Goal: Task Accomplishment & Management: Manage account settings

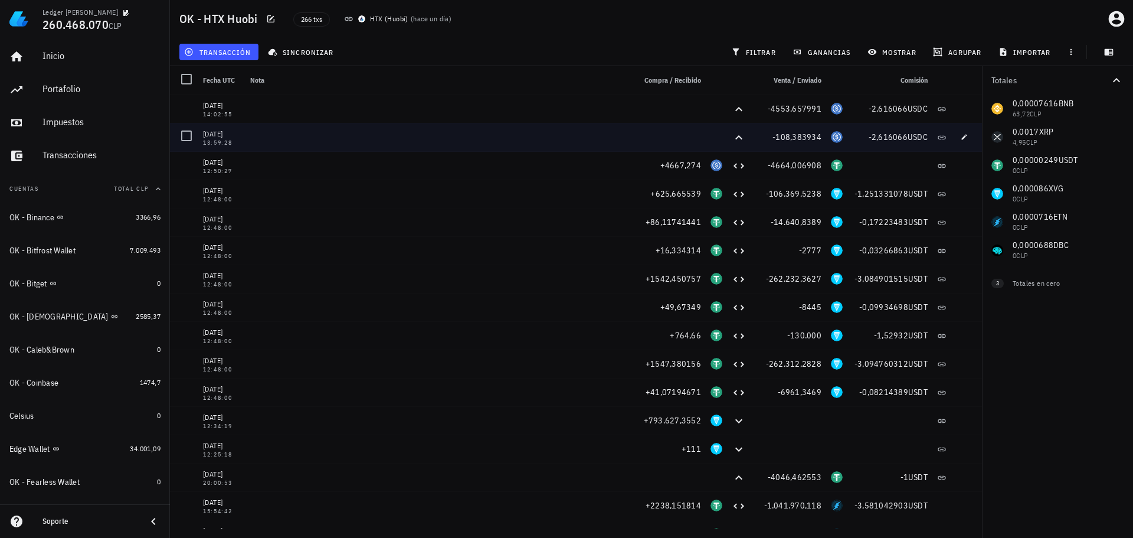
scroll to position [177, 0]
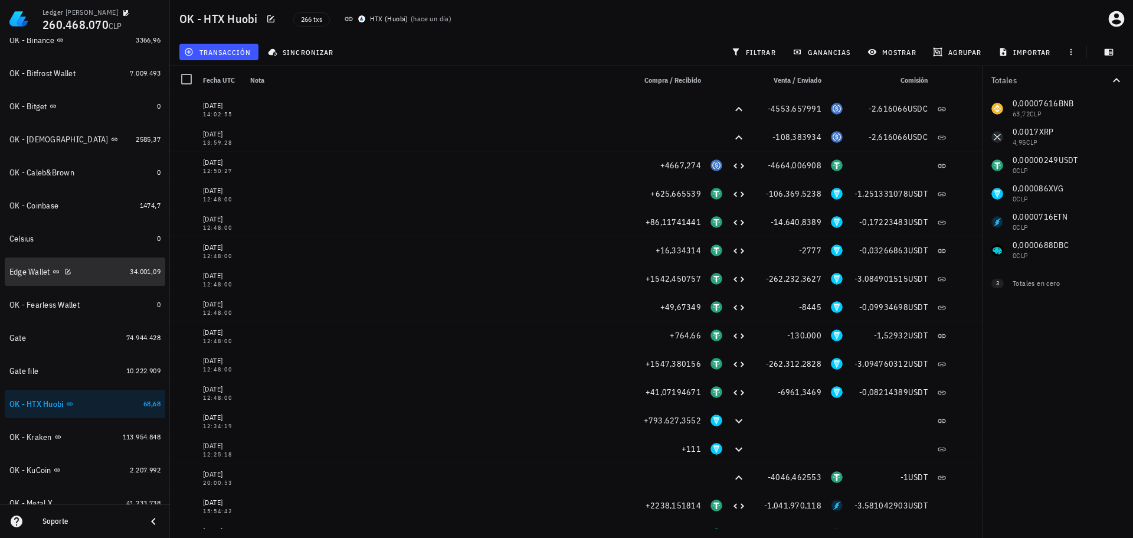
click at [102, 278] on div "Edge Wallet" at bounding box center [67, 271] width 116 height 25
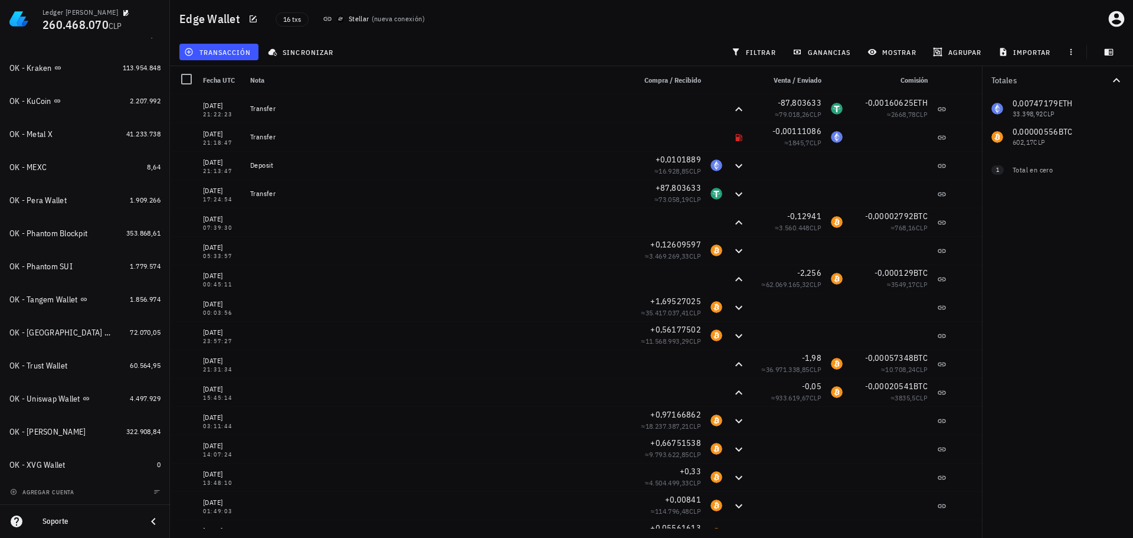
scroll to position [547, 0]
click at [51, 489] on span "agregar cuenta" at bounding box center [43, 492] width 62 height 8
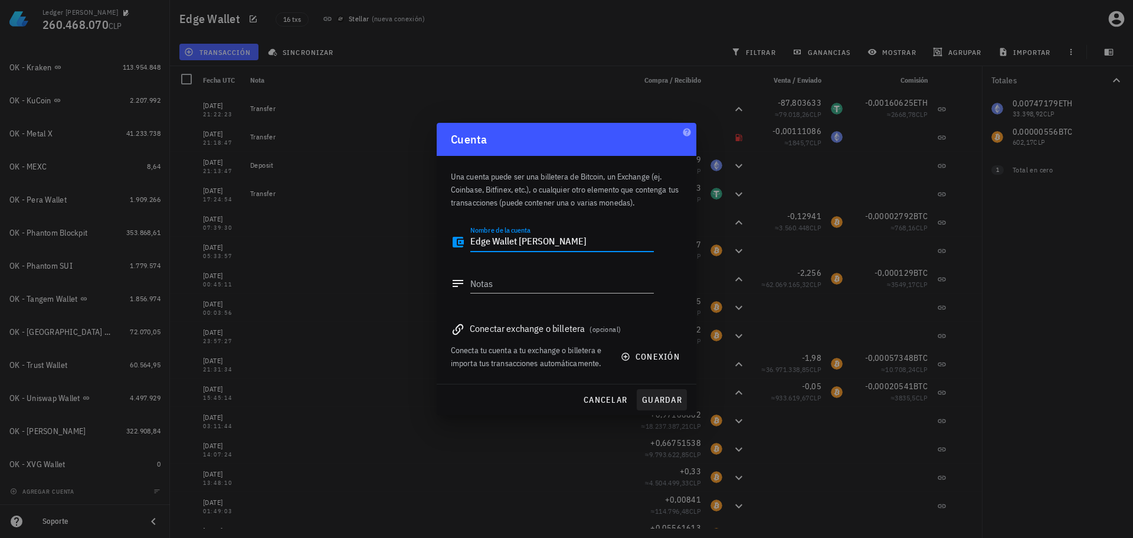
type textarea "Edge Wallet Tia Gloria"
click at [670, 395] on span "guardar" at bounding box center [662, 399] width 41 height 11
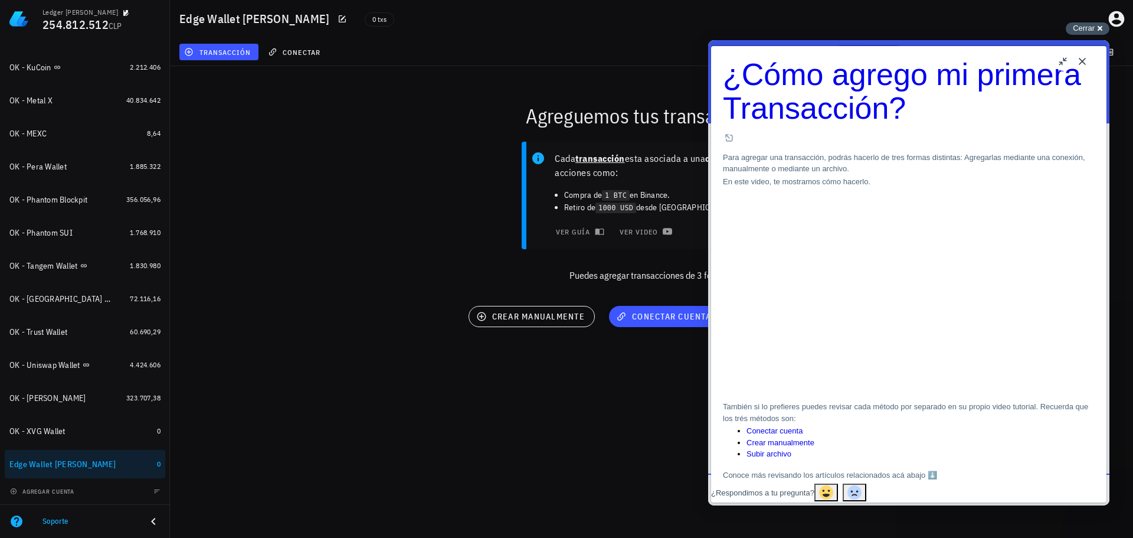
click at [1087, 32] on span "Cerrar" at bounding box center [1084, 28] width 22 height 9
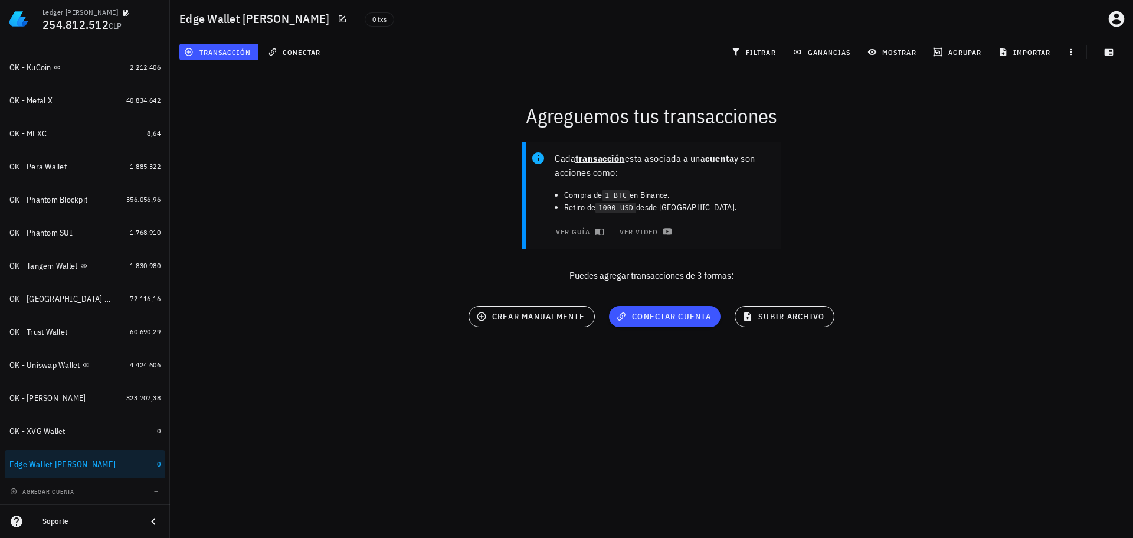
click at [151, 486] on button "button" at bounding box center [157, 491] width 12 height 12
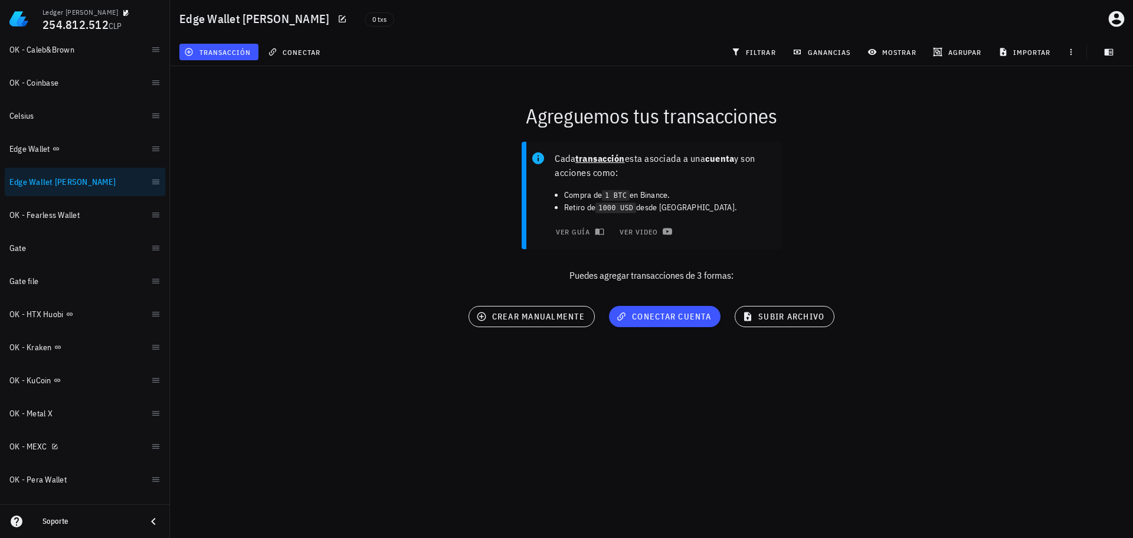
scroll to position [580, 0]
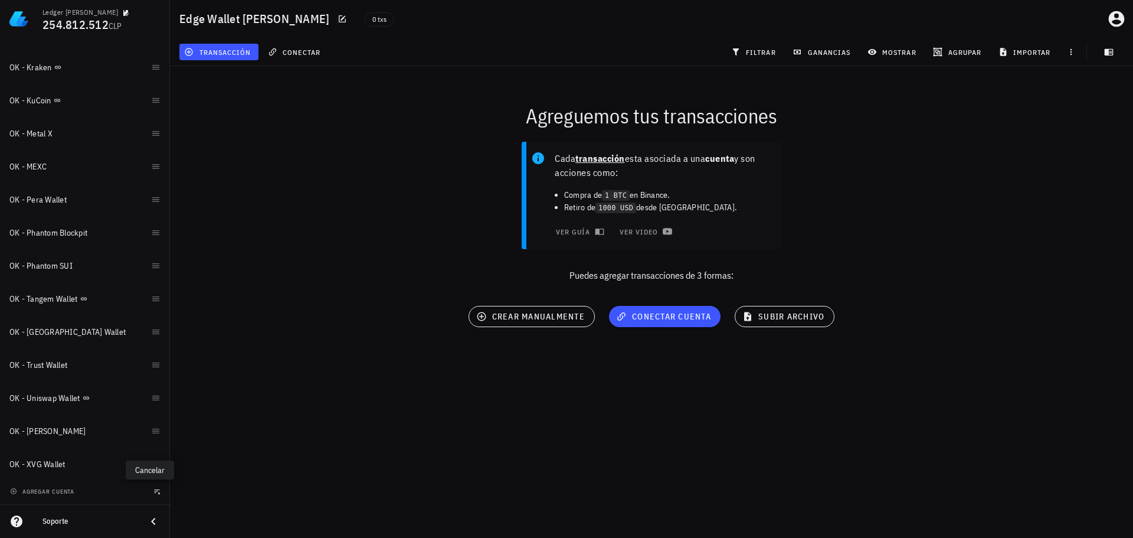
click at [153, 492] on icon "button" at bounding box center [156, 491] width 7 height 7
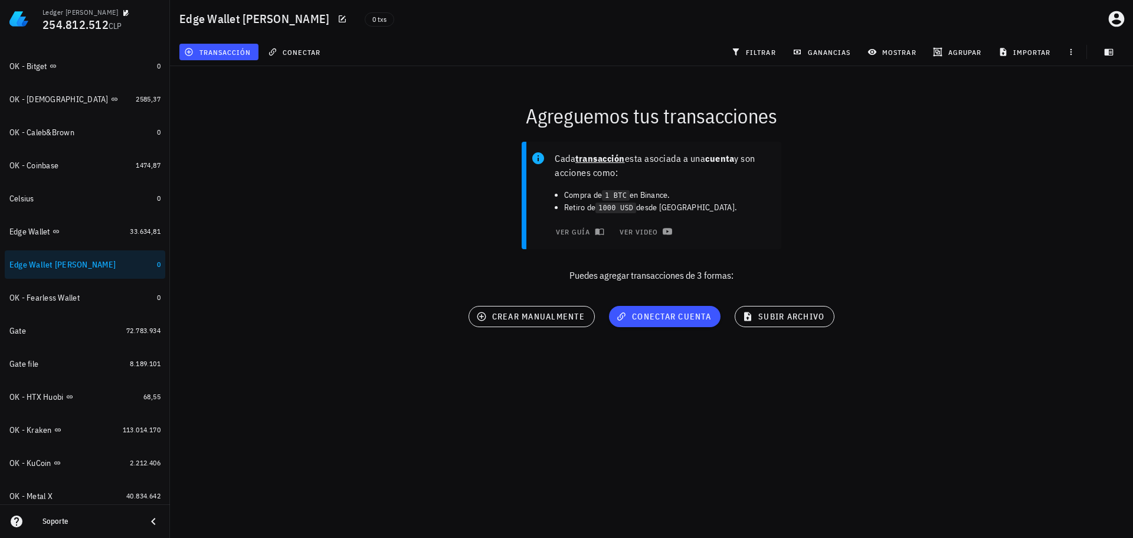
scroll to position [166, 0]
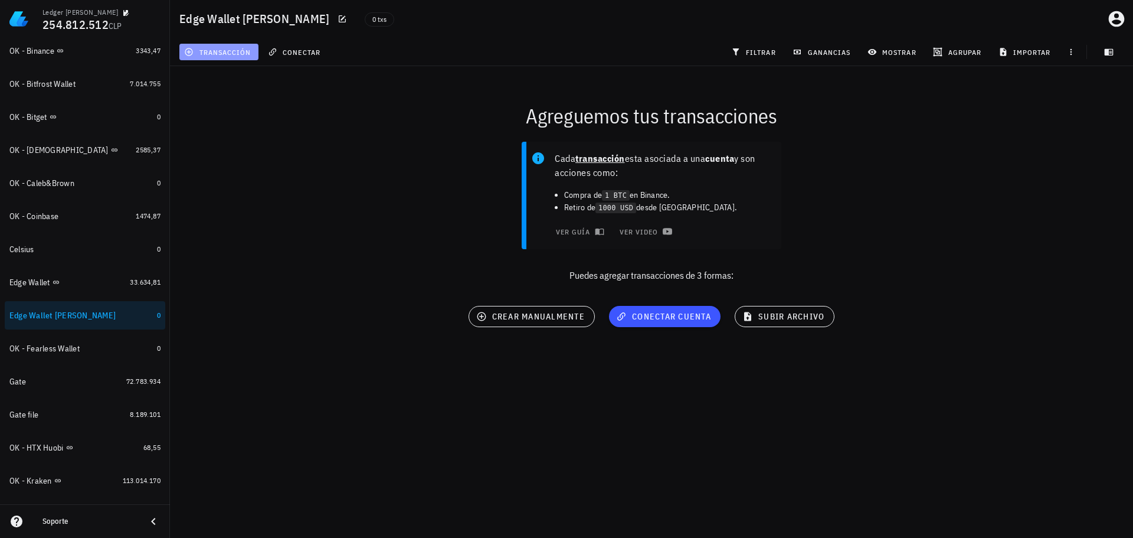
click at [241, 54] on span "transacción" at bounding box center [219, 51] width 64 height 9
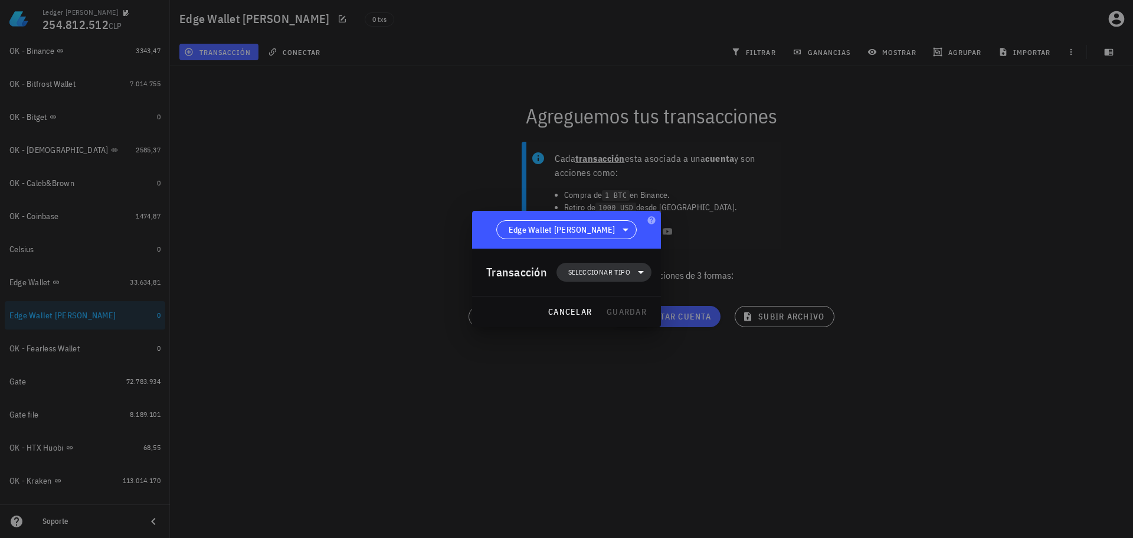
click at [639, 279] on icon at bounding box center [641, 272] width 14 height 14
click at [630, 375] on div "Transferencia" at bounding box center [610, 371] width 46 height 9
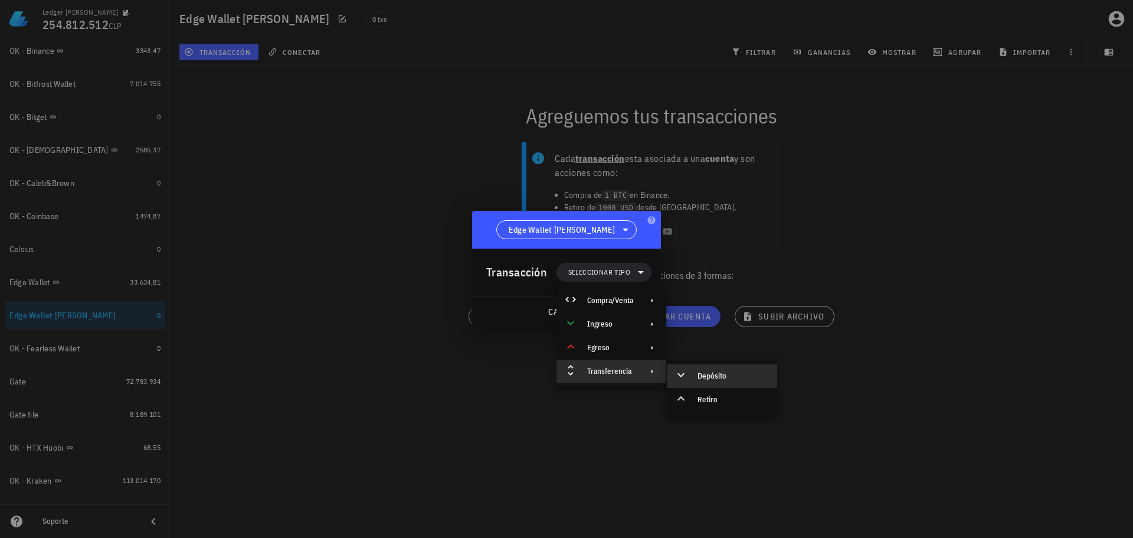
click at [704, 380] on div "Depósito" at bounding box center [733, 375] width 70 height 9
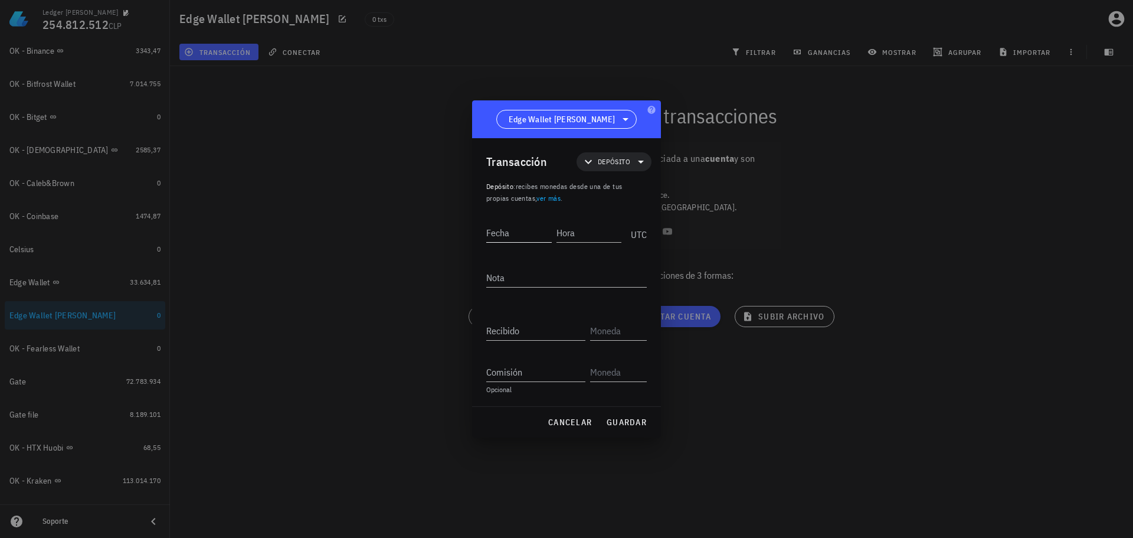
click at [521, 230] on input "Fecha" at bounding box center [519, 232] width 66 height 19
type input "2021-06-10"
click at [589, 233] on input "Hora" at bounding box center [590, 232] width 66 height 19
type input "18:32:00"
click at [512, 335] on div "Recibido" at bounding box center [535, 330] width 99 height 19
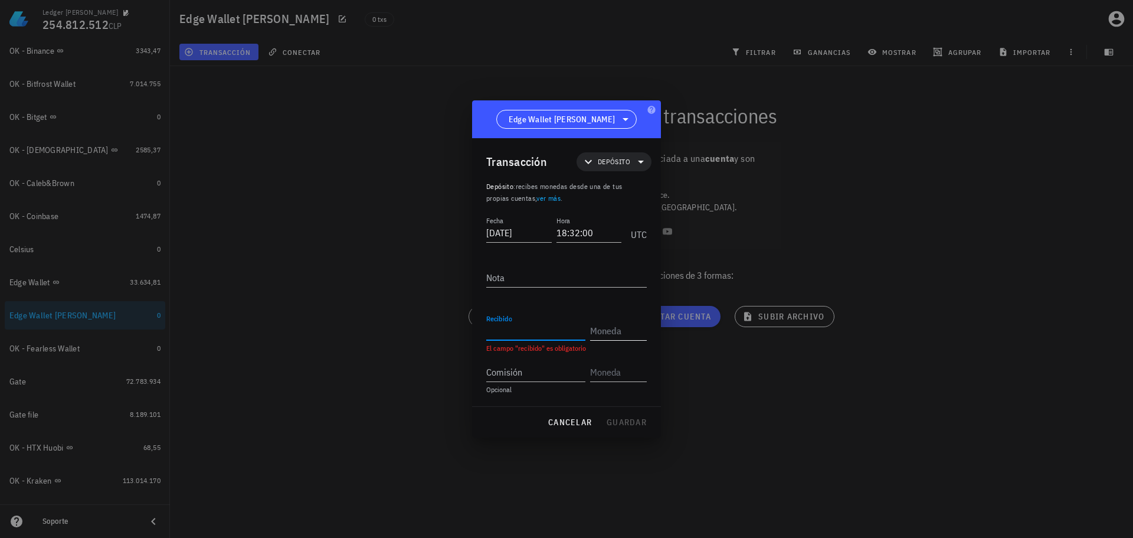
paste input "330,570541"
type input "330,570541"
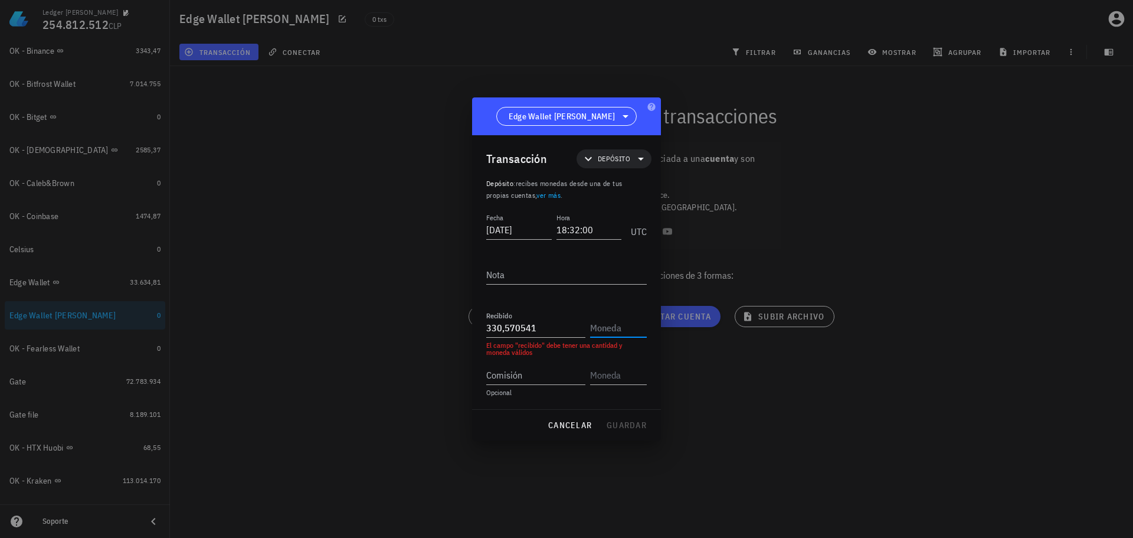
click at [604, 329] on input "text" at bounding box center [617, 327] width 54 height 19
type input "XRP"
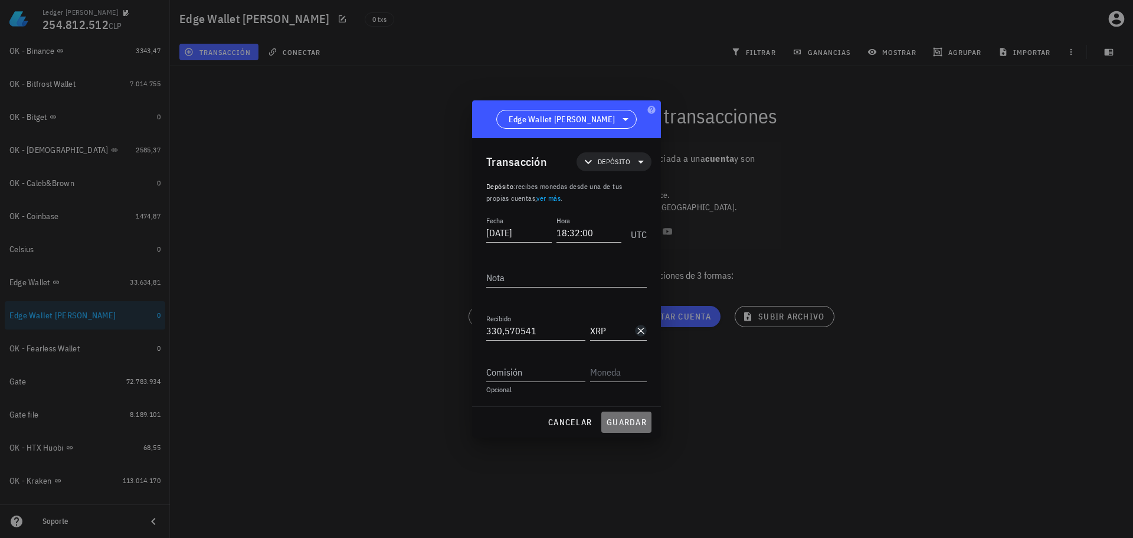
click at [617, 426] on span "guardar" at bounding box center [626, 422] width 41 height 11
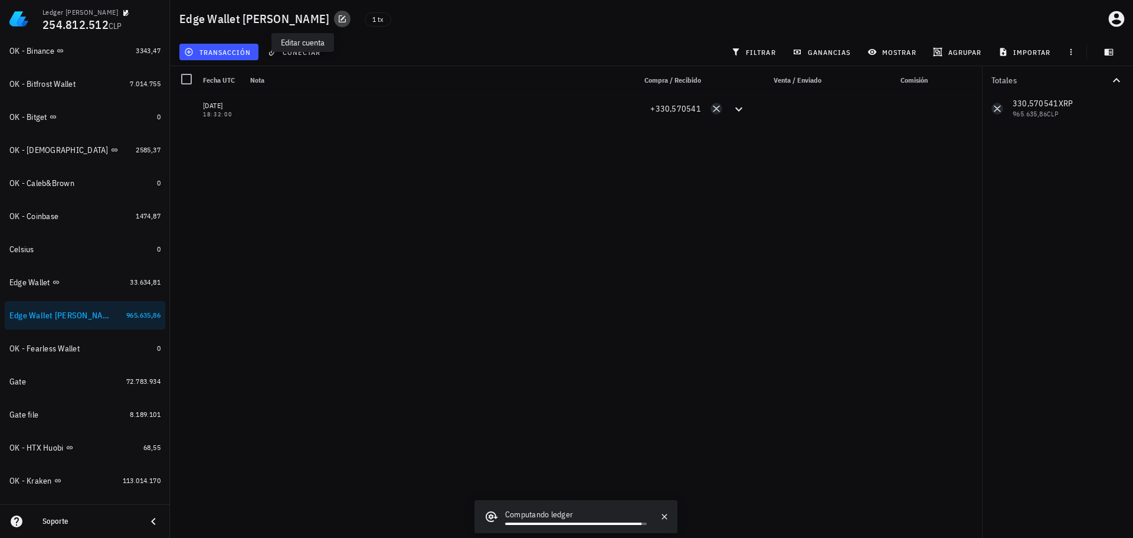
click at [338, 17] on icon "button" at bounding box center [342, 18] width 9 height 9
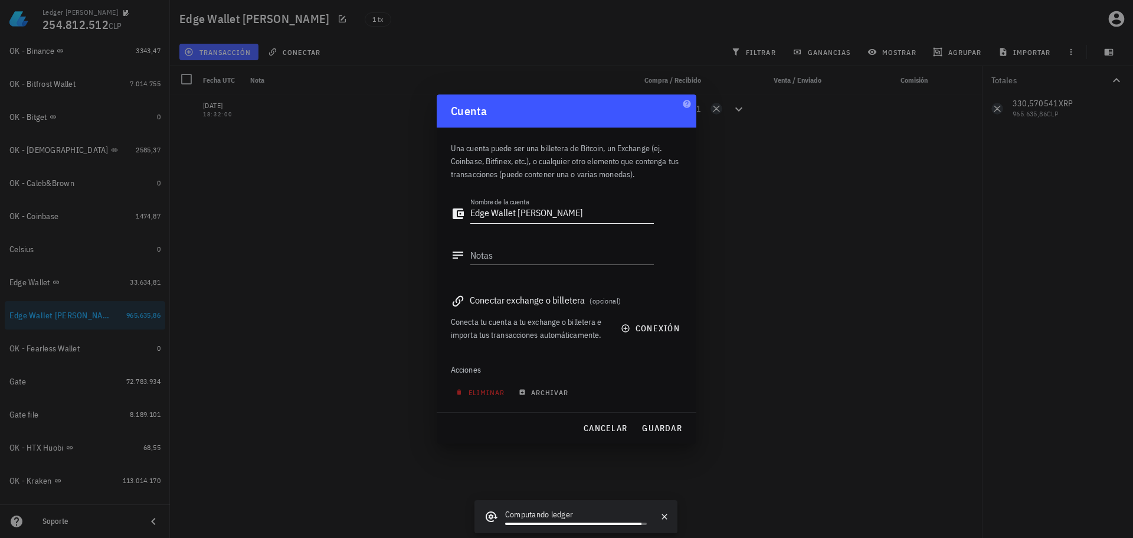
click at [472, 211] on textarea "Edge Wallet Tia Gloria" at bounding box center [562, 213] width 184 height 19
type textarea "OK - Edge Wallet Tia Gloria"
click at [678, 427] on span "guardar" at bounding box center [662, 428] width 41 height 11
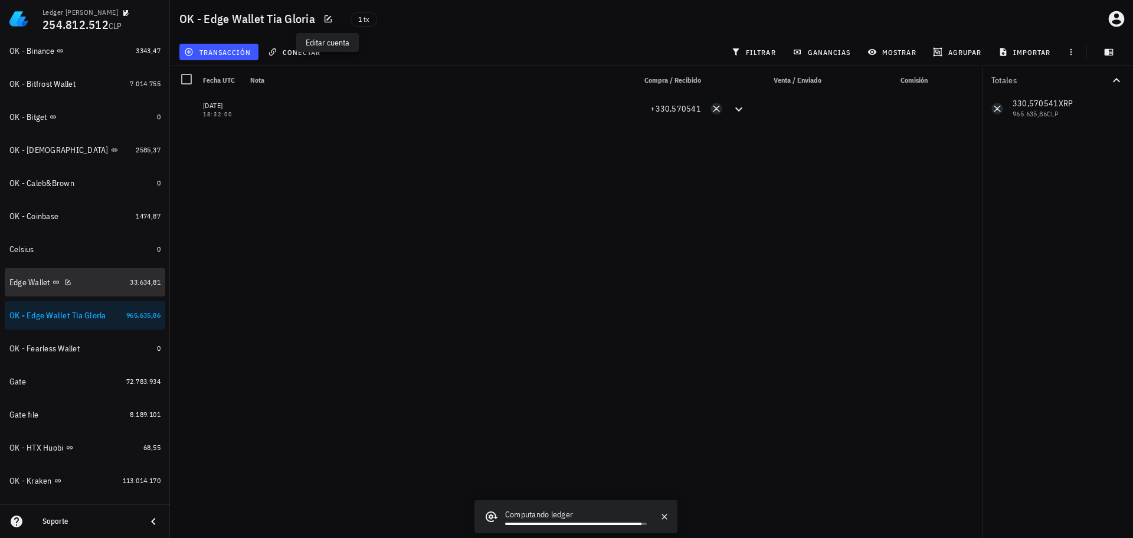
click at [85, 279] on div "Edge Wallet" at bounding box center [67, 282] width 116 height 11
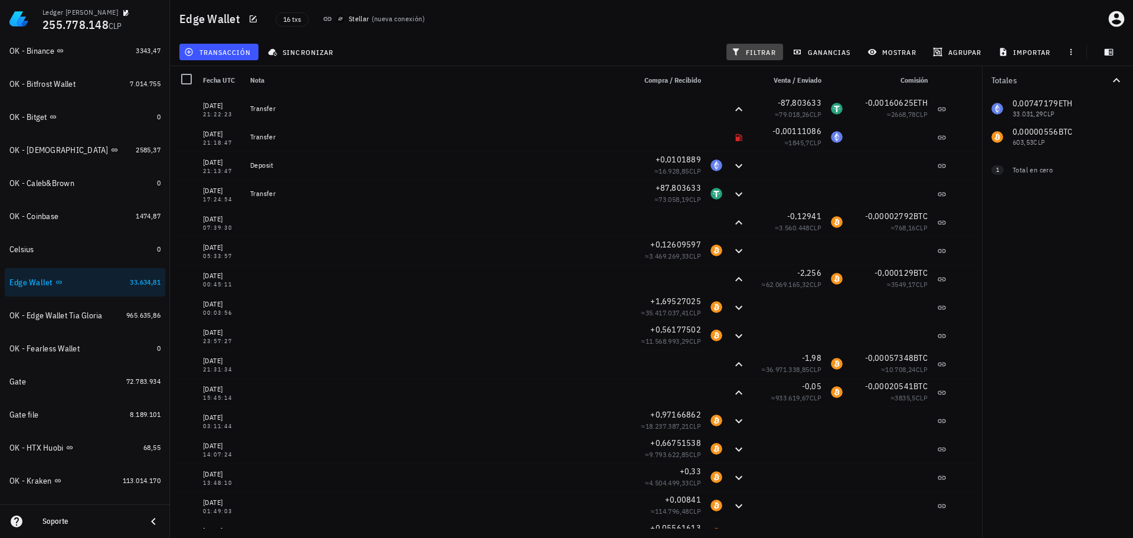
click at [754, 54] on span "filtrar" at bounding box center [755, 51] width 42 height 9
click at [1090, 244] on div "Totales 0,00747179 ETH 33.031,29 CLP 0,00000556 BTC 603,53 CLP 0 USDT 0 CLP 1 T…" at bounding box center [1057, 302] width 151 height 472
click at [250, 17] on icon "button" at bounding box center [253, 18] width 9 height 9
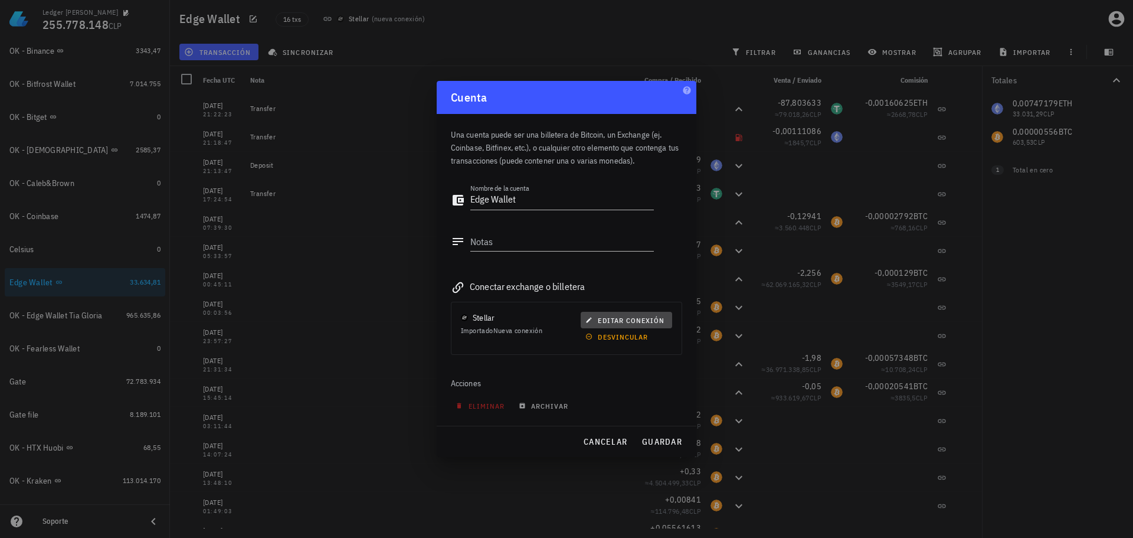
click at [623, 314] on button "editar conexión" at bounding box center [626, 320] width 91 height 17
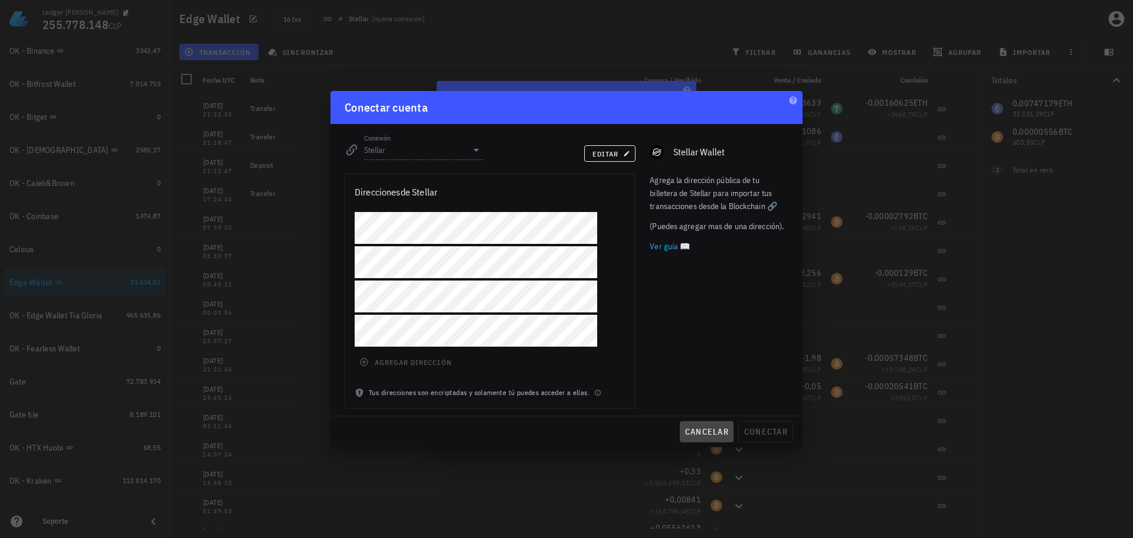
click at [697, 428] on span "cancelar" at bounding box center [707, 431] width 44 height 11
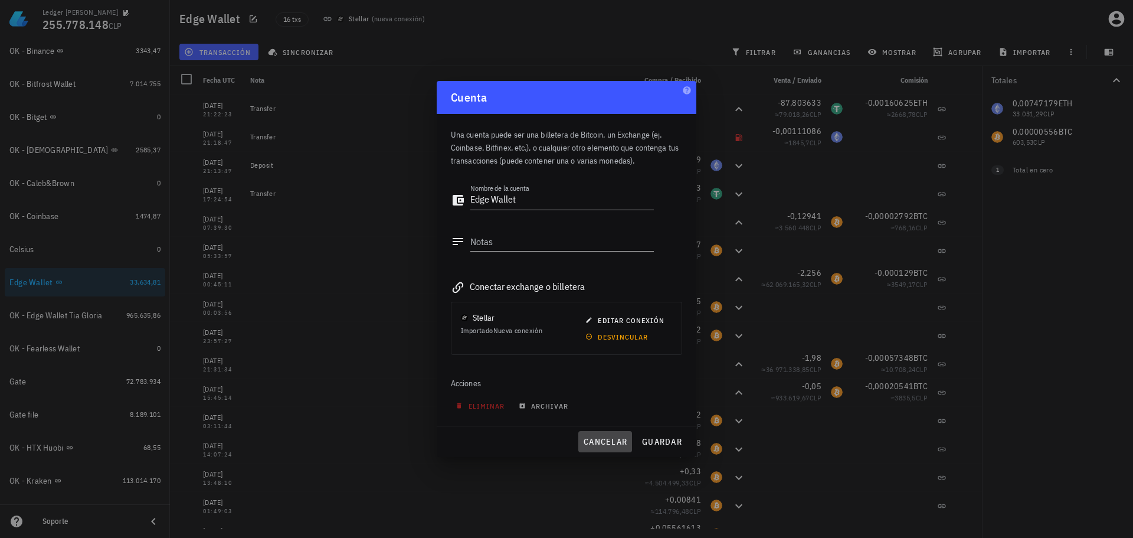
click at [601, 441] on span "cancelar" at bounding box center [605, 441] width 44 height 11
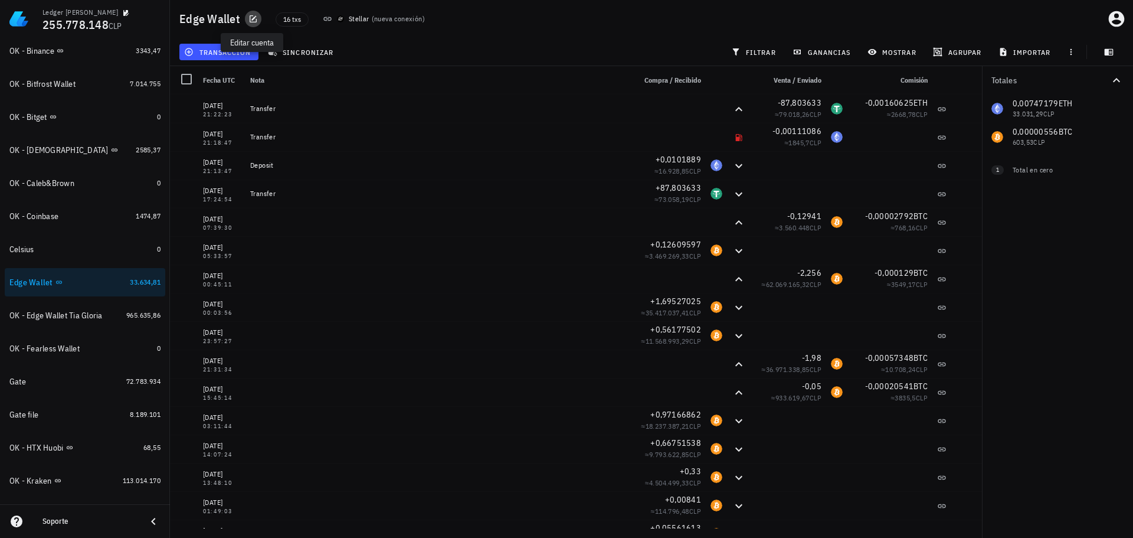
click at [253, 19] on icon "button" at bounding box center [253, 18] width 9 height 9
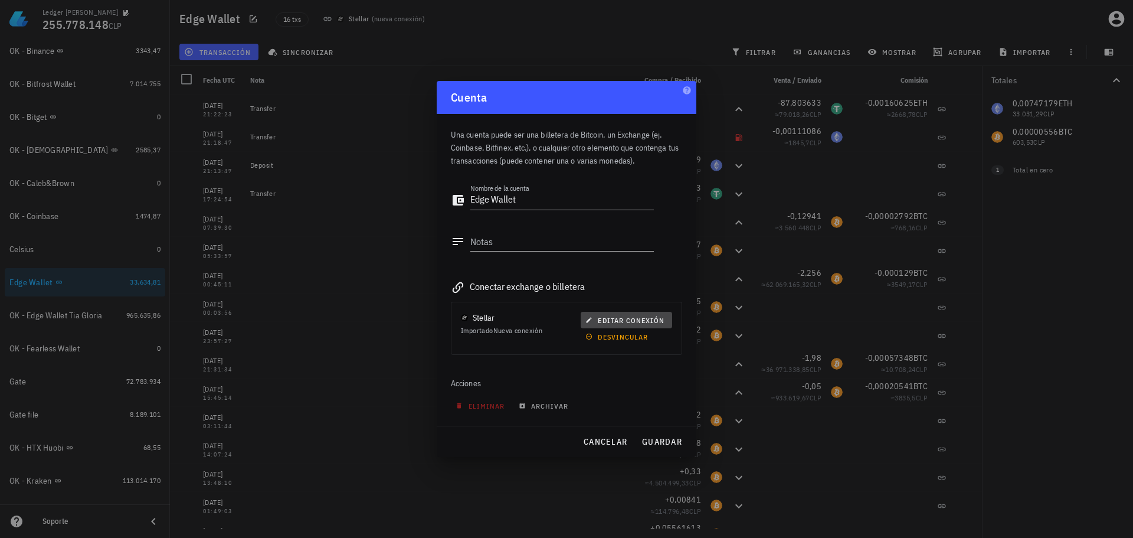
click at [607, 318] on span "editar conexión" at bounding box center [626, 320] width 77 height 9
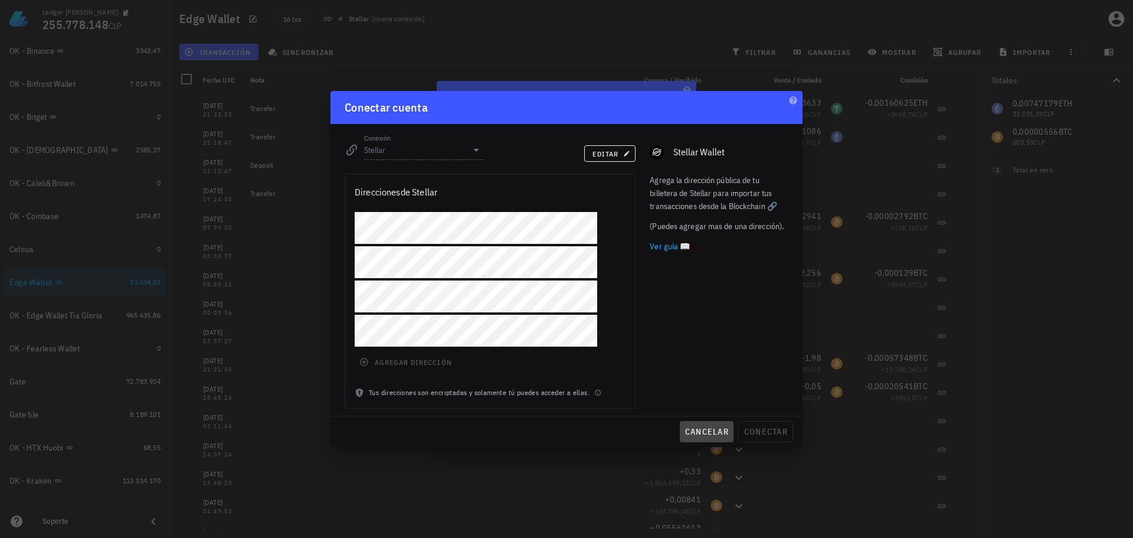
click at [709, 429] on span "cancelar" at bounding box center [707, 431] width 44 height 11
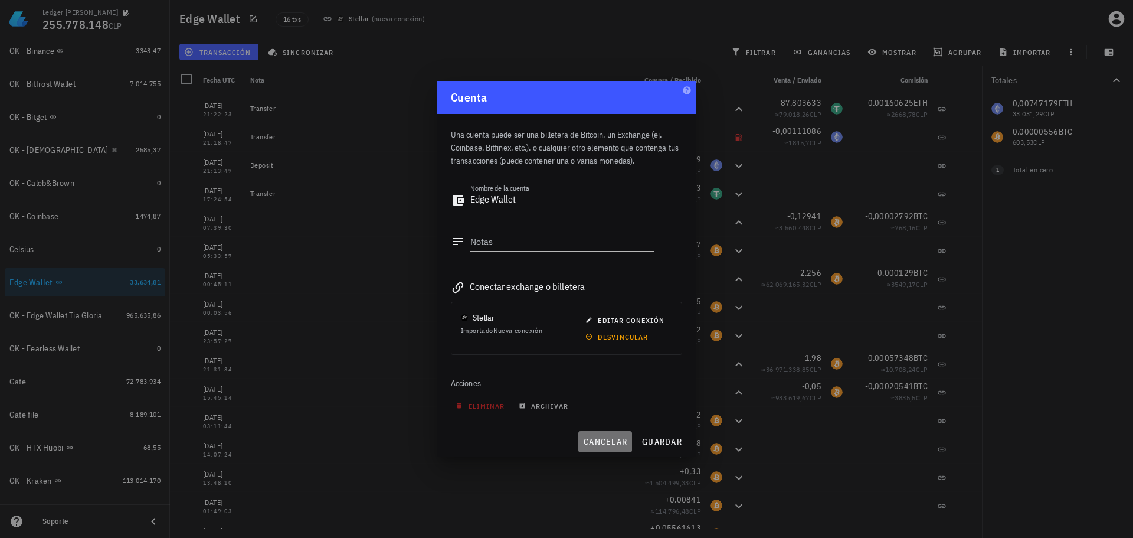
click at [624, 438] on span "cancelar" at bounding box center [605, 441] width 44 height 11
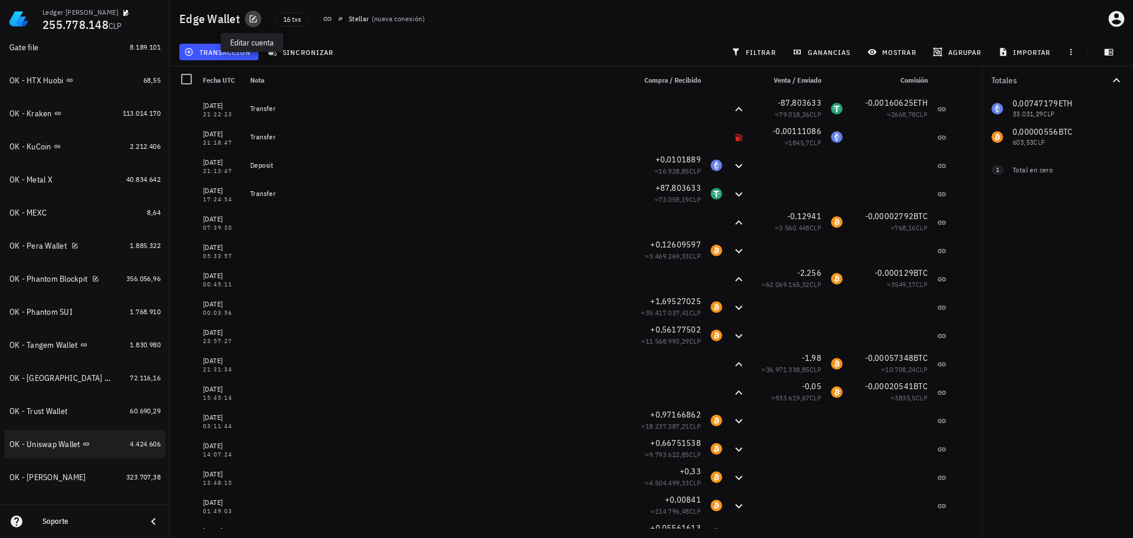
scroll to position [580, 0]
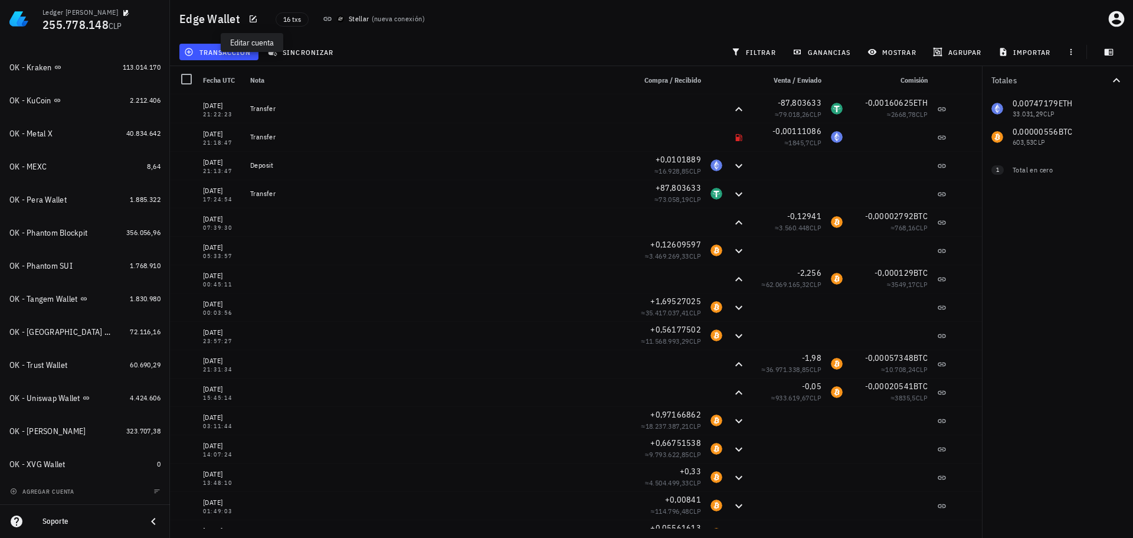
click at [58, 481] on div "agregar cuenta" at bounding box center [85, 491] width 170 height 26
click at [57, 493] on span "agregar cuenta" at bounding box center [43, 492] width 62 height 8
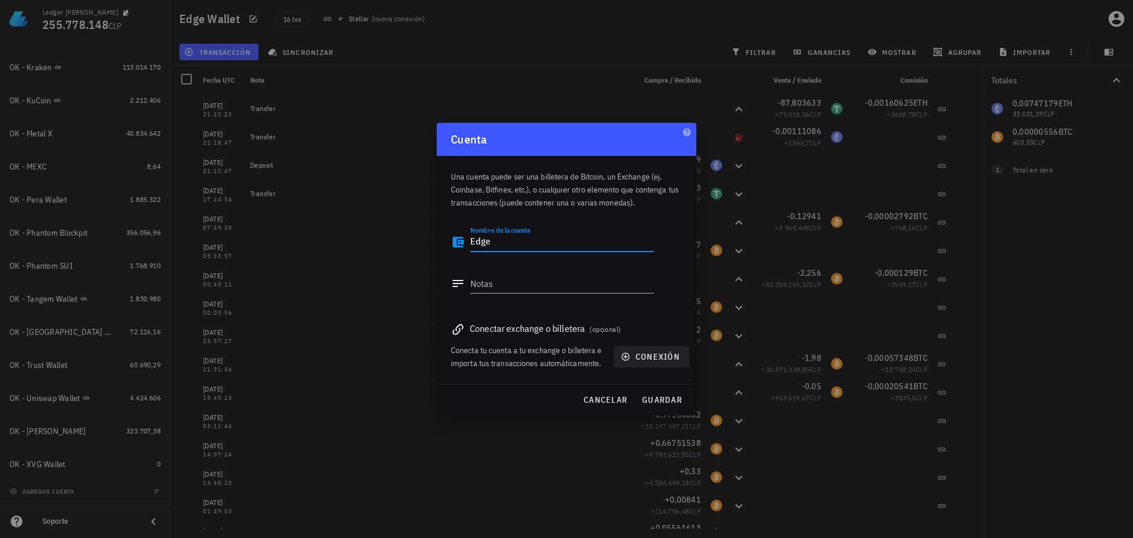
type textarea "Edge"
click at [663, 352] on span "conexión" at bounding box center [651, 356] width 57 height 11
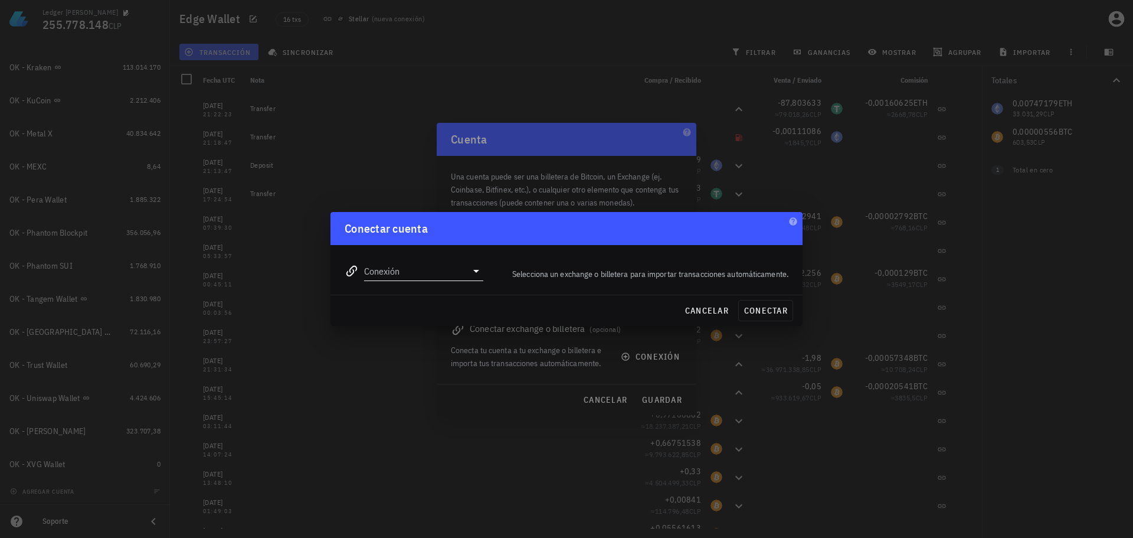
click at [442, 274] on input "Conexión" at bounding box center [415, 270] width 103 height 19
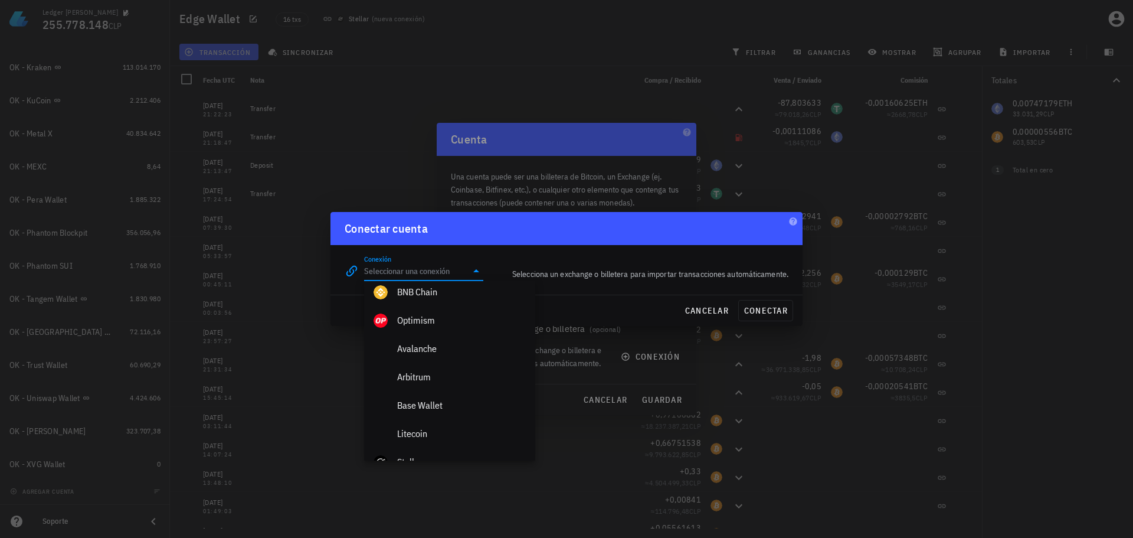
scroll to position [590, 0]
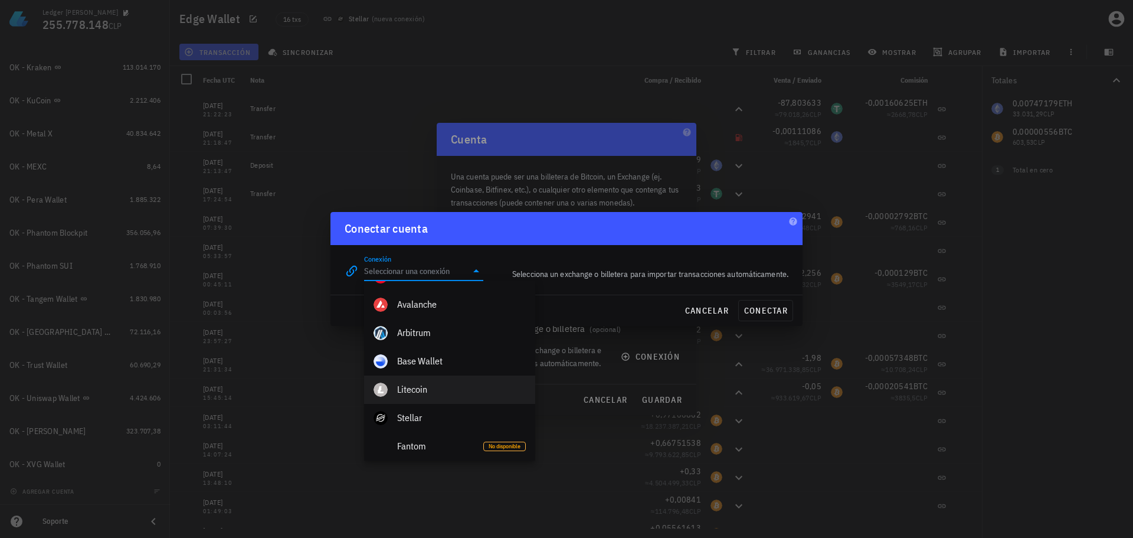
click at [437, 393] on div "Litecoin" at bounding box center [461, 389] width 129 height 11
type input "Litecoin"
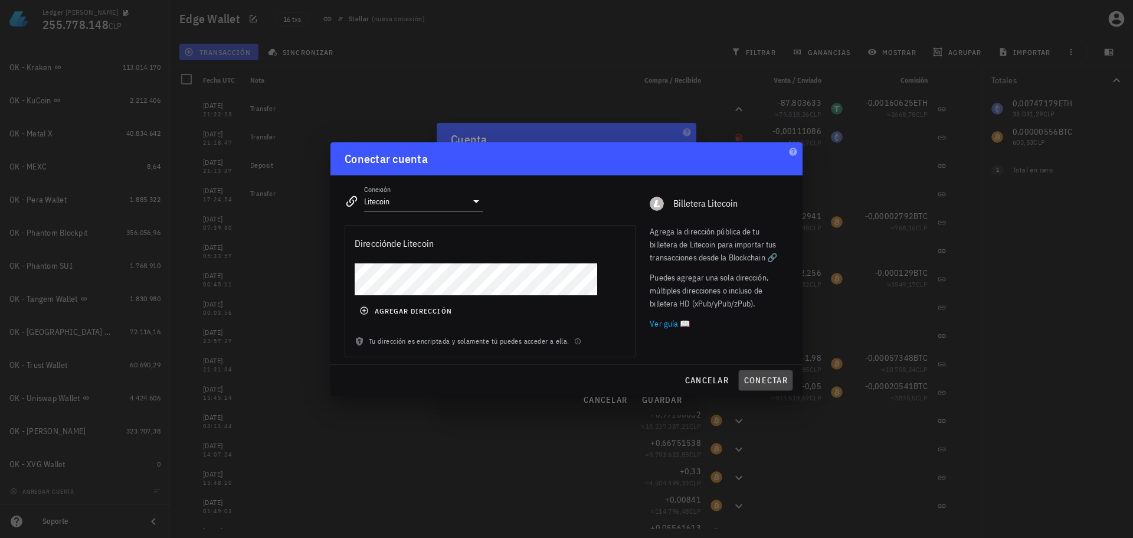
click at [769, 385] on button "conectar" at bounding box center [765, 380] width 55 height 21
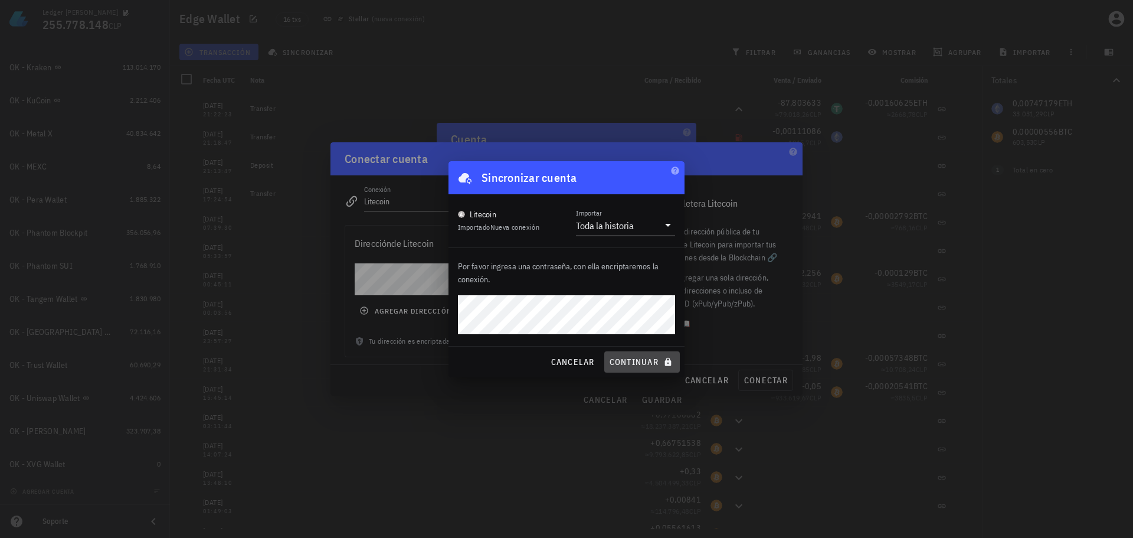
click at [659, 363] on span "continuar" at bounding box center [642, 362] width 66 height 11
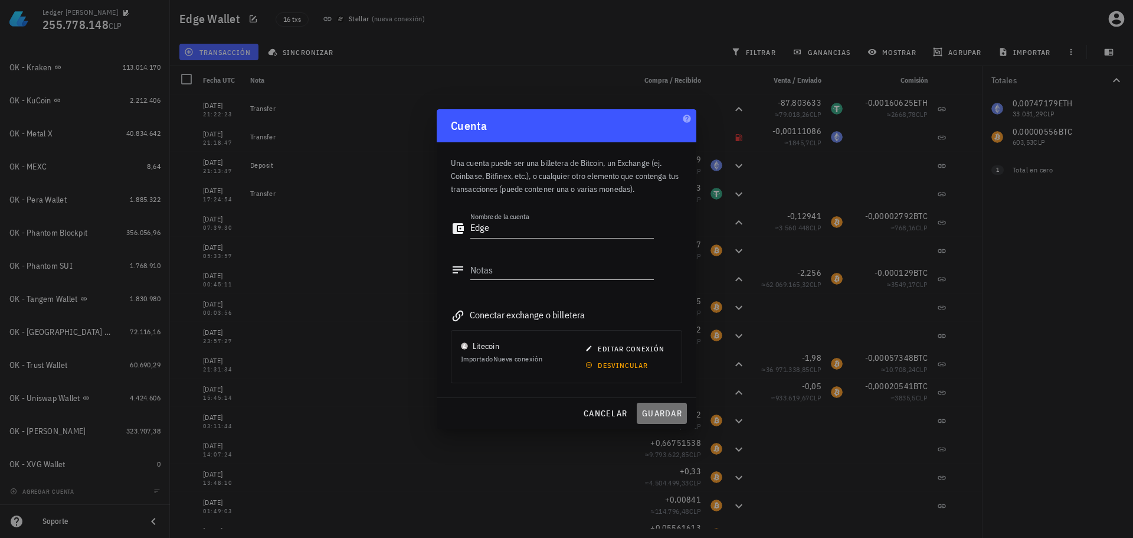
click at [649, 412] on span "guardar" at bounding box center [662, 413] width 41 height 11
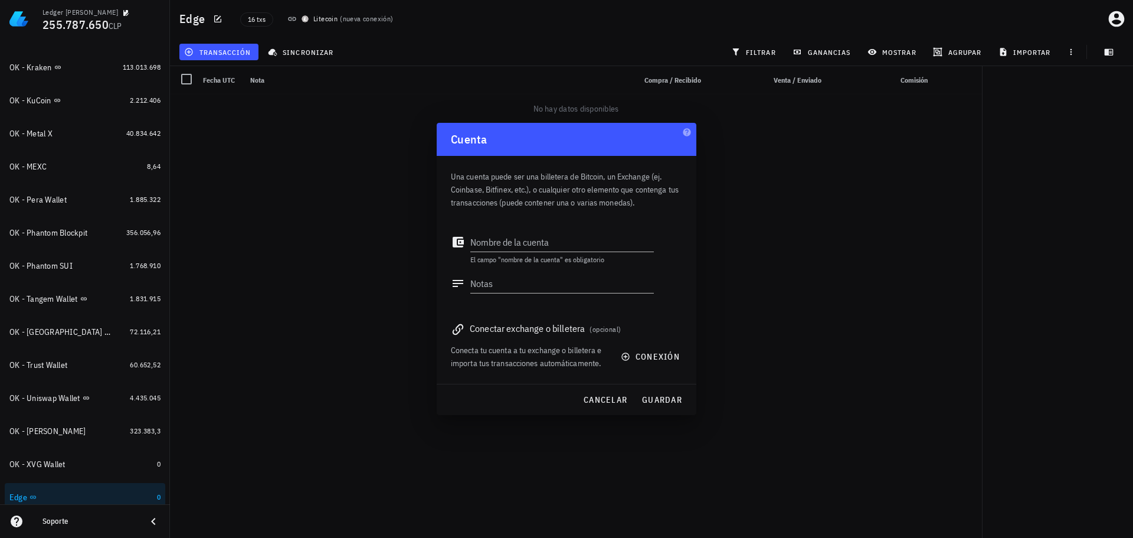
scroll to position [613, 0]
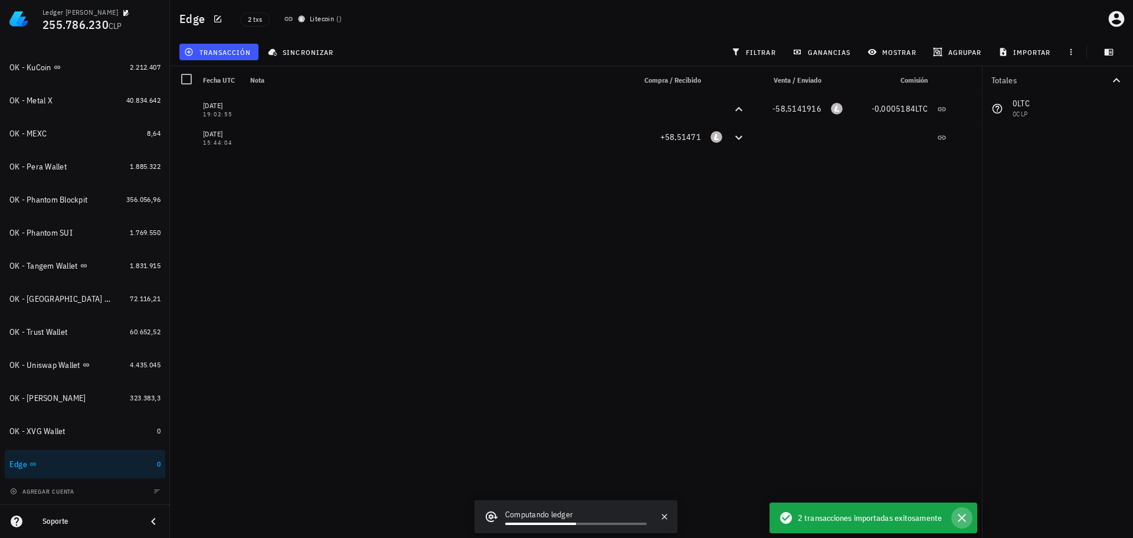
click at [965, 518] on icon "button" at bounding box center [962, 518] width 14 height 14
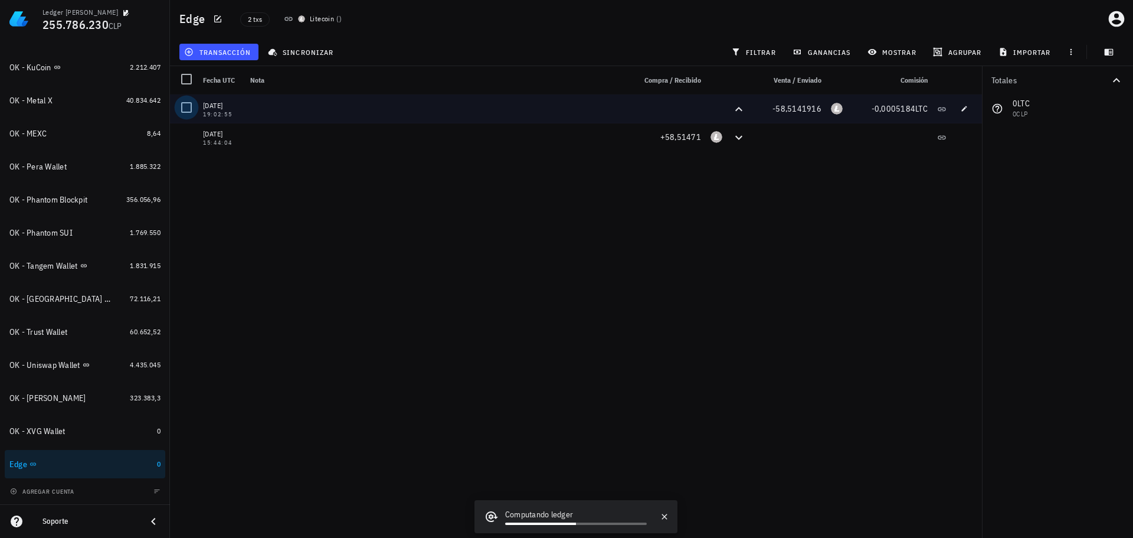
click at [187, 105] on div at bounding box center [186, 107] width 20 height 20
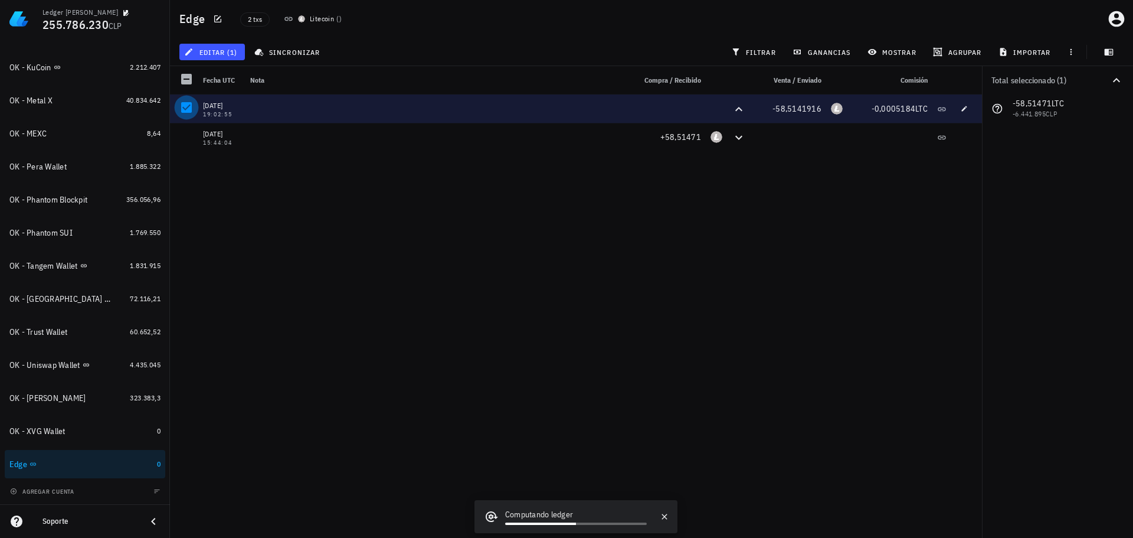
click at [187, 105] on div at bounding box center [186, 107] width 20 height 20
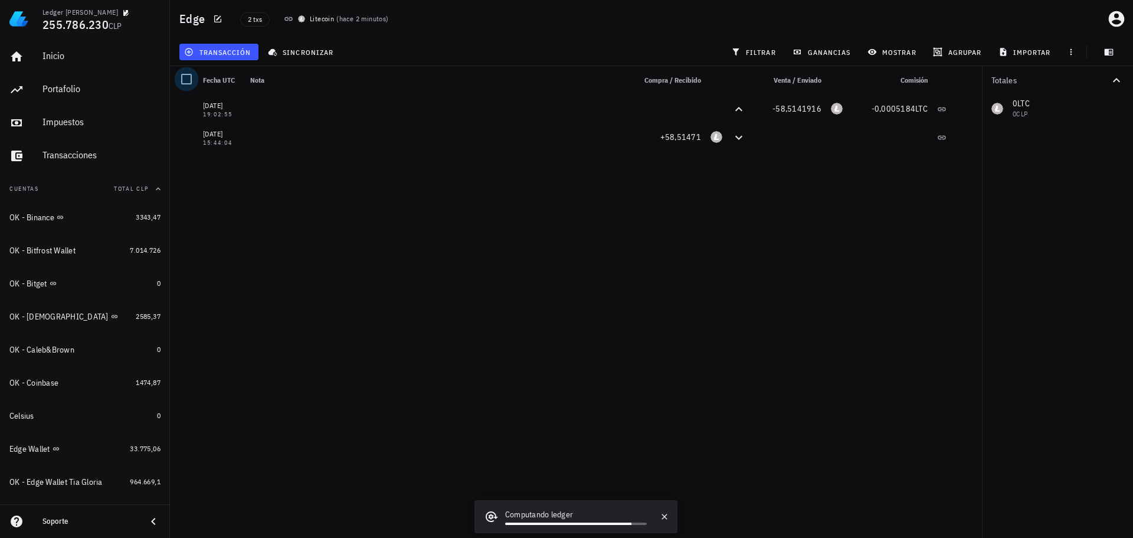
click at [187, 80] on div at bounding box center [186, 79] width 20 height 20
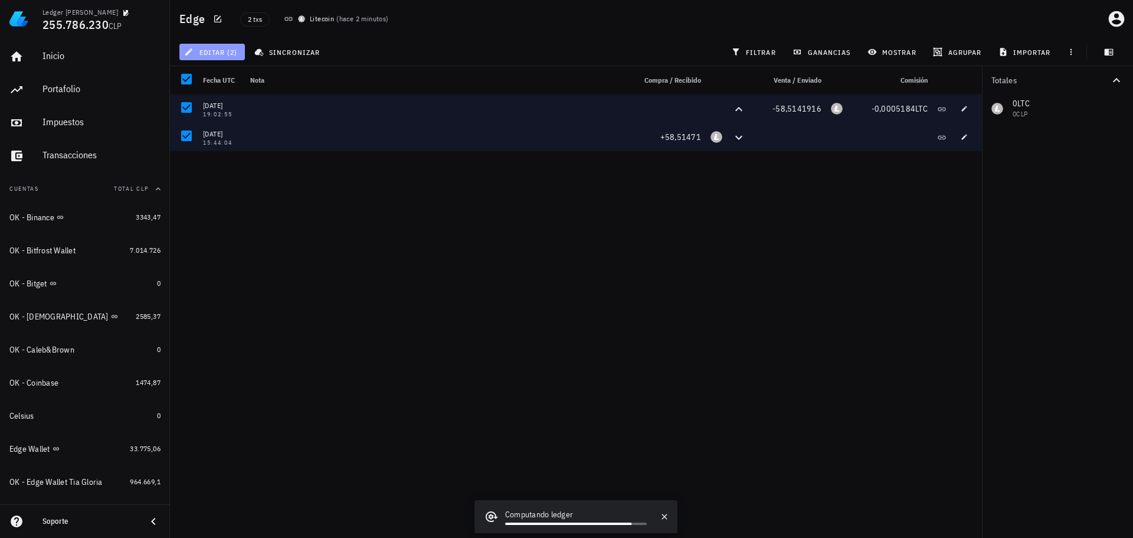
click at [221, 55] on span "editar (2)" at bounding box center [212, 51] width 51 height 9
click at [331, 218] on div "27/02/2025 19:02:55 -58,5141916 -0,0005184 LTC 22/02/2025 15:44:04 +58,51471" at bounding box center [576, 311] width 812 height 434
click at [266, 202] on div "27/02/2025 19:02:55 -58,5141916 -0,0005184 LTC 22/02/2025 15:44:04 +58,51471" at bounding box center [576, 311] width 812 height 434
click at [186, 81] on div at bounding box center [186, 79] width 20 height 20
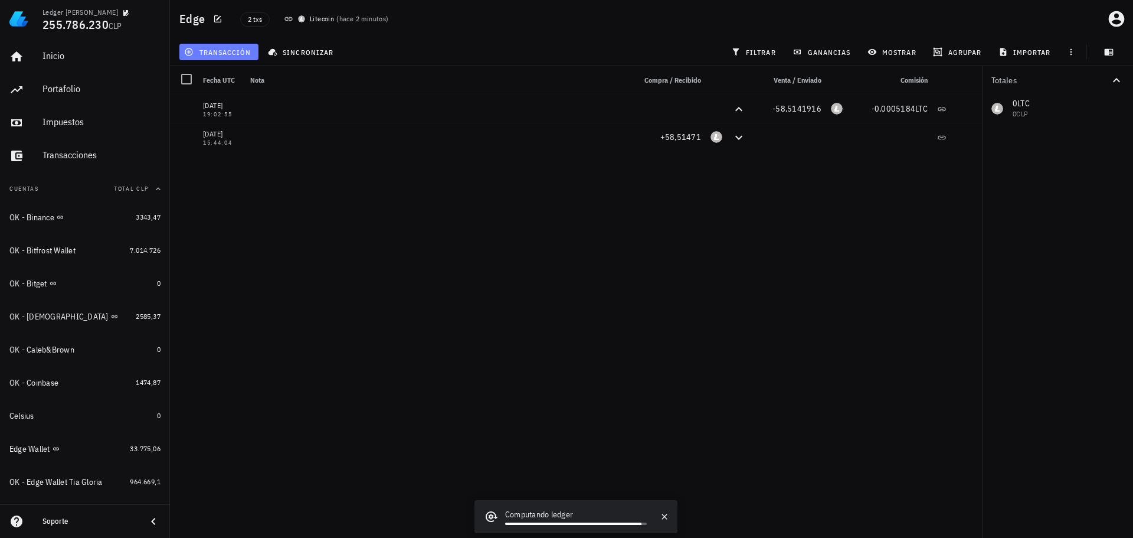
click at [210, 48] on span "transacción" at bounding box center [219, 51] width 64 height 9
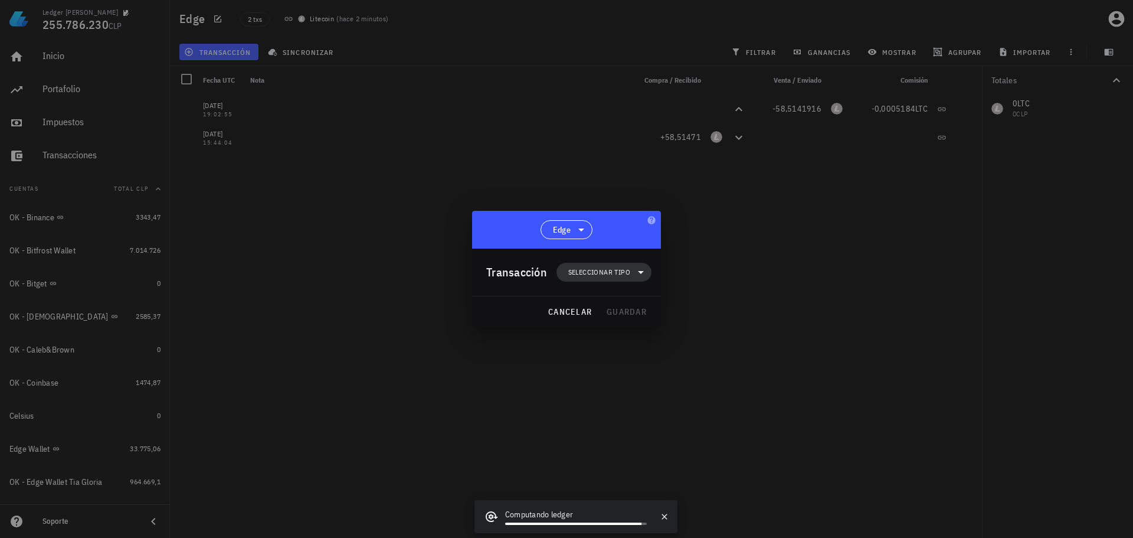
click at [578, 263] on span "Seleccionar tipo" at bounding box center [604, 272] width 81 height 19
click at [621, 316] on div "Ingreso" at bounding box center [612, 324] width 110 height 24
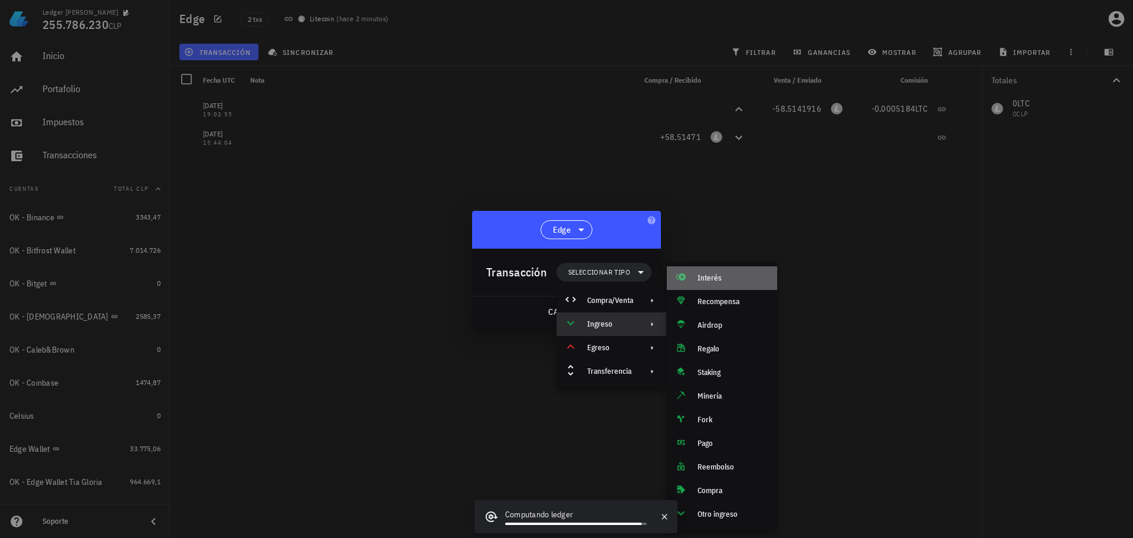
click at [719, 282] on div "Interés" at bounding box center [733, 277] width 70 height 9
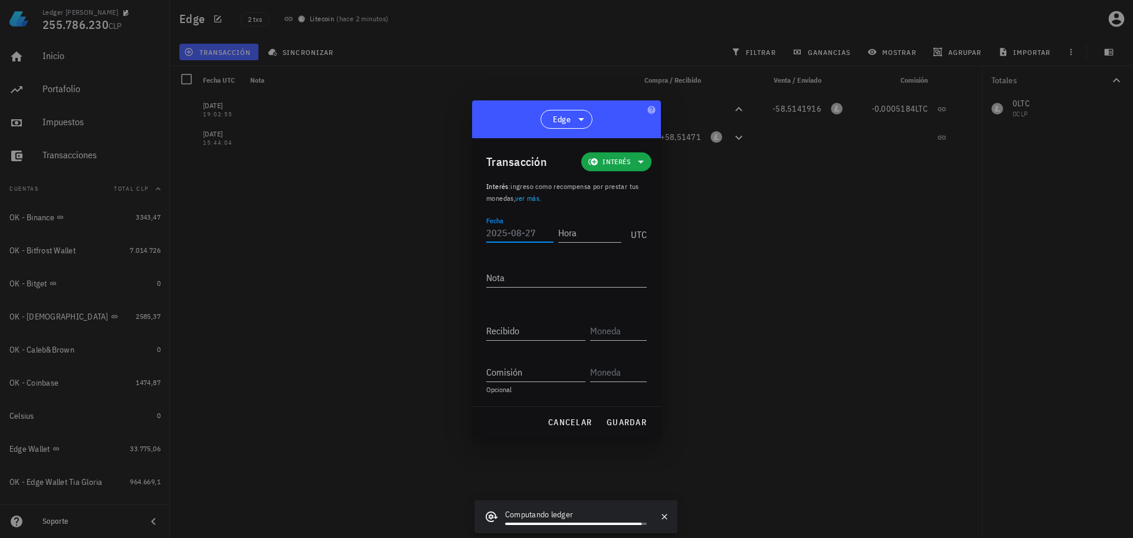
click at [526, 236] on input "Fecha" at bounding box center [519, 232] width 67 height 19
type input "2025-08-27"
type input "00:00:00"
type textarea "BORRAR"
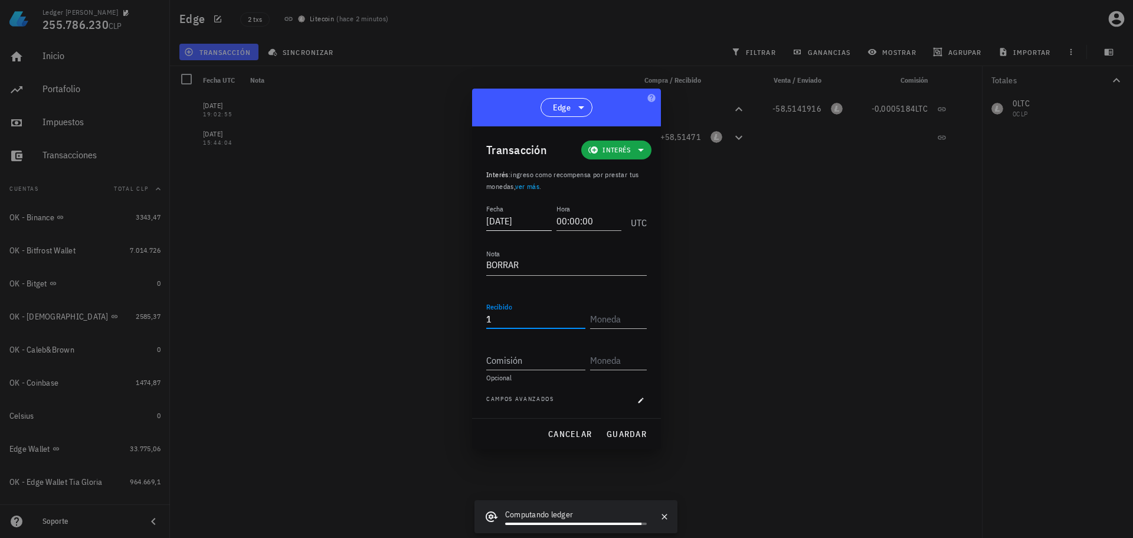
type input "1"
type input "LTC"
click at [638, 434] on span "guardar" at bounding box center [626, 434] width 41 height 11
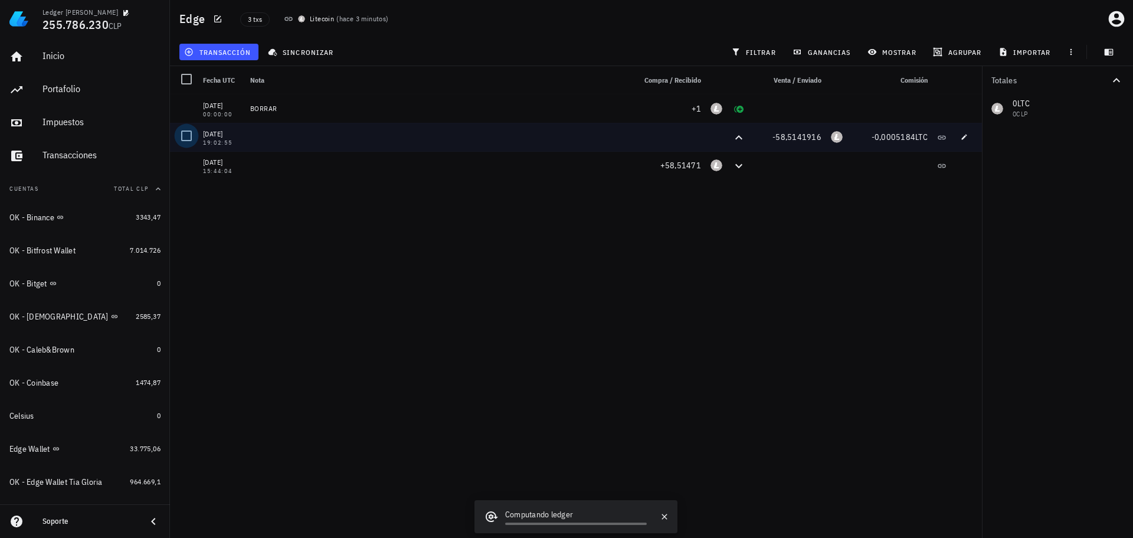
click at [181, 134] on div at bounding box center [186, 136] width 20 height 20
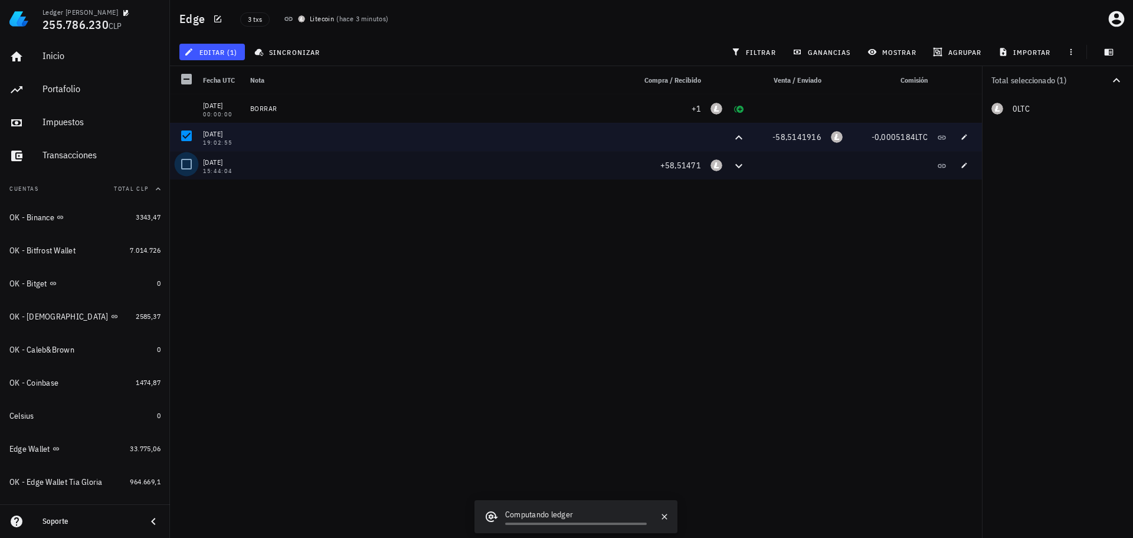
click at [189, 162] on div at bounding box center [186, 164] width 20 height 20
click at [233, 55] on span "editar (2)" at bounding box center [212, 51] width 51 height 9
click at [231, 76] on div "Cambiar de cuenta" at bounding box center [238, 78] width 60 height 9
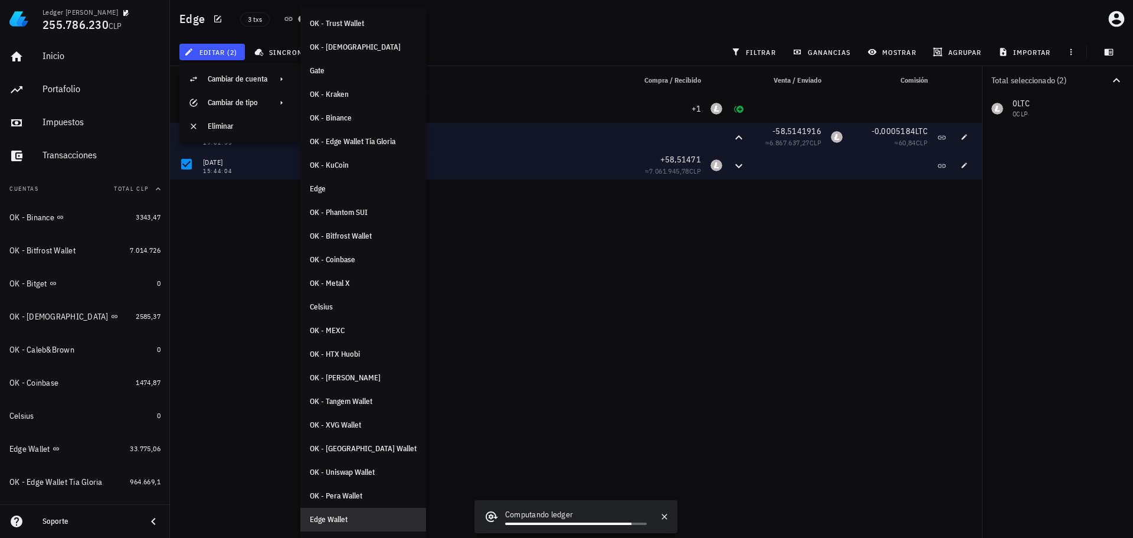
click at [347, 519] on div "Edge Wallet" at bounding box center [363, 519] width 107 height 9
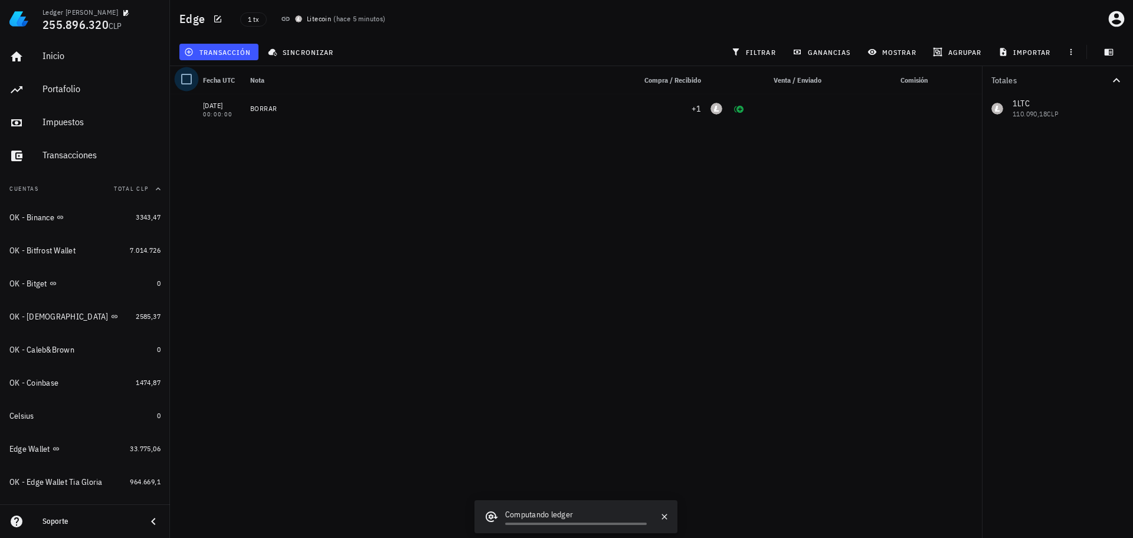
click at [186, 84] on div at bounding box center [186, 79] width 20 height 20
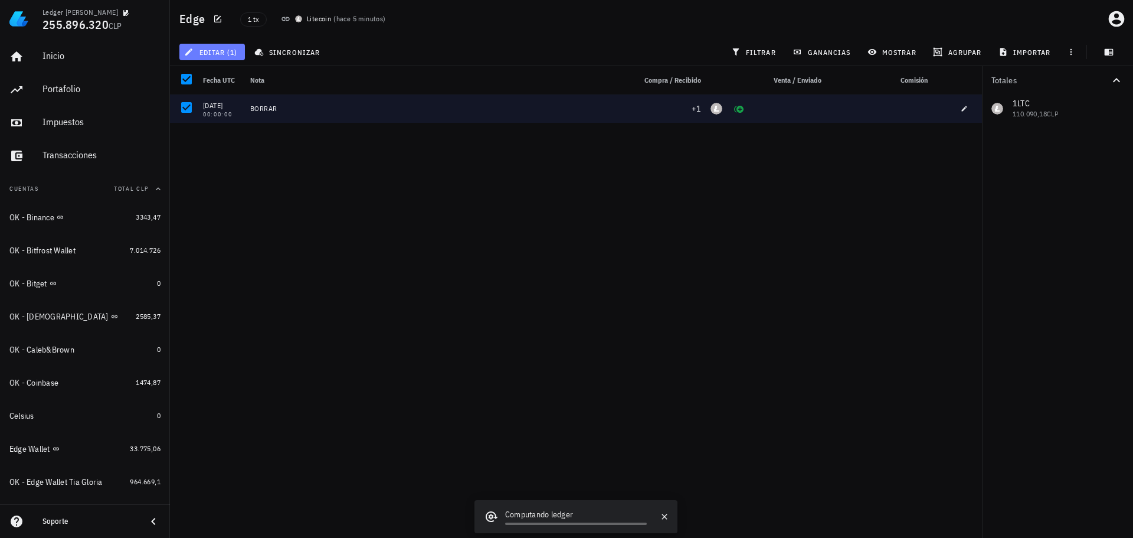
click at [218, 56] on span "editar (1)" at bounding box center [212, 51] width 51 height 9
click at [225, 81] on div "Eliminar" at bounding box center [222, 78] width 28 height 9
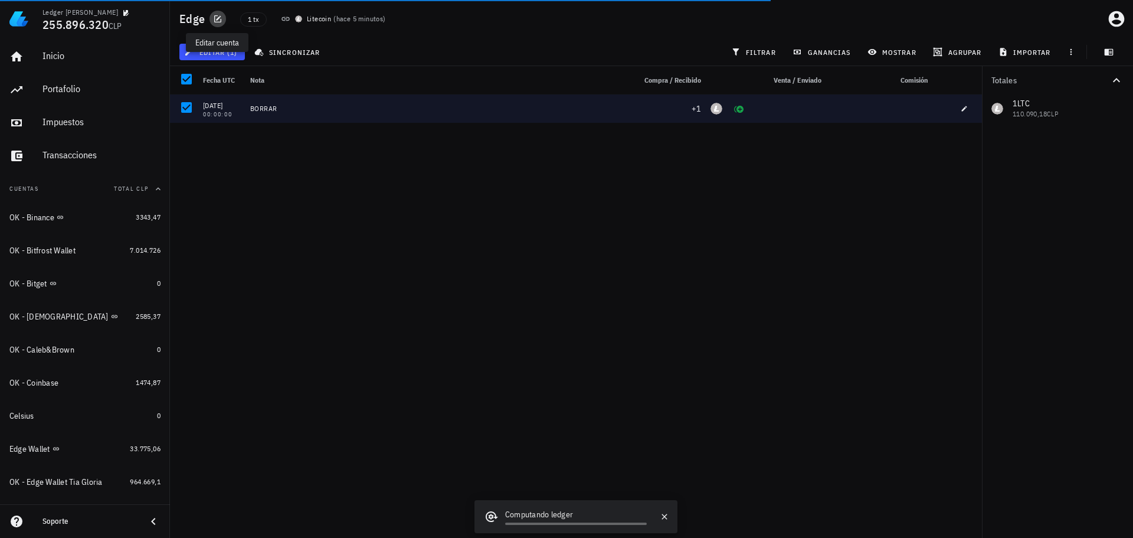
click at [218, 18] on icon "button" at bounding box center [217, 18] width 7 height 7
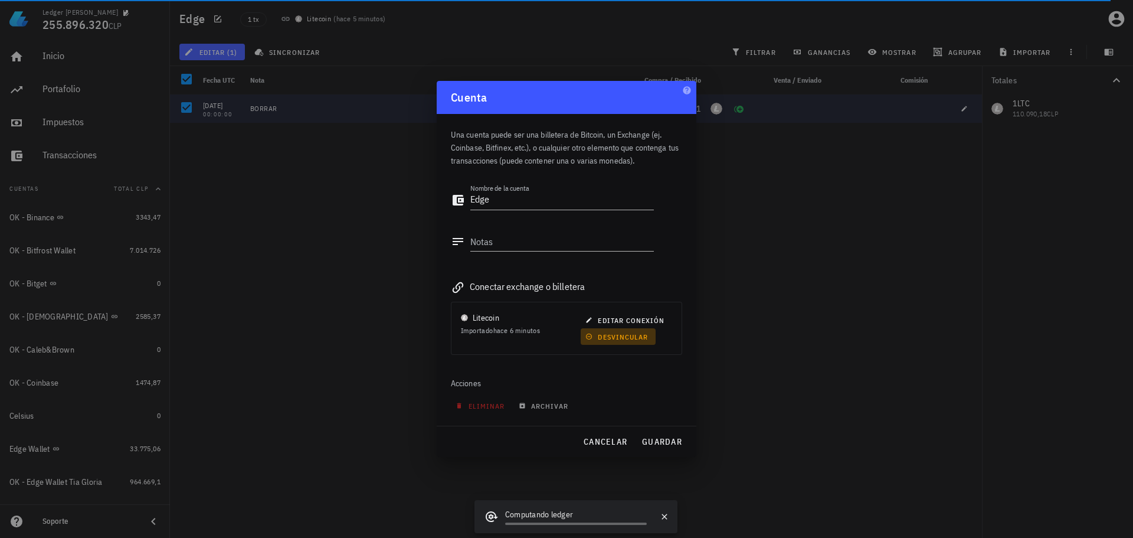
click at [615, 336] on span "desvincular" at bounding box center [618, 336] width 60 height 9
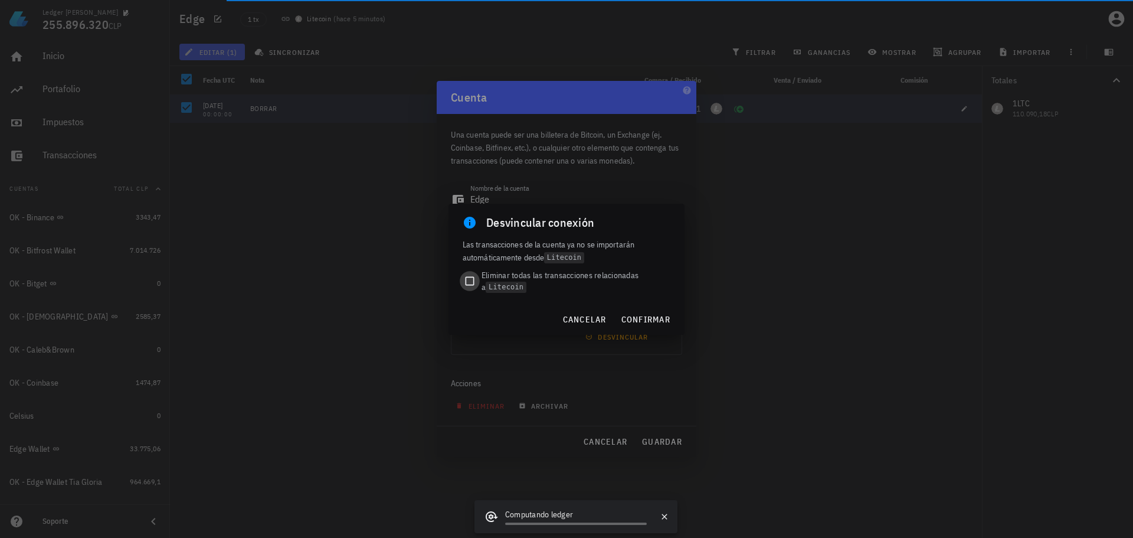
click at [473, 279] on div at bounding box center [470, 281] width 17 height 17
click at [467, 282] on div at bounding box center [470, 281] width 17 height 17
checkbox input "false"
click at [641, 316] on span "confirmar" at bounding box center [646, 319] width 50 height 11
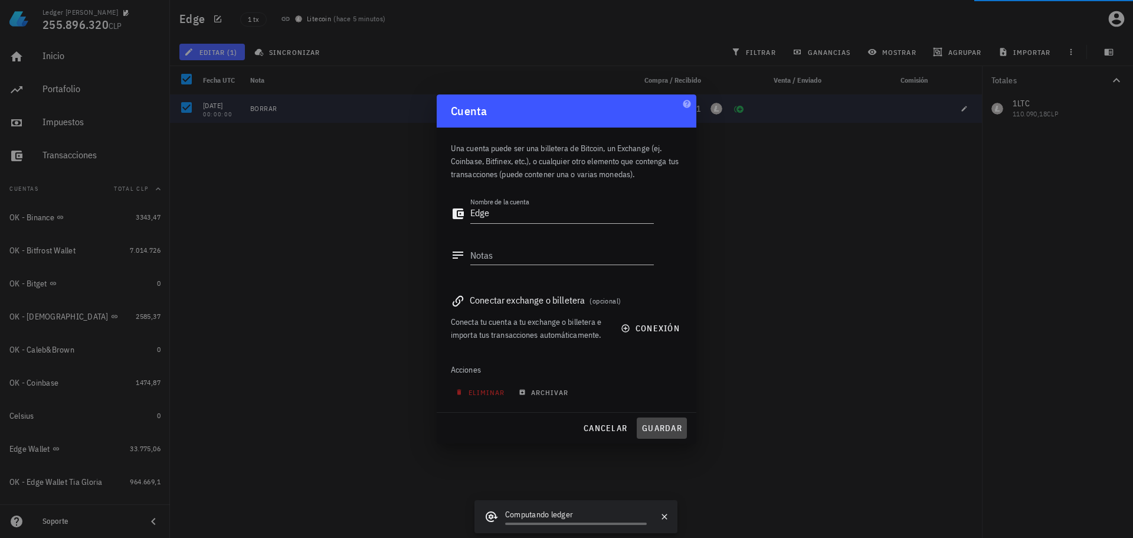
click at [659, 429] on span "guardar" at bounding box center [662, 428] width 41 height 11
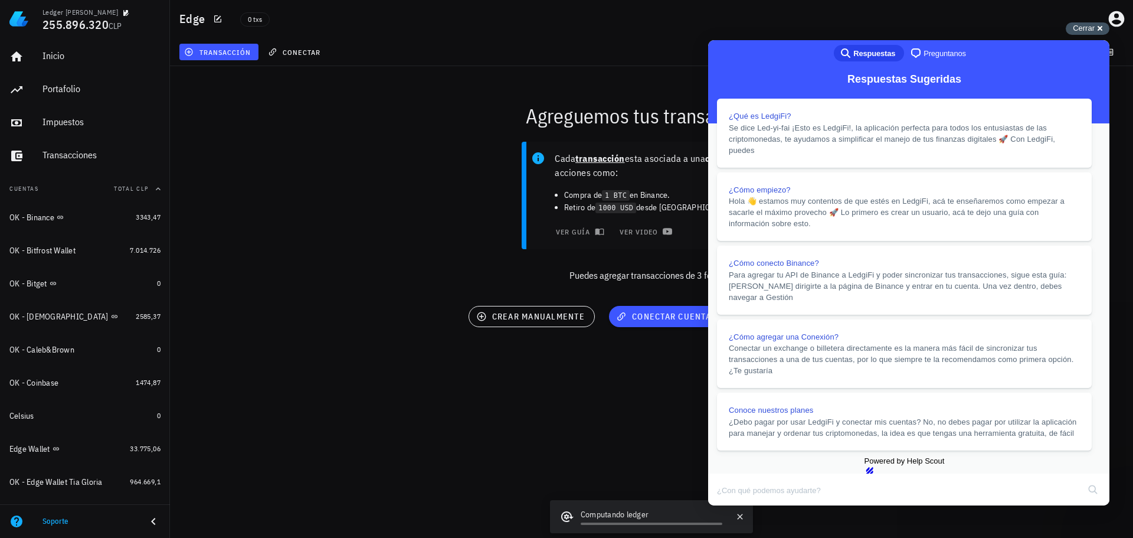
click at [1086, 34] on div "Cerrar cross-small" at bounding box center [1088, 28] width 44 height 12
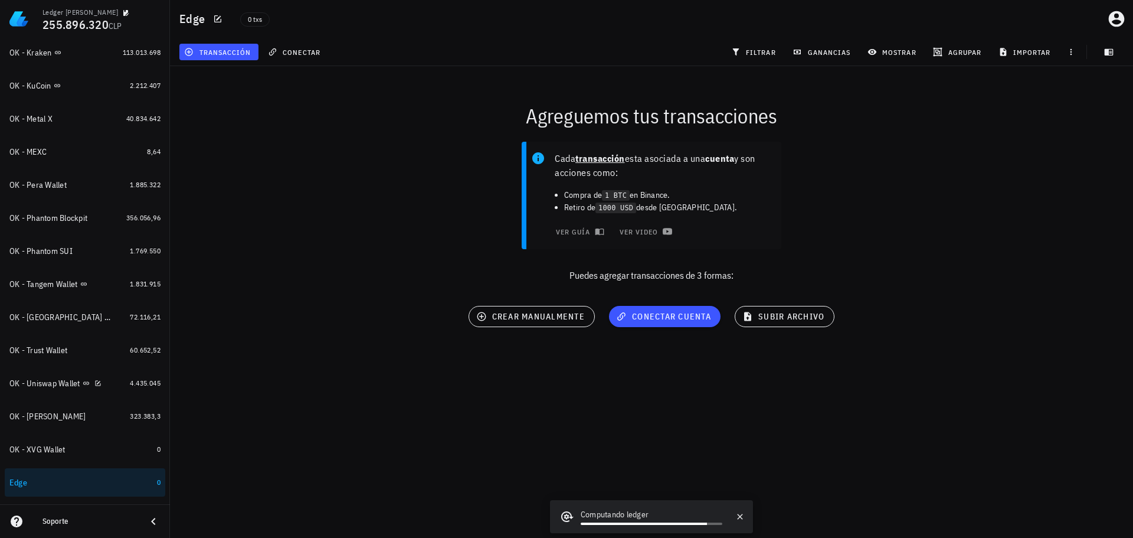
scroll to position [613, 0]
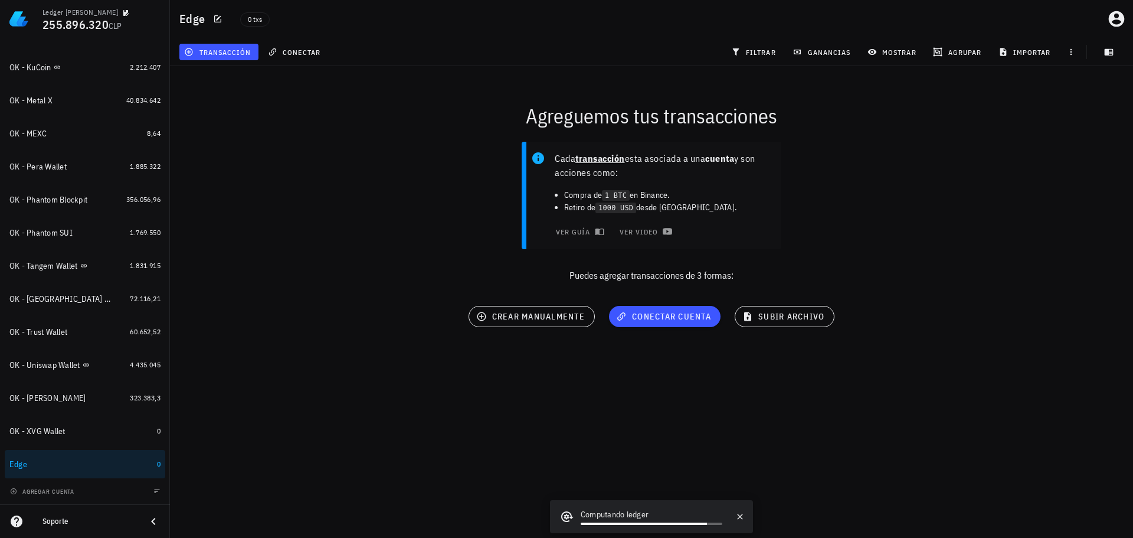
click at [152, 486] on button "button" at bounding box center [157, 491] width 12 height 12
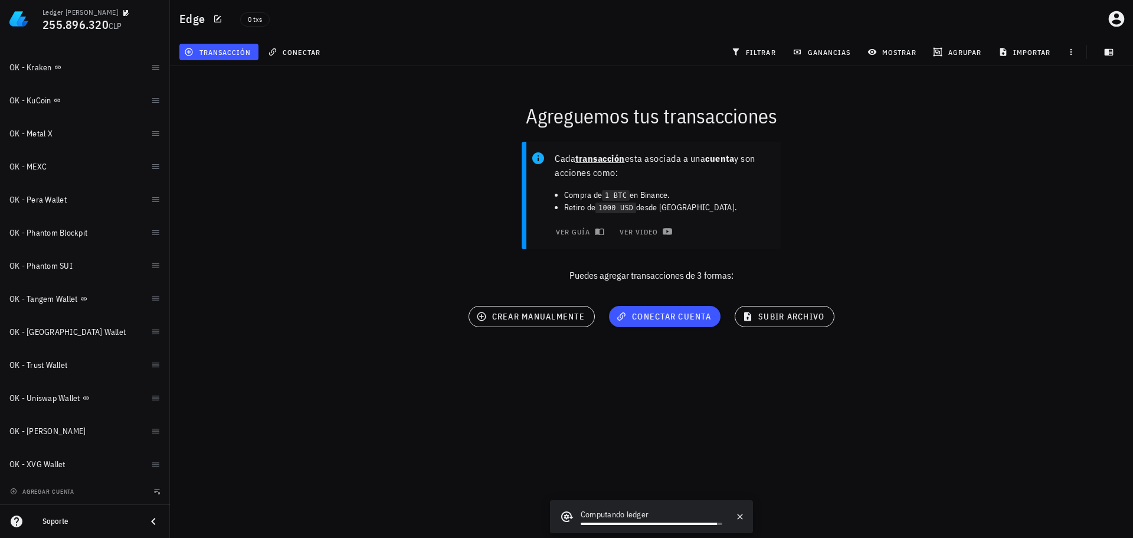
click at [154, 493] on span "button" at bounding box center [157, 491] width 12 height 7
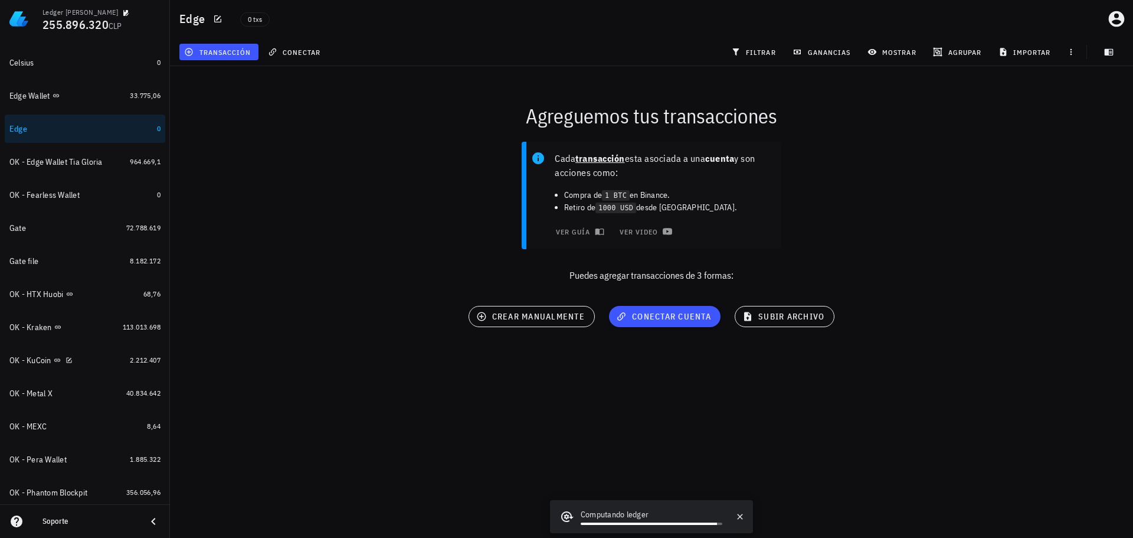
scroll to position [318, 0]
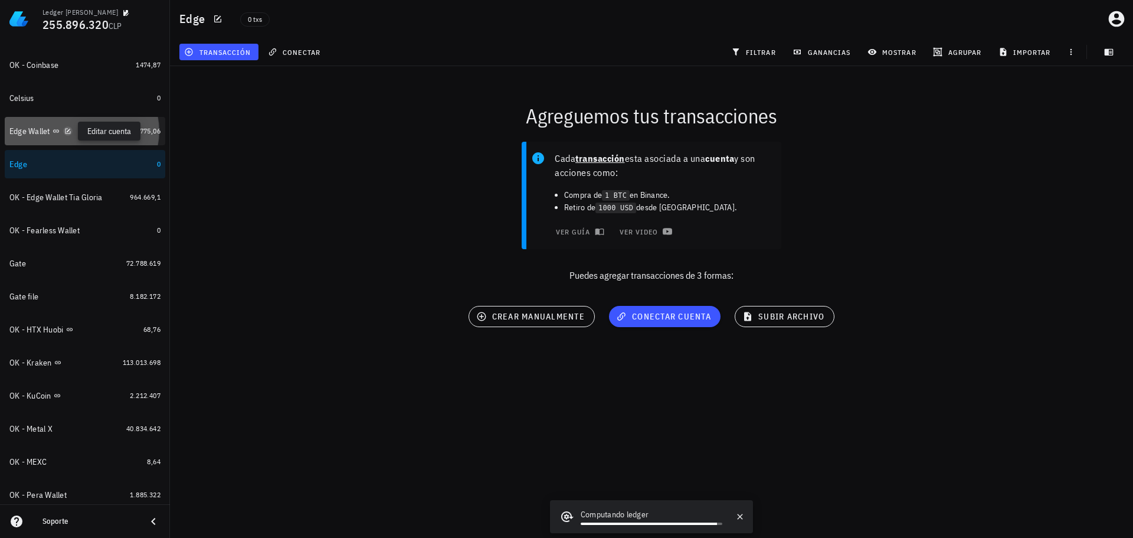
click at [68, 132] on icon "button" at bounding box center [67, 130] width 5 height 5
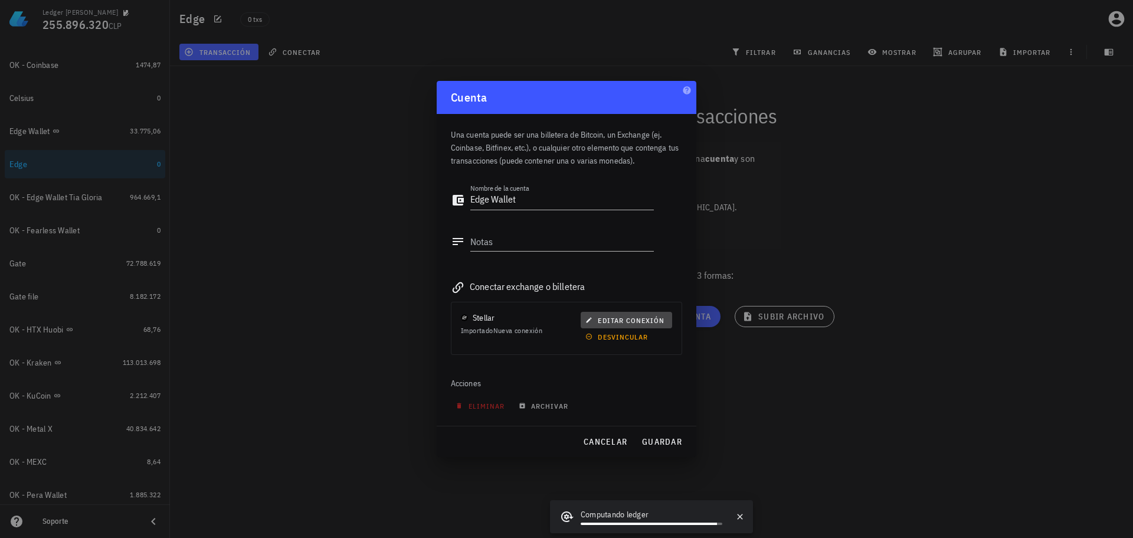
click at [631, 316] on span "editar conexión" at bounding box center [626, 320] width 77 height 9
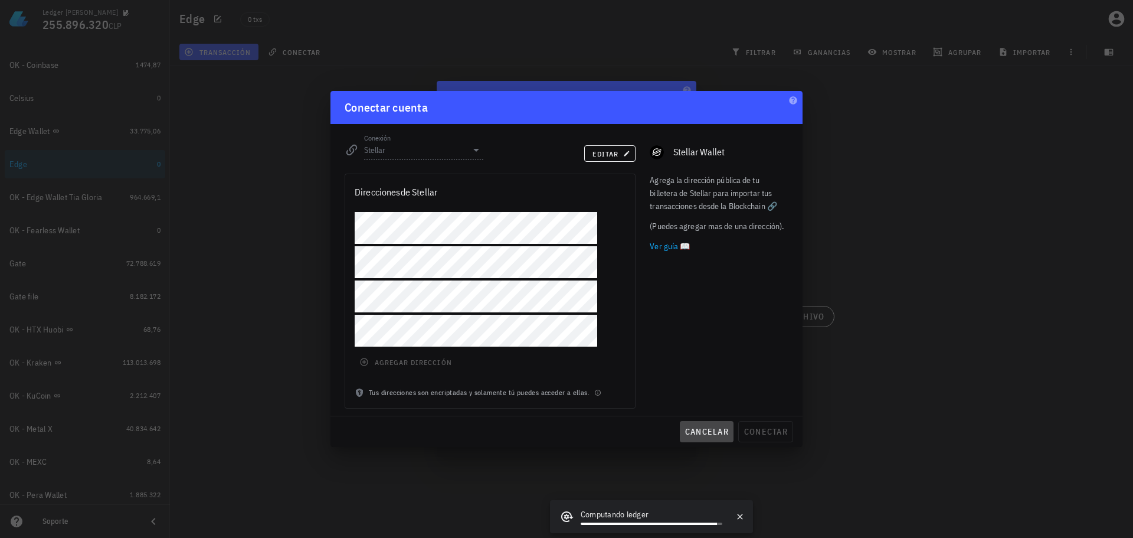
click at [715, 430] on span "cancelar" at bounding box center [707, 431] width 44 height 11
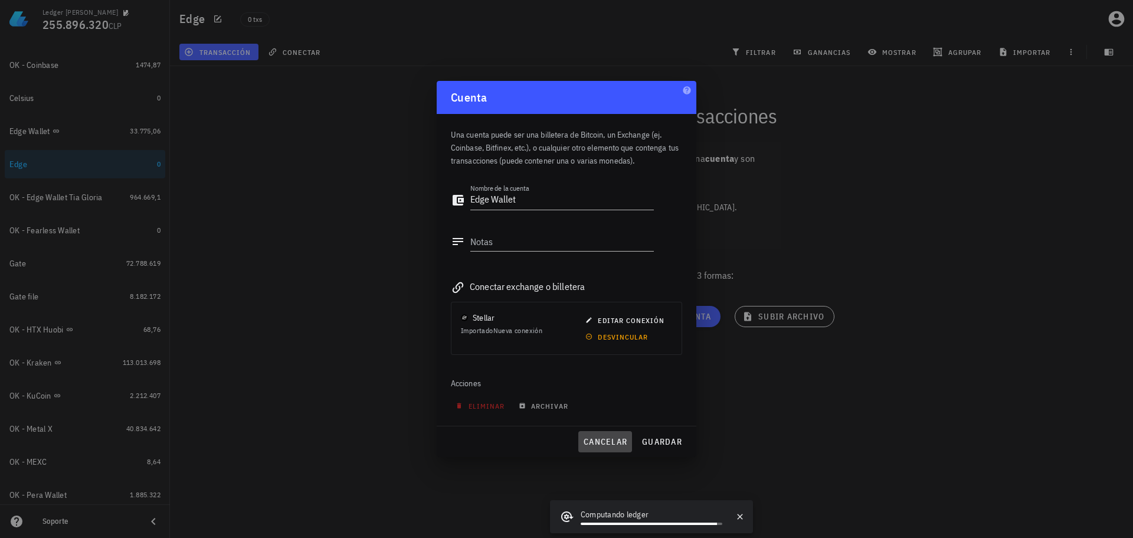
click at [609, 439] on span "cancelar" at bounding box center [605, 441] width 44 height 11
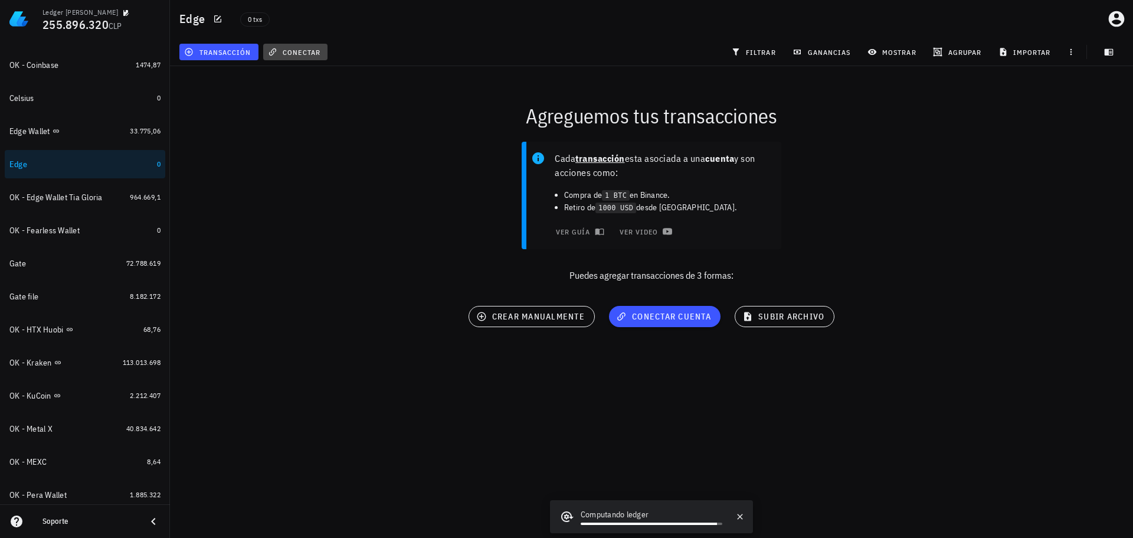
click at [281, 54] on span "conectar" at bounding box center [295, 51] width 50 height 9
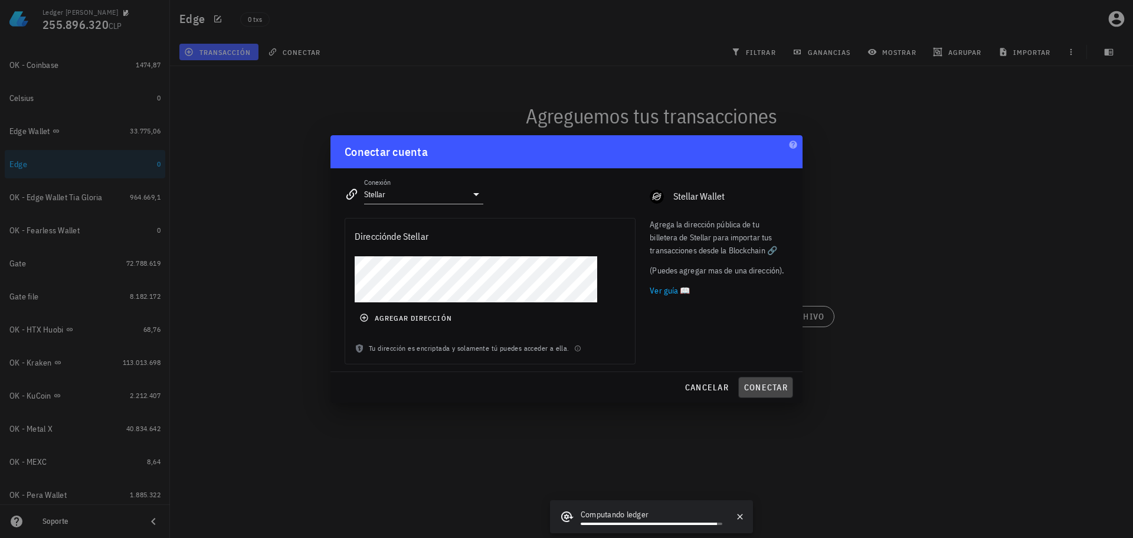
click at [769, 386] on span "conectar" at bounding box center [766, 387] width 44 height 11
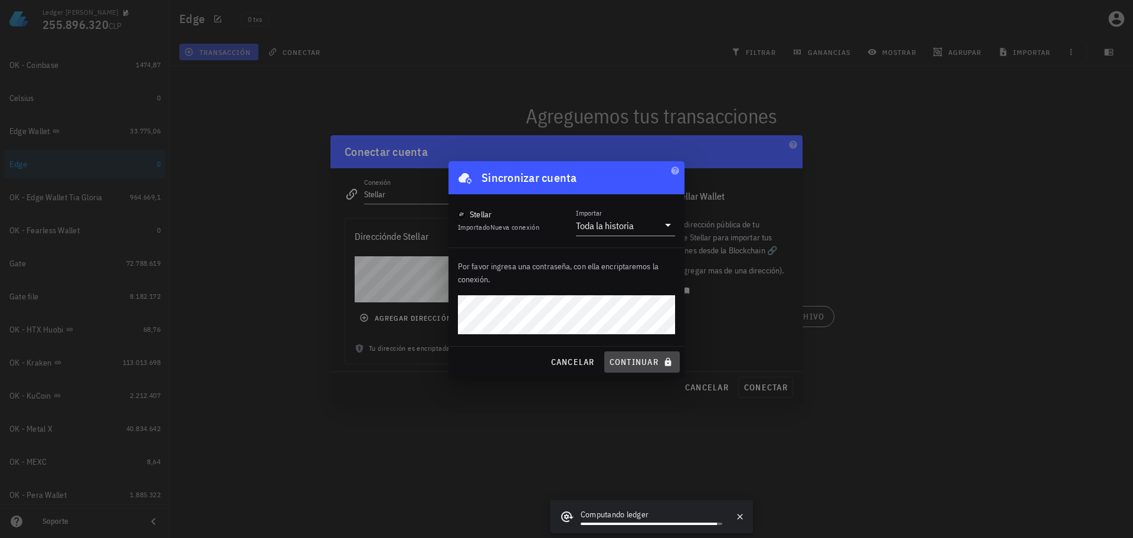
click at [663, 364] on icon "submit" at bounding box center [667, 361] width 9 height 9
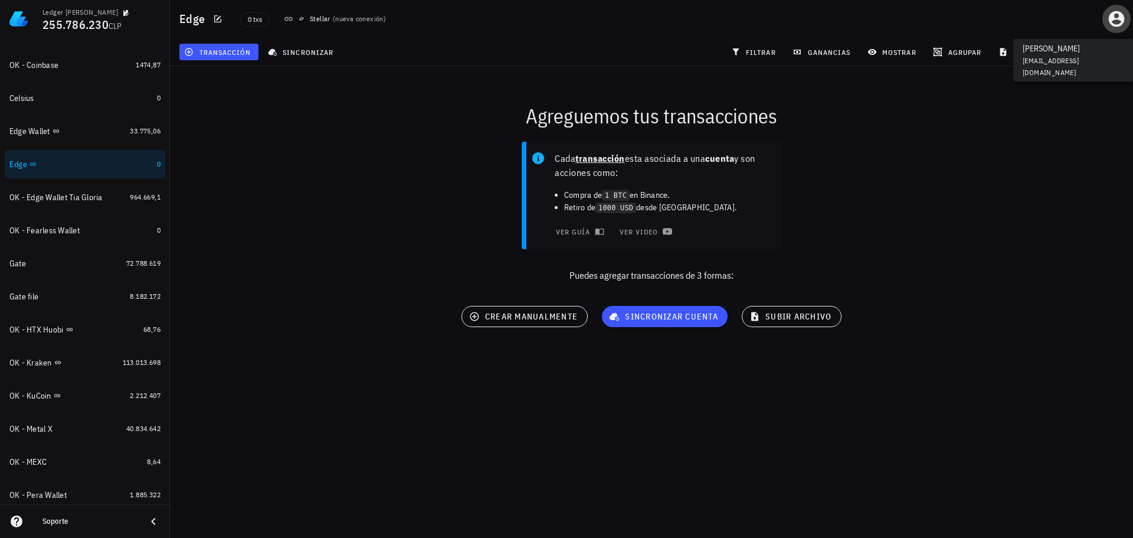
click at [1116, 15] on icon "button" at bounding box center [1116, 18] width 19 height 19
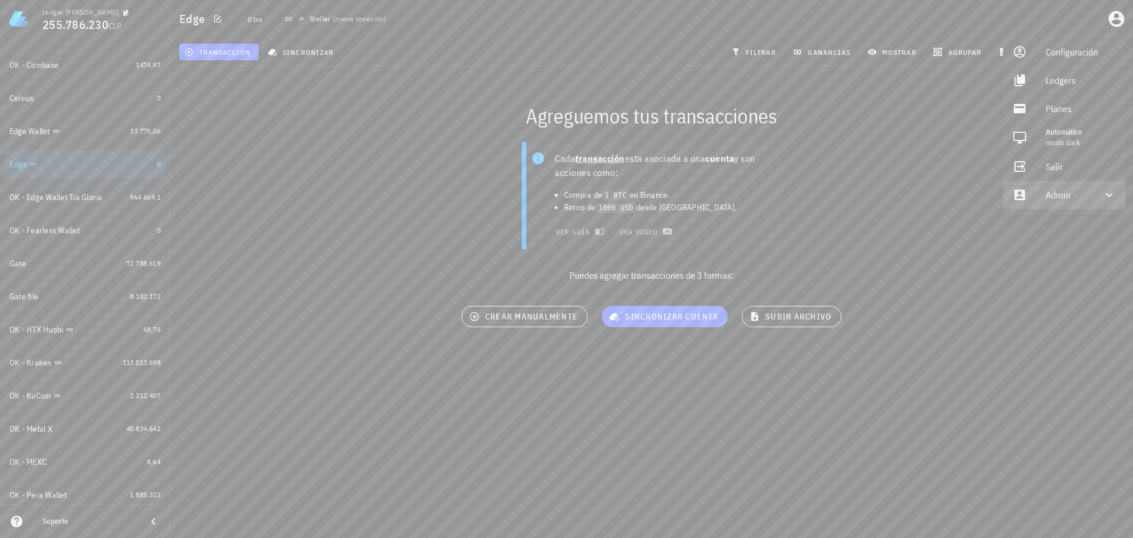
click at [1058, 198] on div "Admin" at bounding box center [1067, 195] width 42 height 24
click at [1053, 225] on div "Impersonar" at bounding box center [1081, 223] width 71 height 24
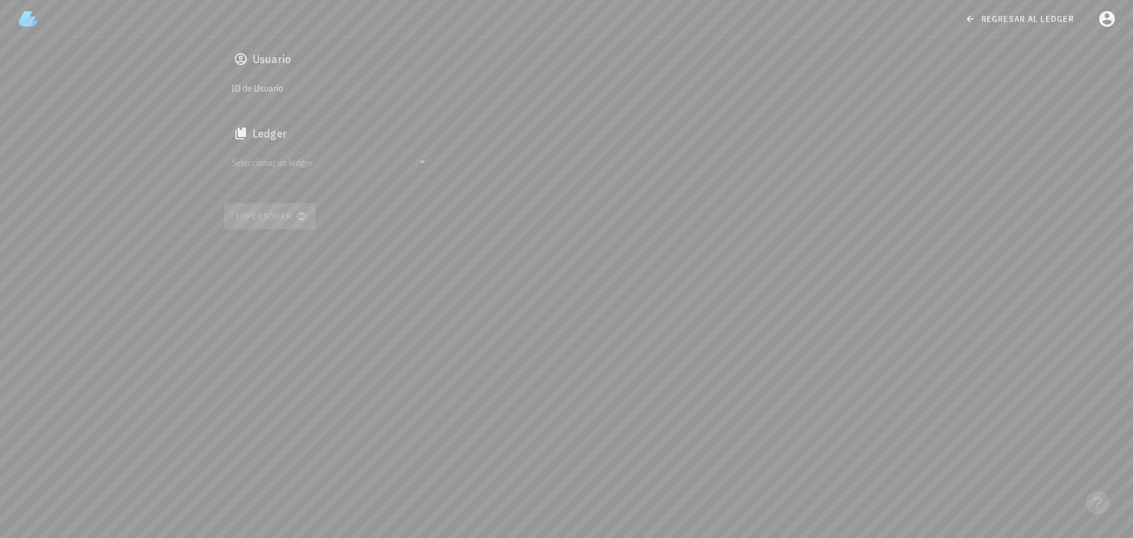
click at [316, 88] on input "ID de Usuario" at bounding box center [329, 87] width 196 height 19
paste input "auth0|687ea42cedb933401978a6a8"
type input "auth0|687ea42cedb933401978a6a8"
click at [327, 161] on input "text" at bounding box center [322, 161] width 182 height 19
click at [298, 167] on div "francisco arancibia" at bounding box center [340, 162] width 175 height 11
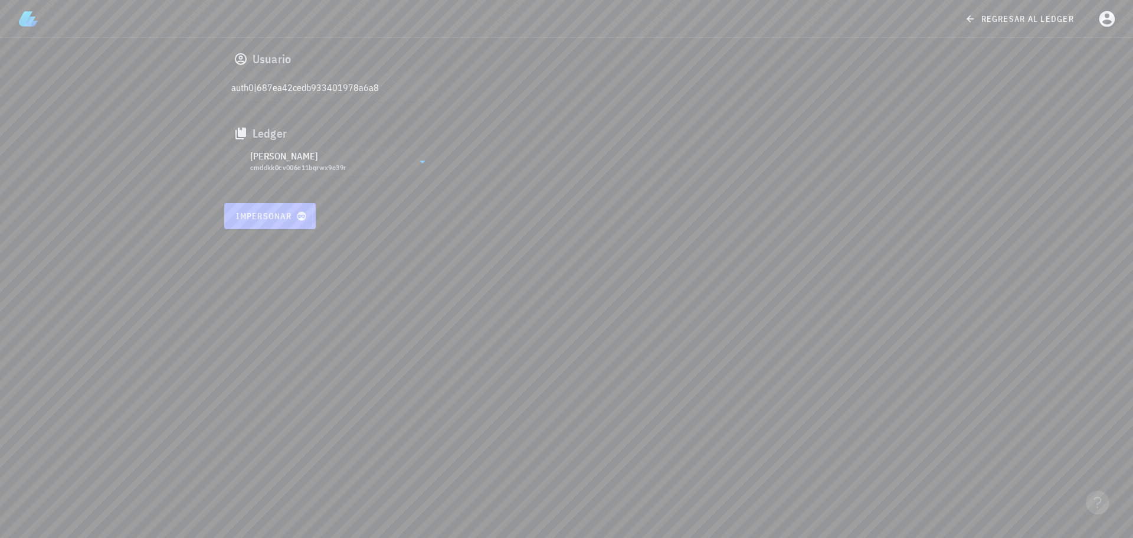
click at [272, 212] on span "Impersonar" at bounding box center [270, 216] width 69 height 11
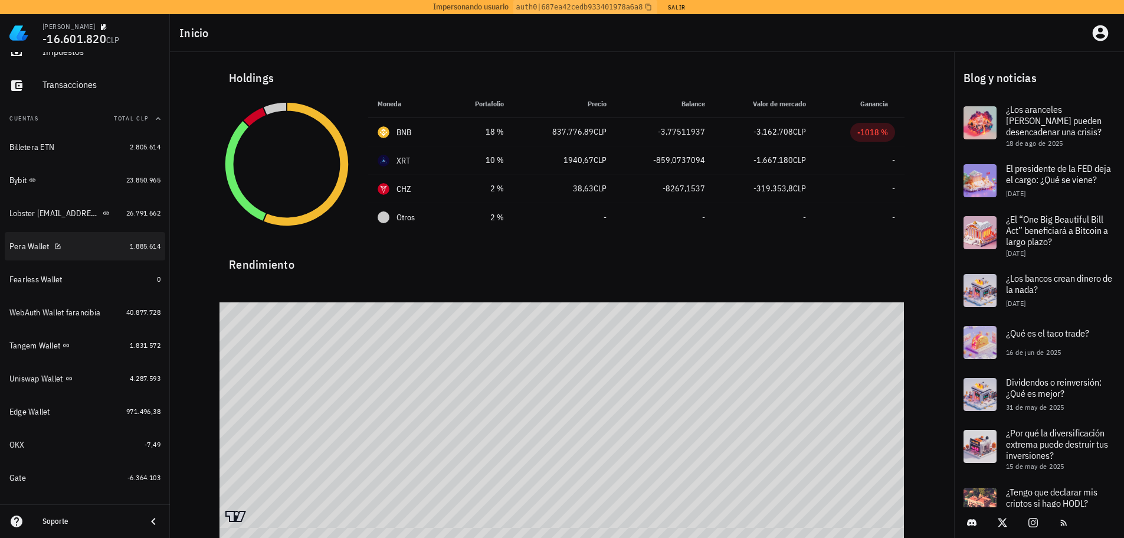
scroll to position [118, 0]
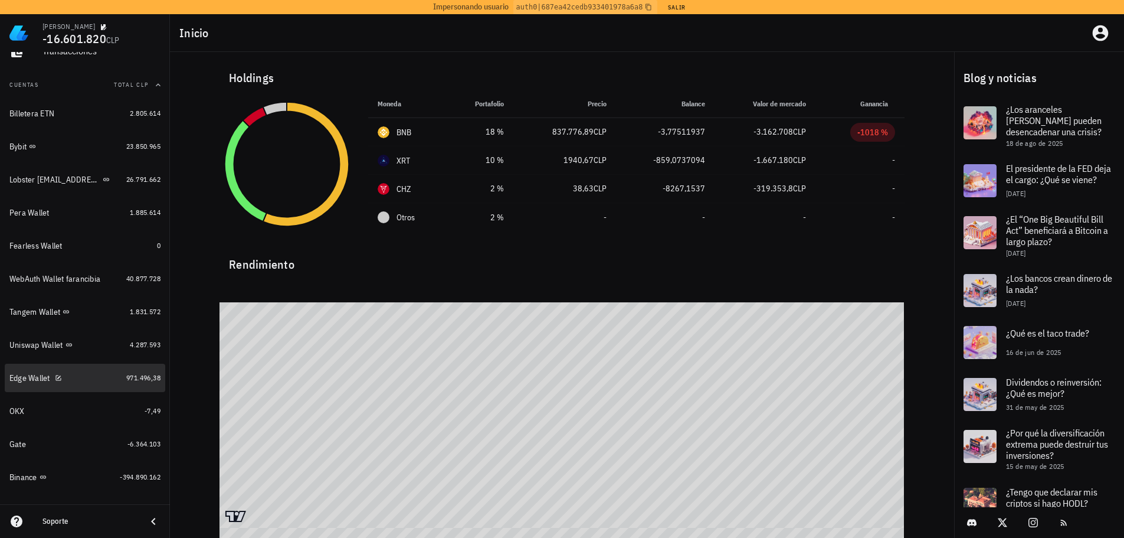
click at [97, 377] on div "Edge Wallet" at bounding box center [65, 377] width 112 height 11
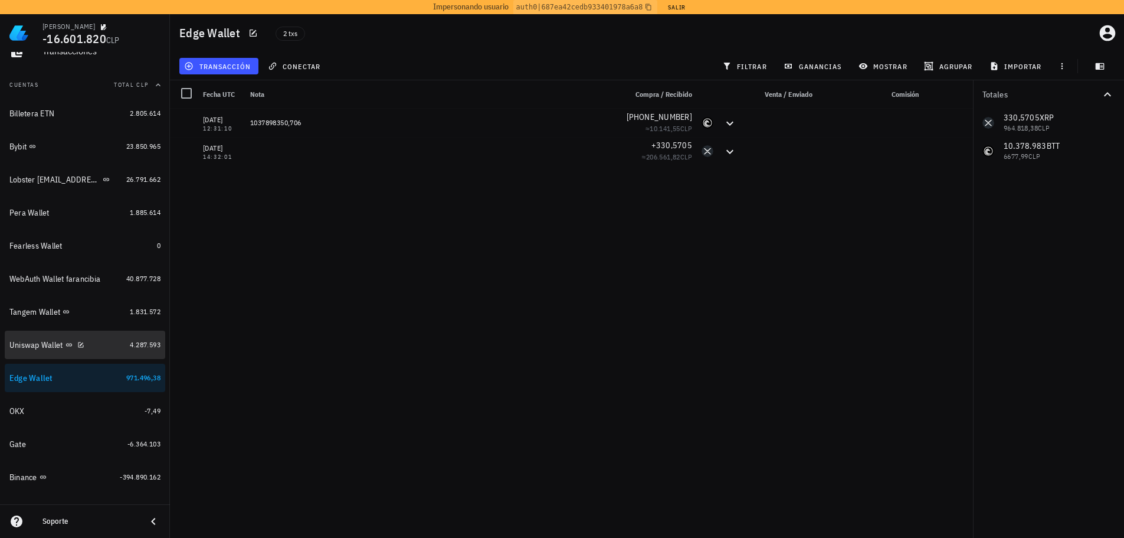
click at [36, 341] on div "Uniswap Wallet" at bounding box center [36, 345] width 54 height 10
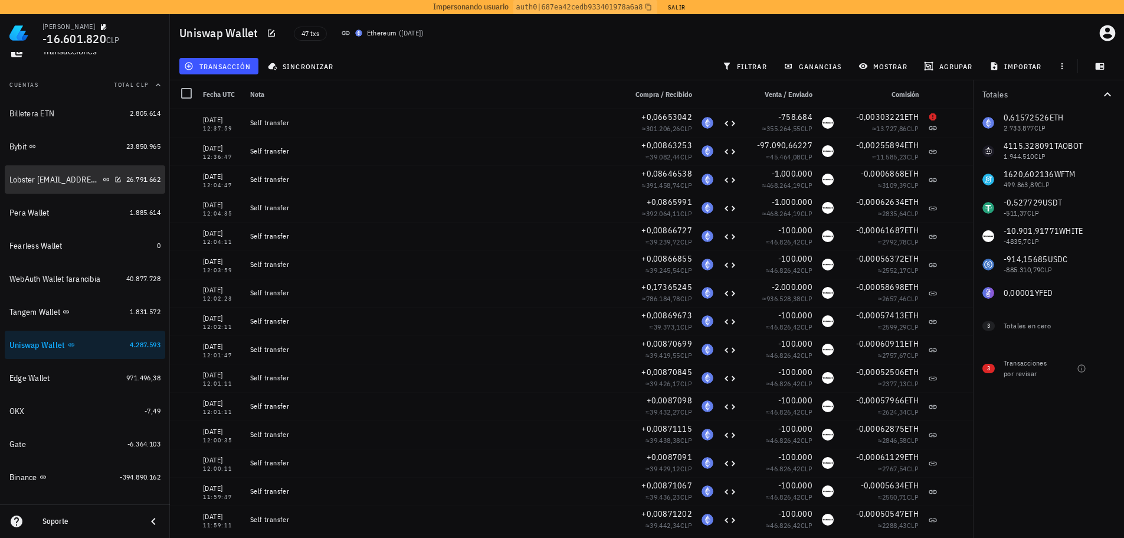
click at [54, 177] on div "Lobster [EMAIL_ADDRESS][DOMAIN_NAME]" at bounding box center [54, 180] width 91 height 10
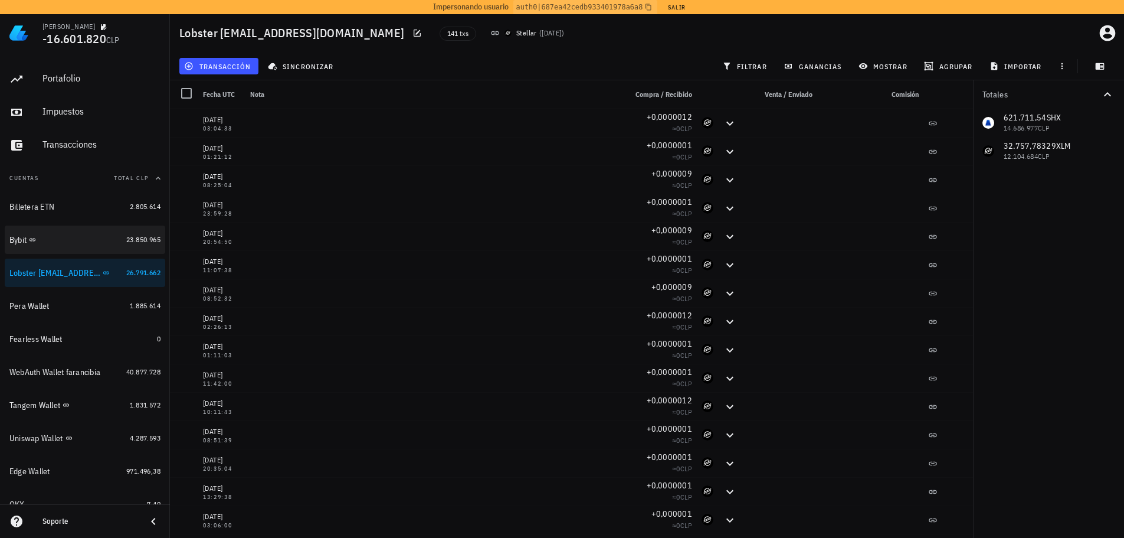
scroll to position [59, 0]
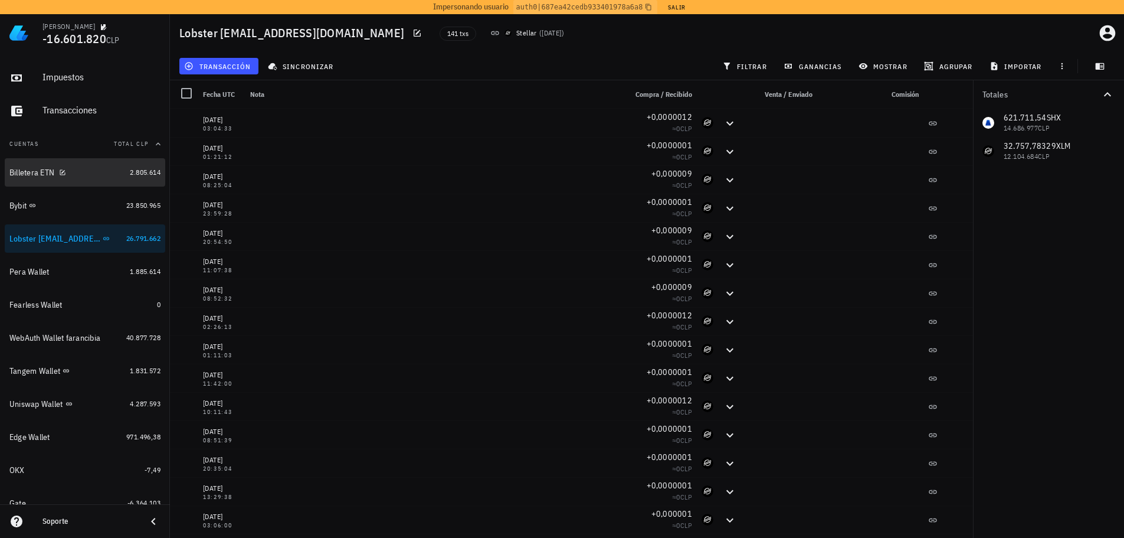
click at [81, 172] on div "Billetera ETN" at bounding box center [67, 172] width 116 height 11
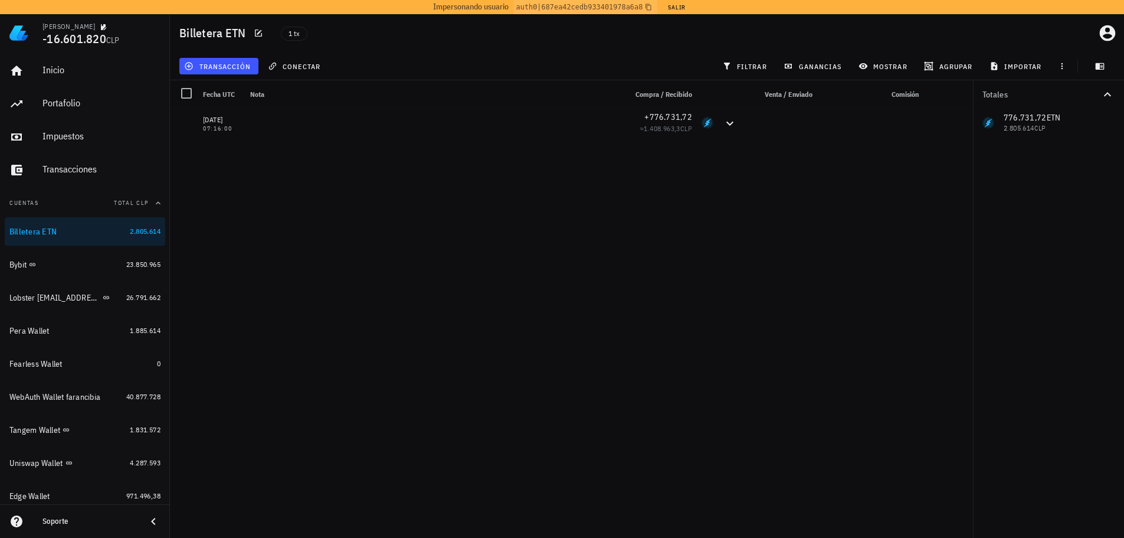
click at [571, 69] on div "transacción conectar filtrar ganancias mostrar [GEOGRAPHIC_DATA] importar" at bounding box center [647, 66] width 940 height 28
click at [679, 11] on button "Salir" at bounding box center [676, 7] width 29 height 12
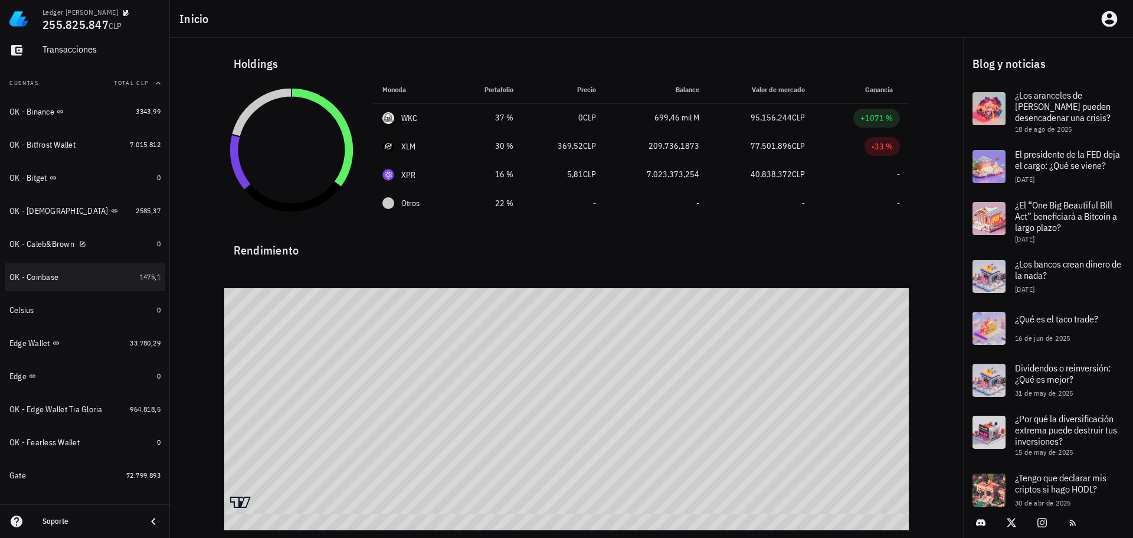
scroll to position [118, 0]
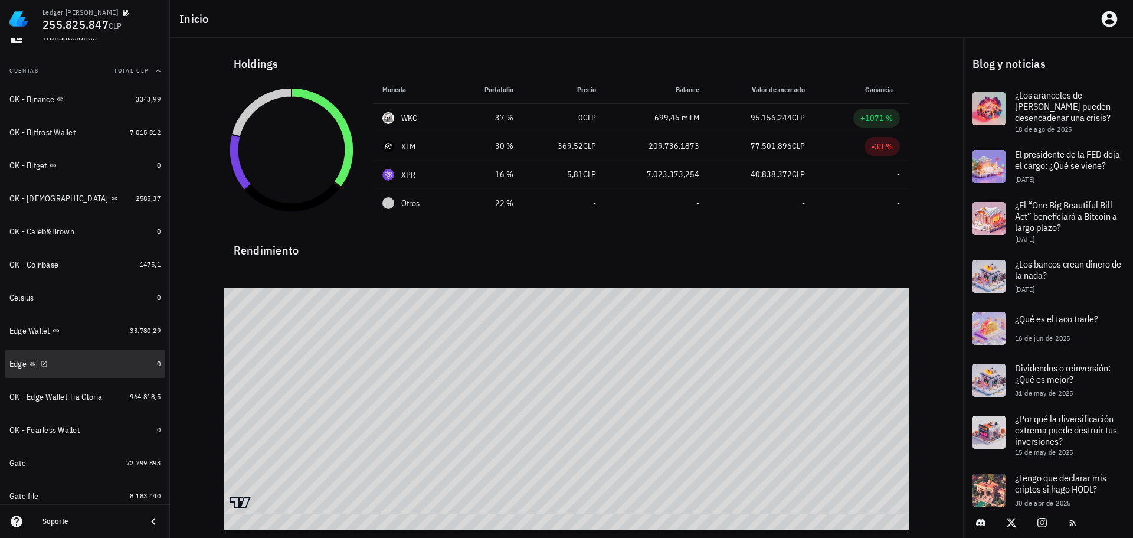
click at [82, 364] on div "Edge" at bounding box center [80, 363] width 143 height 11
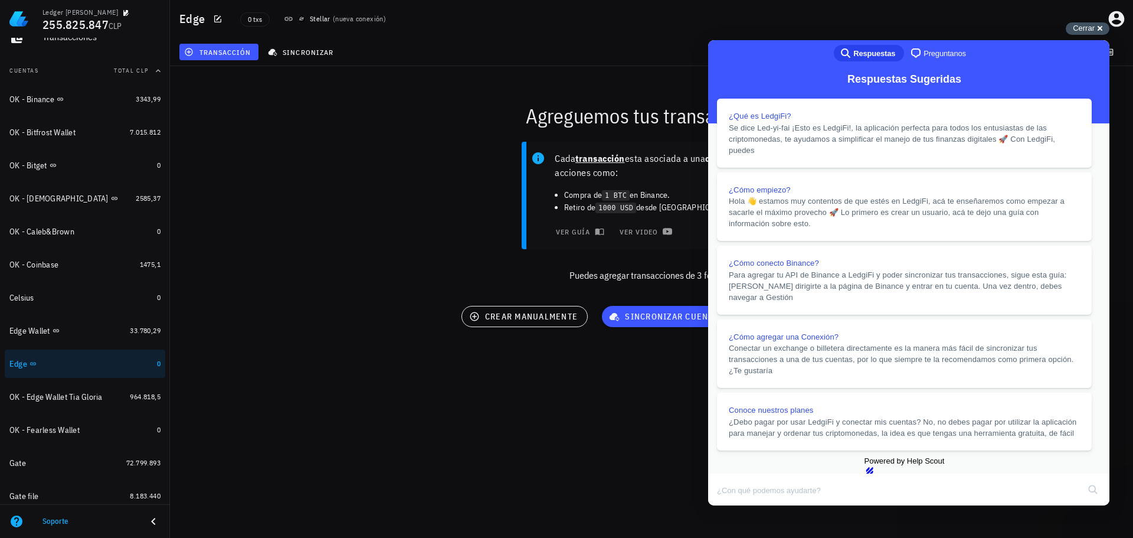
click at [1101, 27] on div "Cerrar cross-small" at bounding box center [1088, 28] width 44 height 12
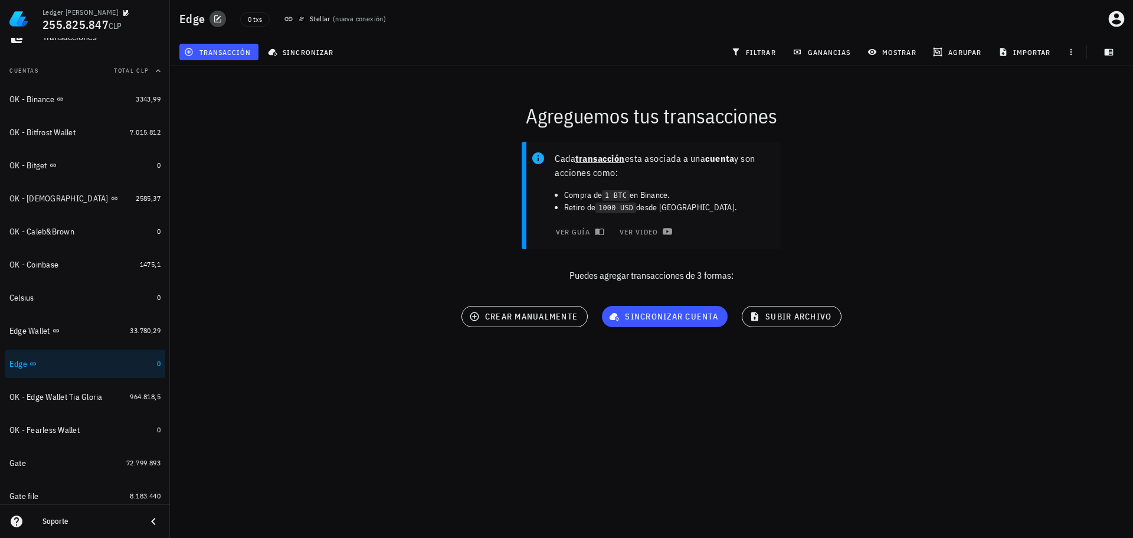
click at [221, 17] on icon "button" at bounding box center [217, 18] width 9 height 9
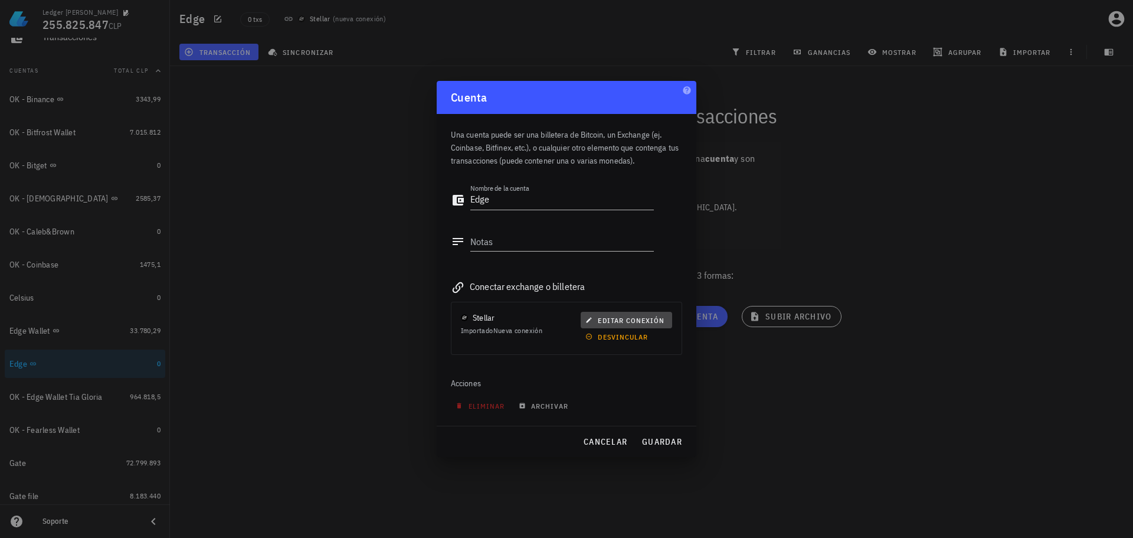
click at [611, 323] on span "editar conexión" at bounding box center [626, 320] width 77 height 9
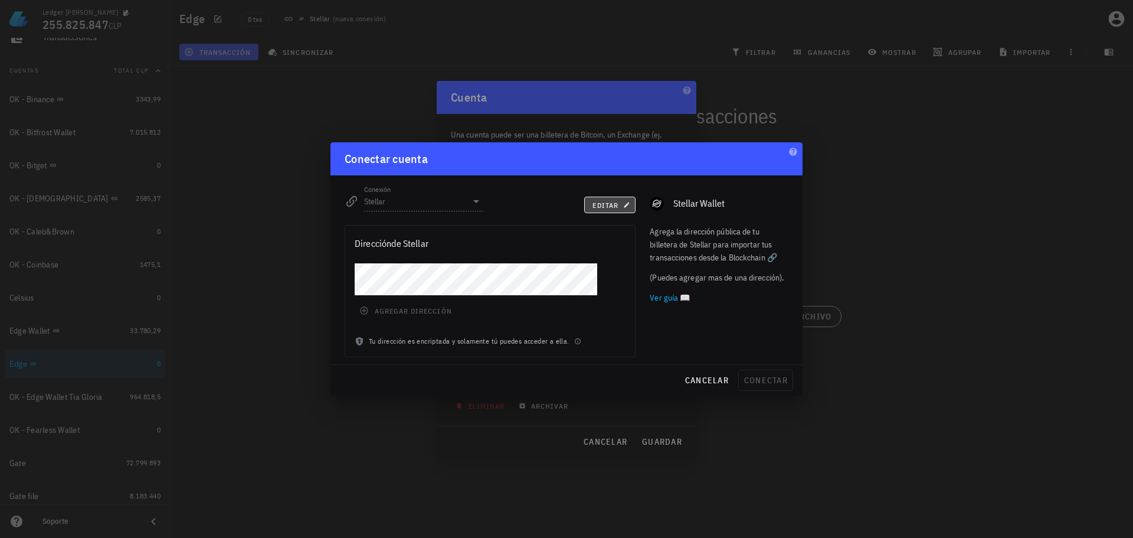
click at [604, 204] on span "editar" at bounding box center [610, 205] width 36 height 9
click at [449, 211] on div "Conexión Stellar" at bounding box center [414, 196] width 153 height 42
click at [453, 204] on input "Stellar" at bounding box center [415, 201] width 103 height 19
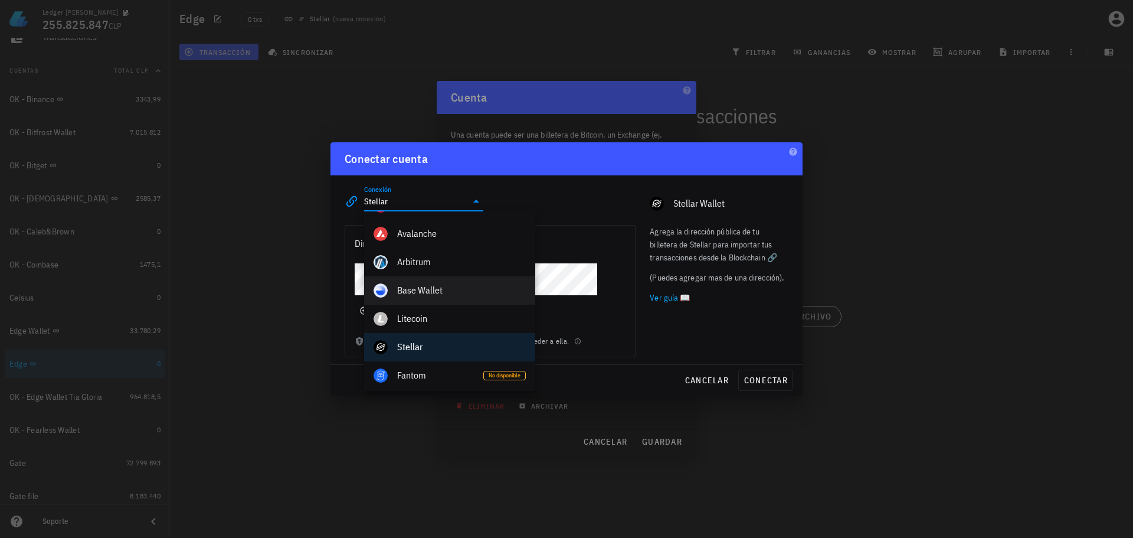
scroll to position [590, 0]
click at [687, 335] on div "Agrega la dirección pública de tu billetera de Stellar para importar tus transa…" at bounding box center [719, 291] width 153 height 146
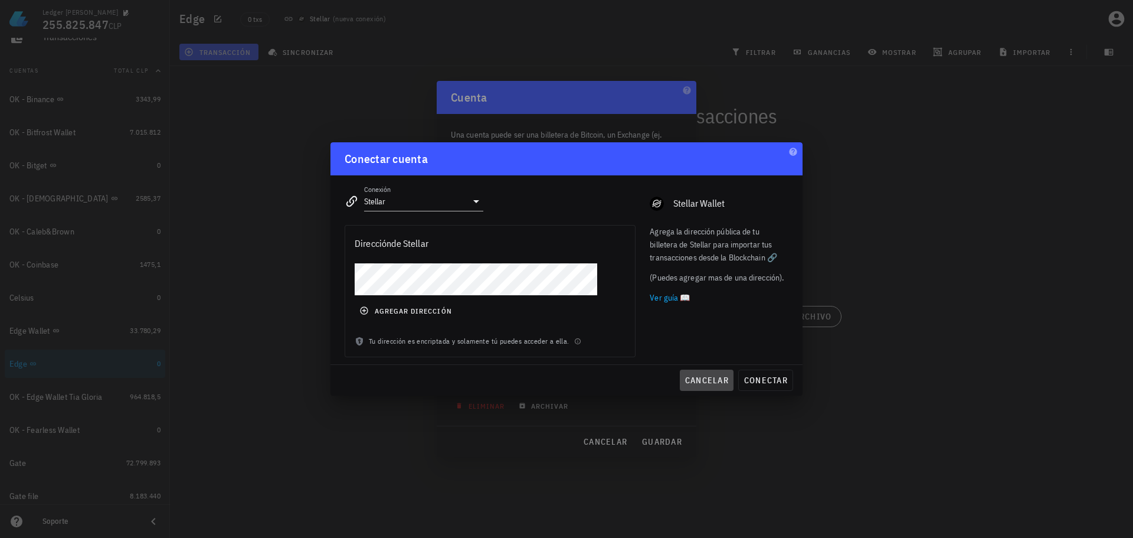
click at [698, 377] on span "cancelar" at bounding box center [707, 380] width 44 height 11
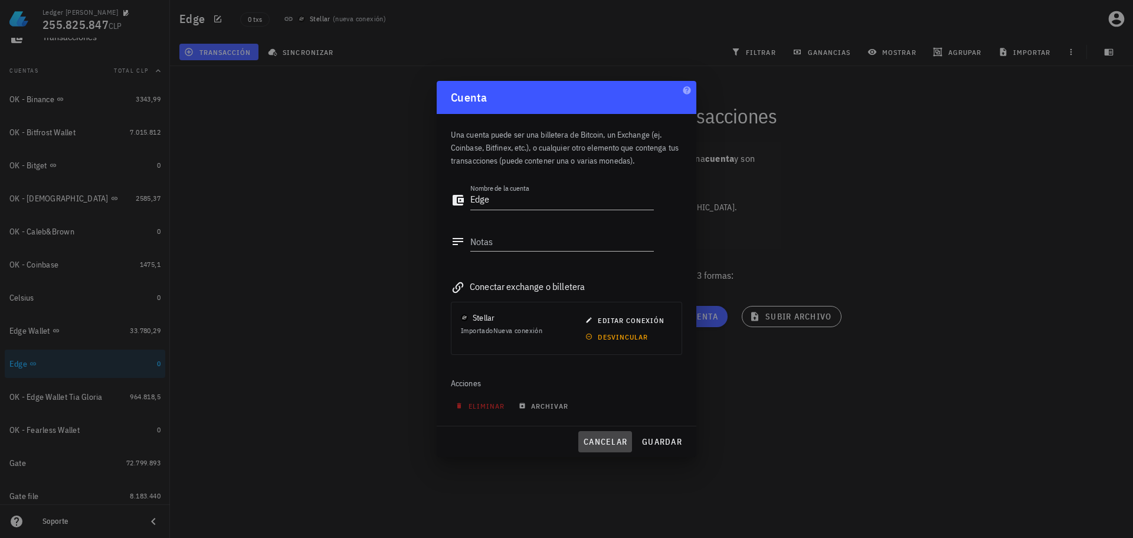
click at [586, 437] on span "cancelar" at bounding box center [605, 441] width 44 height 11
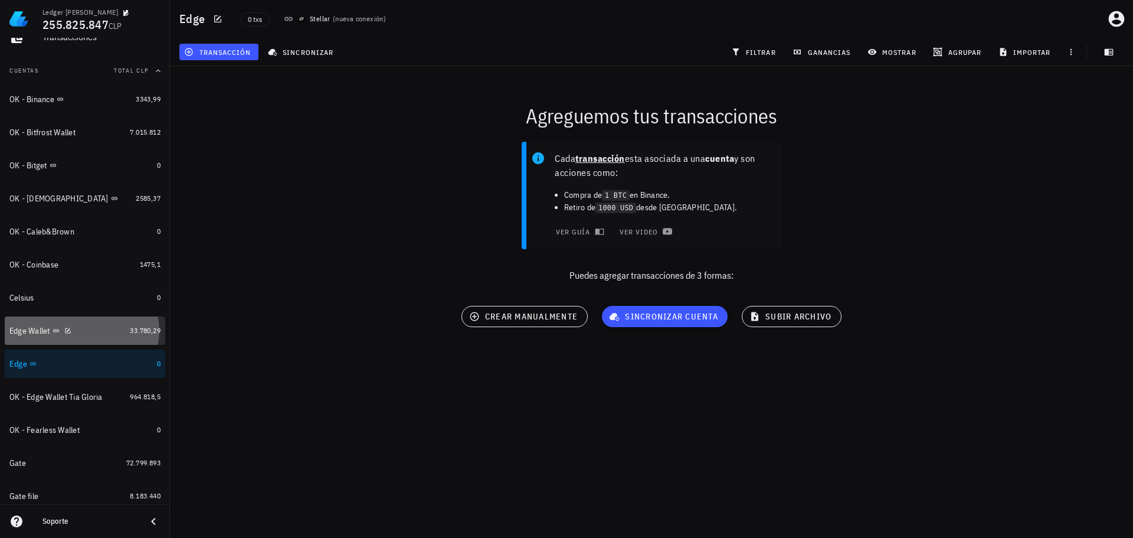
click at [103, 334] on div "Edge Wallet" at bounding box center [67, 330] width 116 height 11
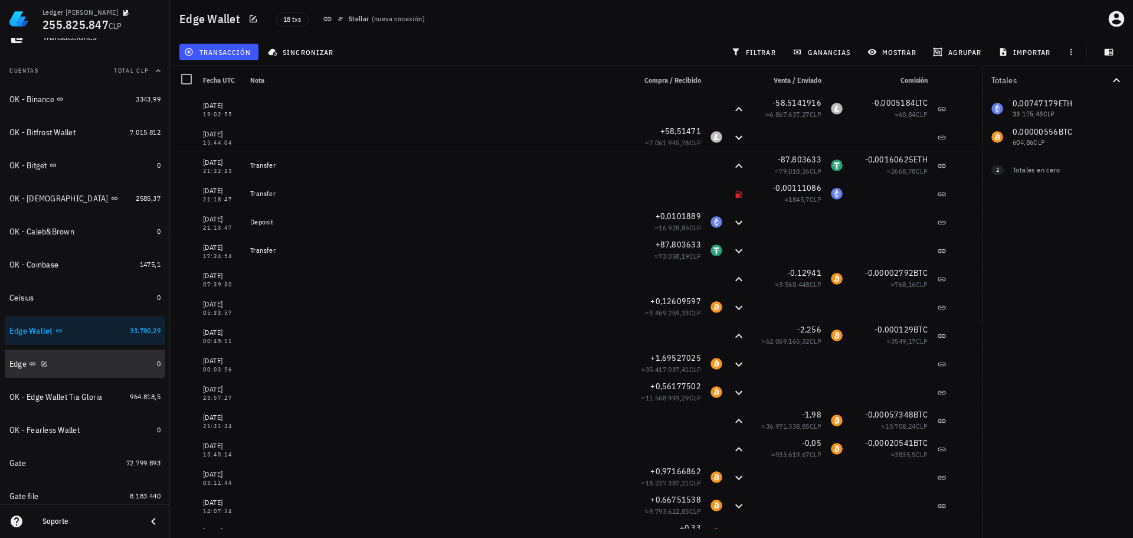
click at [83, 364] on div "Edge" at bounding box center [80, 363] width 143 height 11
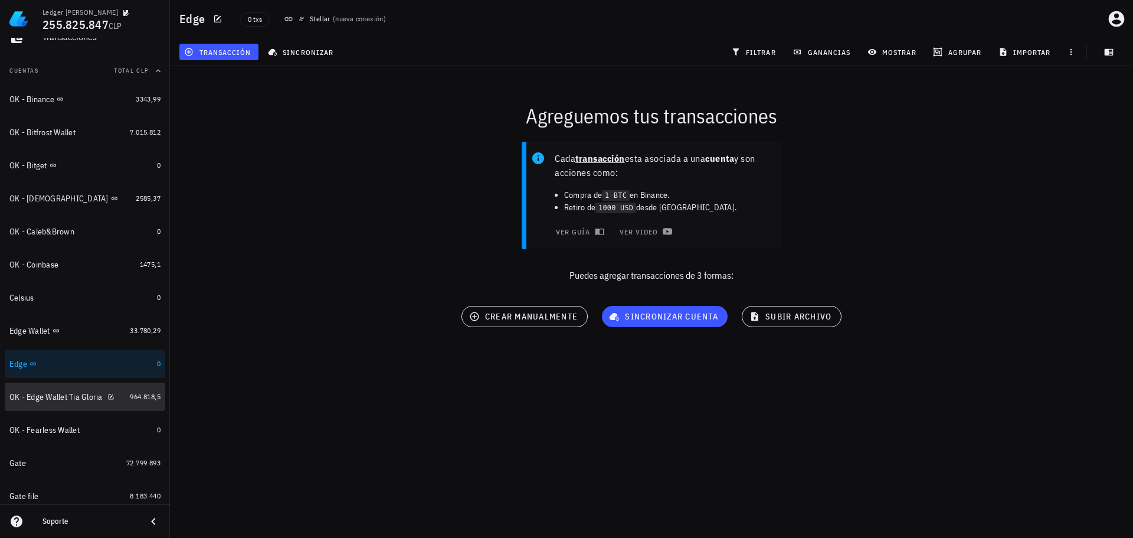
click at [71, 401] on div "OK - Edge Wallet Tia Gloria" at bounding box center [55, 397] width 93 height 10
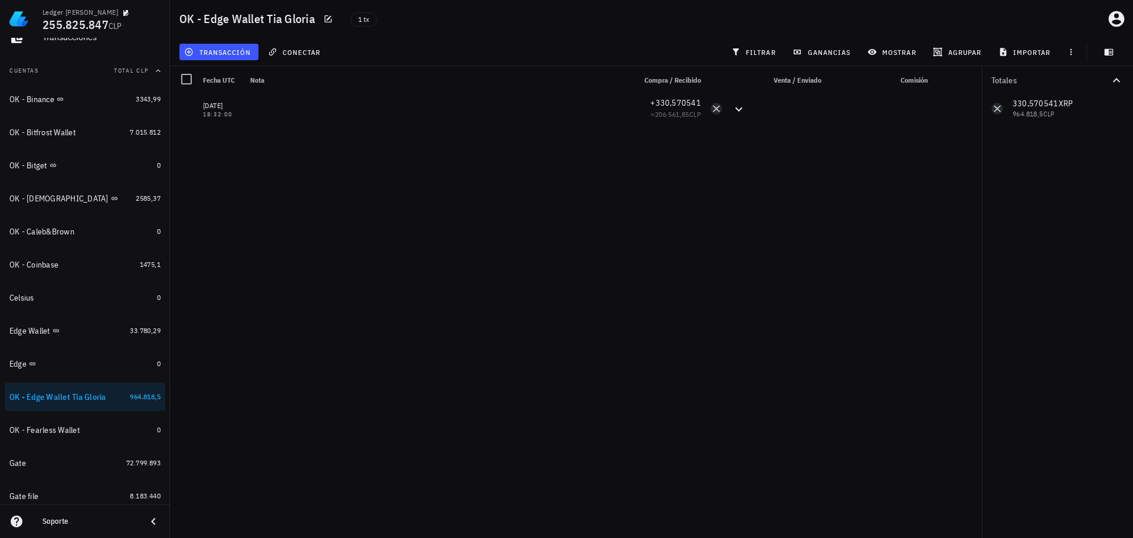
click at [352, 335] on div "[DATE] 18:32:00 +330,570541 ≈ 206.561,85 CLP" at bounding box center [576, 311] width 812 height 434
click at [351, 335] on div "[DATE] 18:32:00 +330,570541 ≈ 206.561,85 CLP" at bounding box center [576, 311] width 812 height 434
click at [91, 366] on div "Edge" at bounding box center [80, 363] width 143 height 11
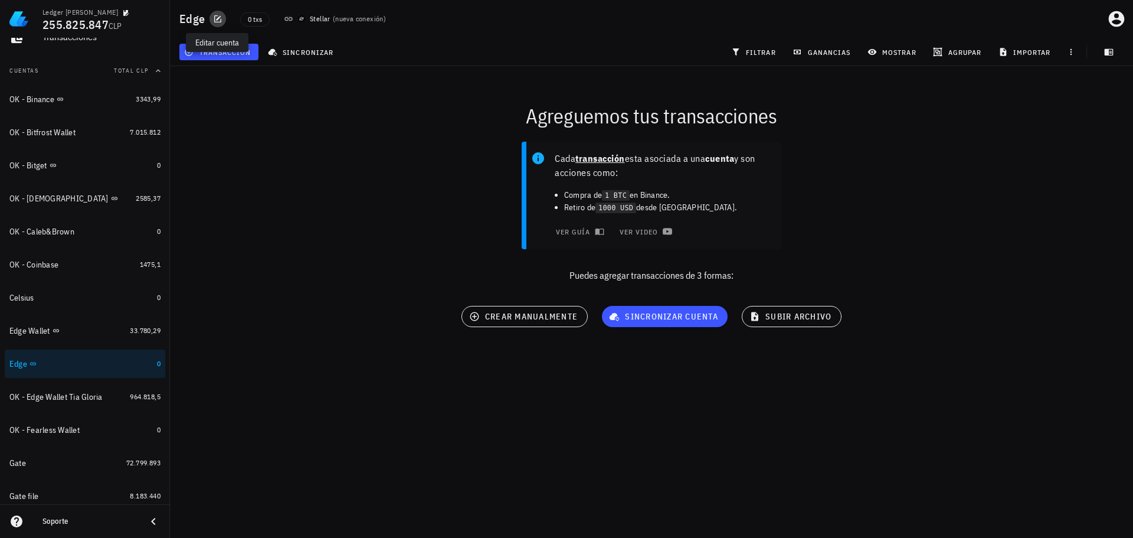
click at [219, 20] on icon "button" at bounding box center [217, 18] width 9 height 9
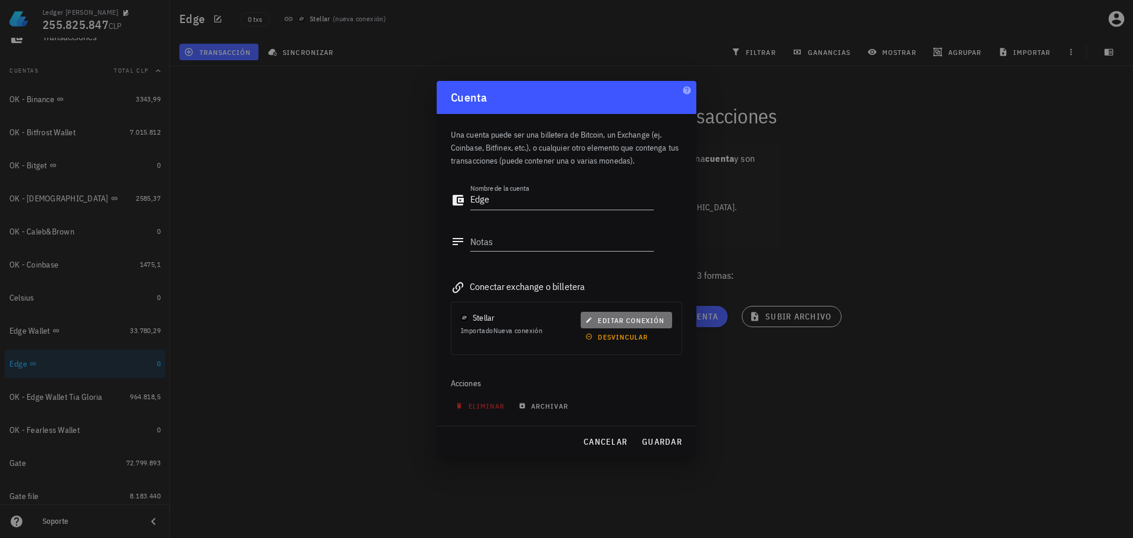
click at [618, 318] on span "editar conexión" at bounding box center [626, 320] width 77 height 9
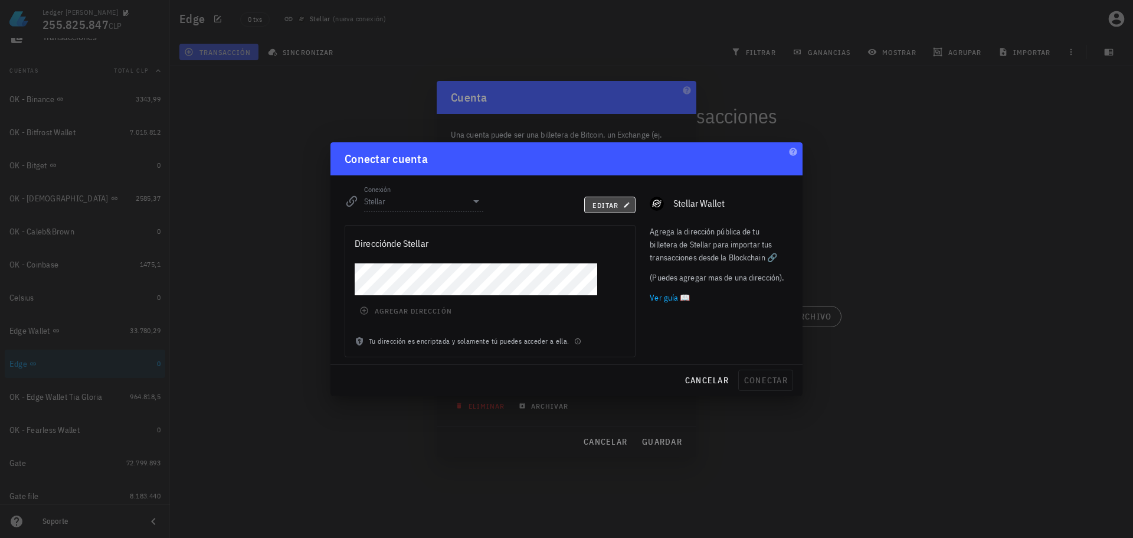
click at [607, 207] on span "editar" at bounding box center [610, 205] width 36 height 9
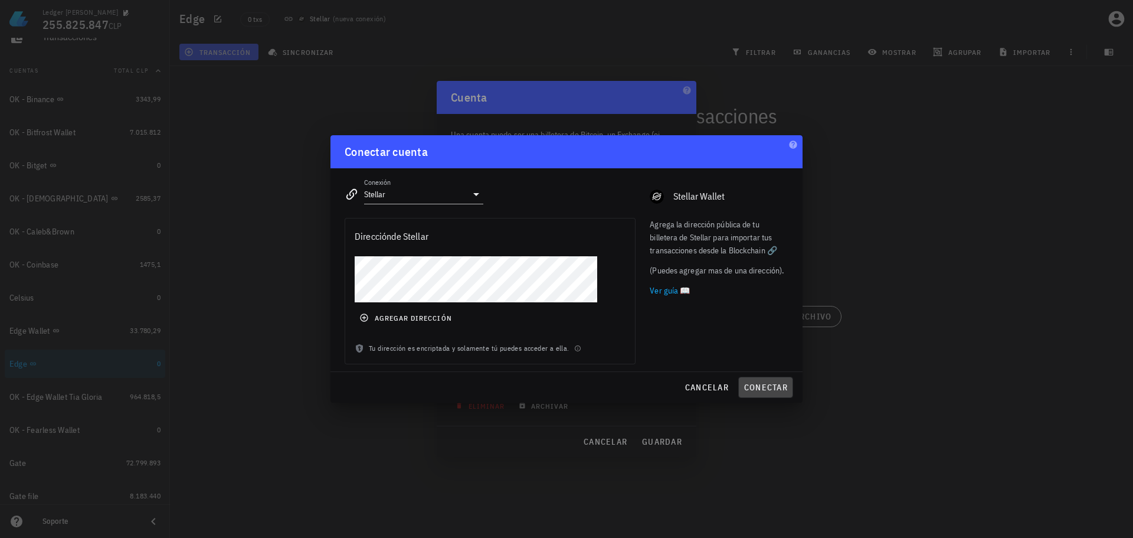
click at [774, 387] on span "conectar" at bounding box center [766, 387] width 44 height 11
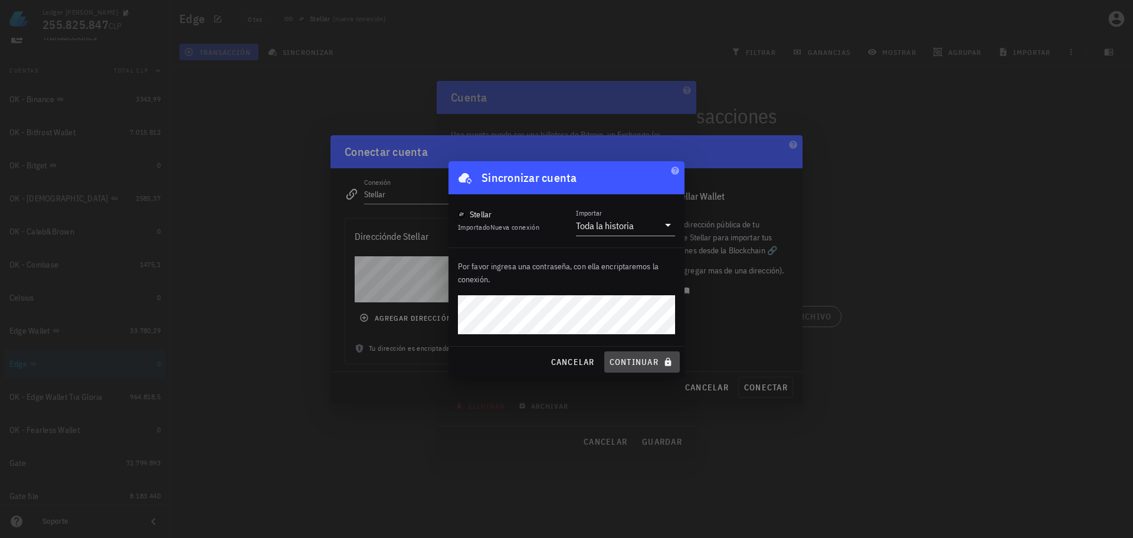
click at [667, 358] on icon "submit" at bounding box center [668, 361] width 6 height 8
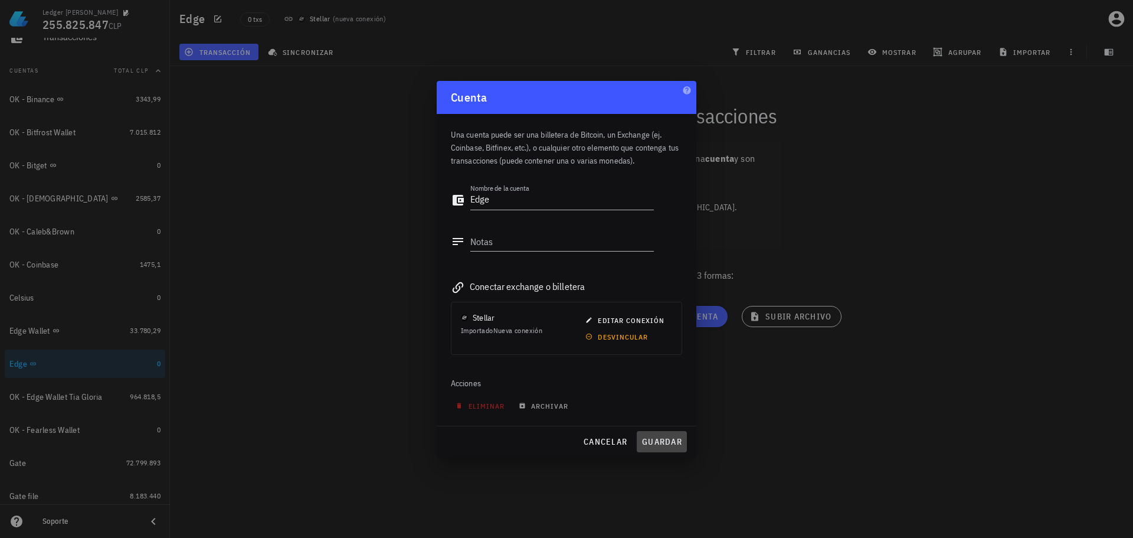
click at [655, 442] on span "guardar" at bounding box center [662, 441] width 41 height 11
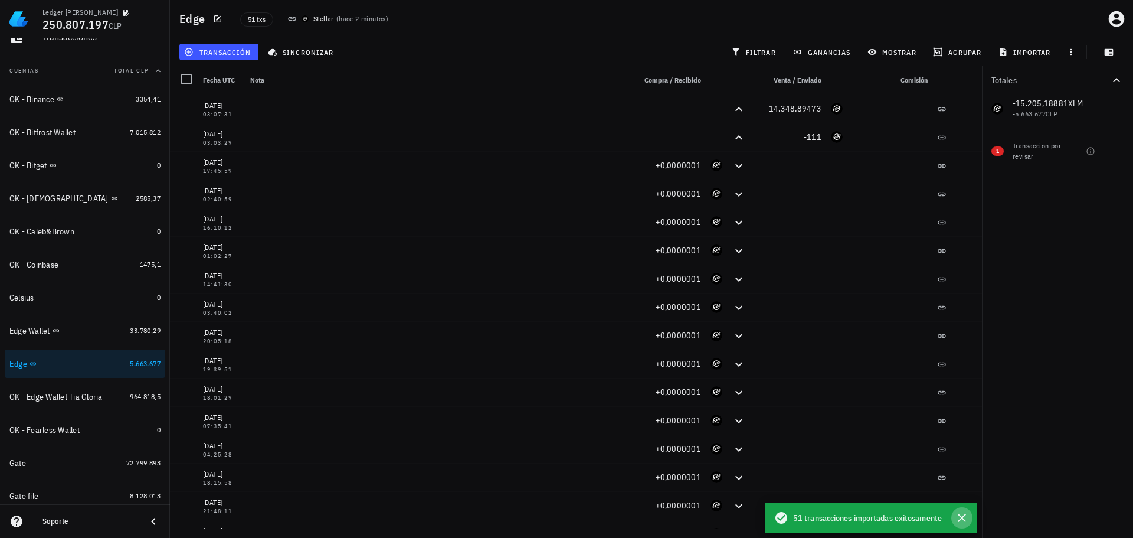
click at [956, 516] on icon "button" at bounding box center [962, 518] width 14 height 14
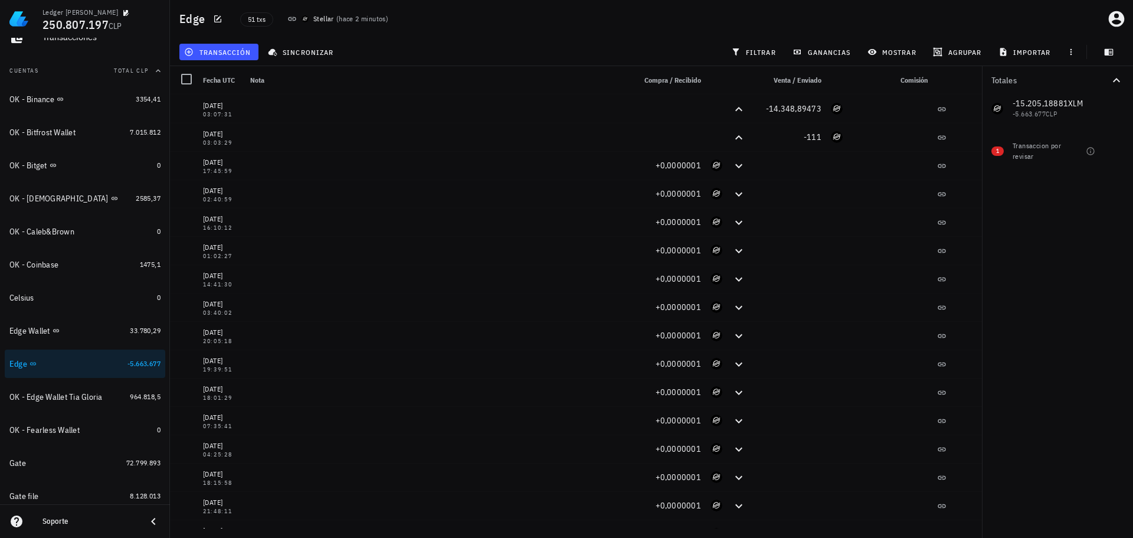
click at [1020, 452] on div "Totales -15.205,18881 XLM -5.663.677 CLP 1 Transaccion por revisar" at bounding box center [1057, 302] width 151 height 472
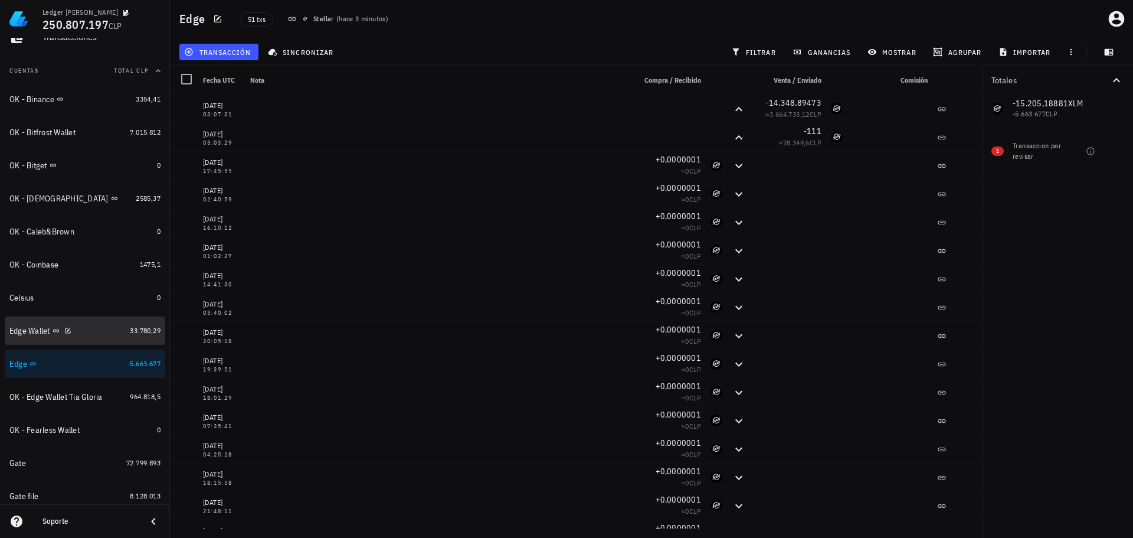
click at [96, 326] on div "Edge Wallet" at bounding box center [67, 330] width 116 height 11
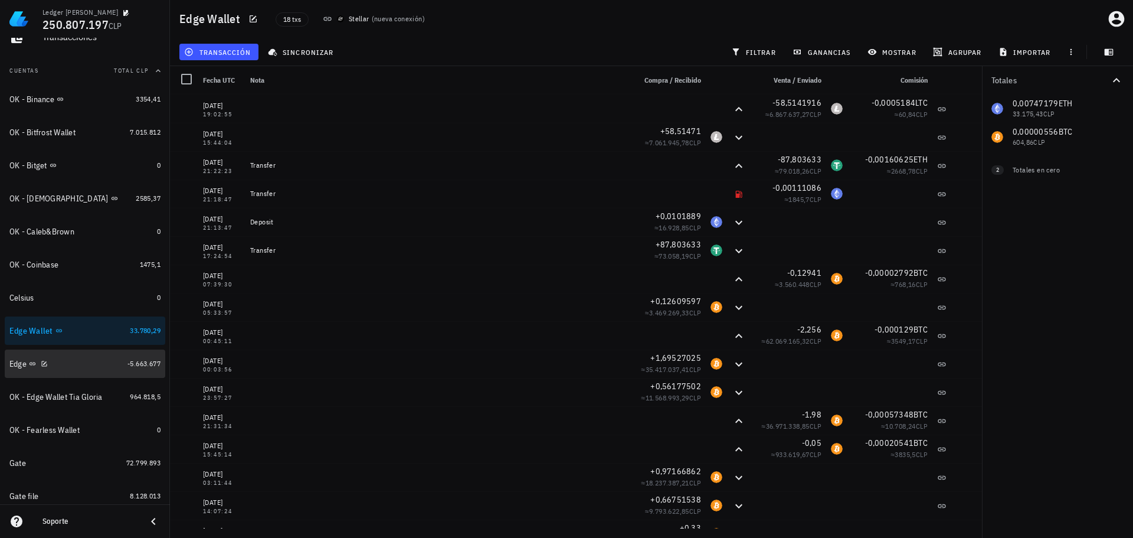
click at [89, 362] on div "Edge" at bounding box center [65, 363] width 113 height 11
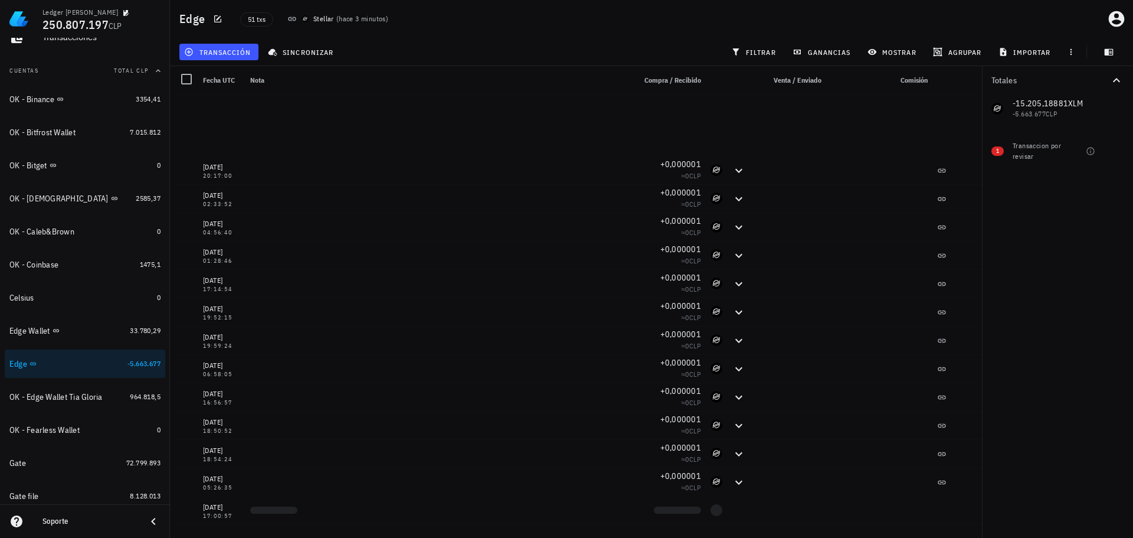
scroll to position [1011, 0]
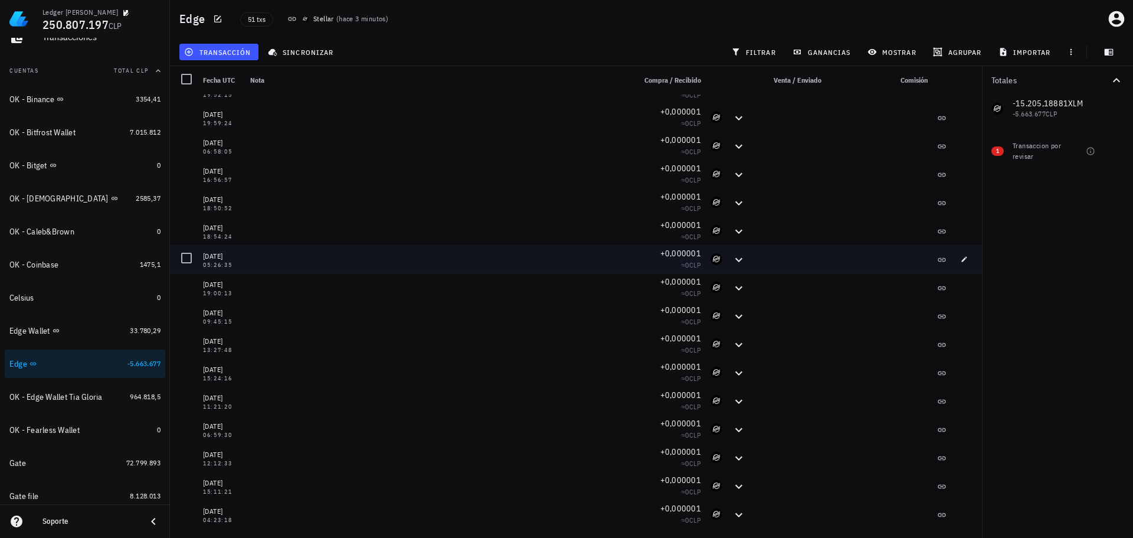
click at [585, 261] on div at bounding box center [438, 259] width 385 height 28
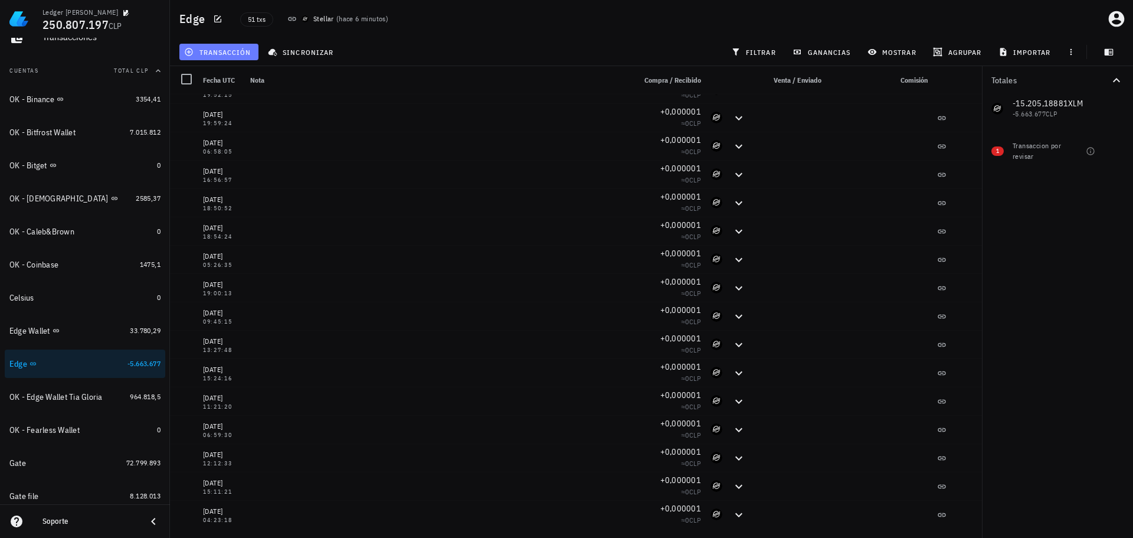
click at [237, 48] on span "transacción" at bounding box center [219, 51] width 64 height 9
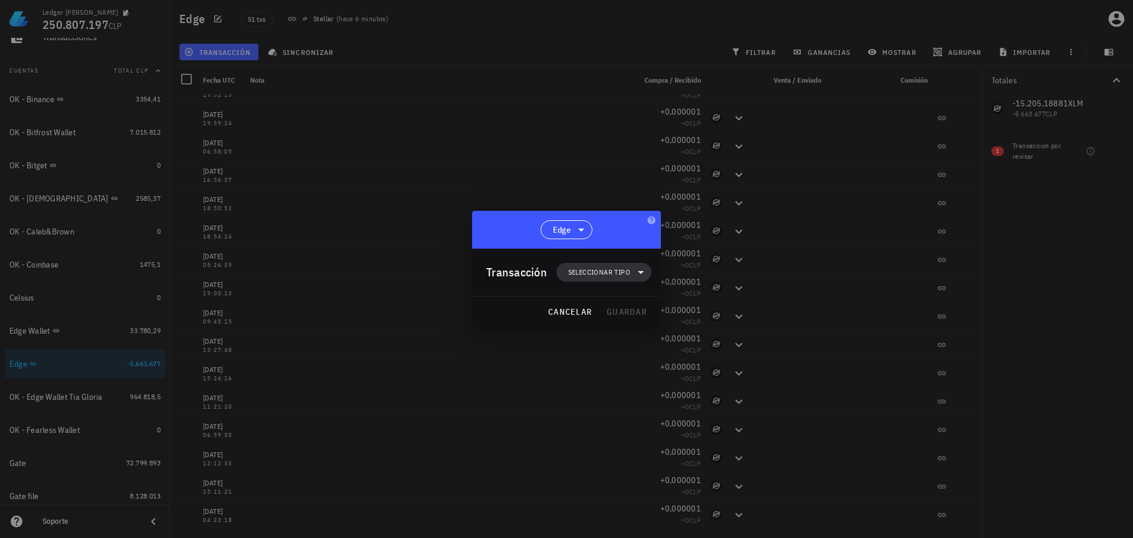
click at [600, 276] on span "Seleccionar tipo" at bounding box center [599, 272] width 62 height 12
click at [628, 364] on div "Transferencia" at bounding box center [612, 371] width 110 height 24
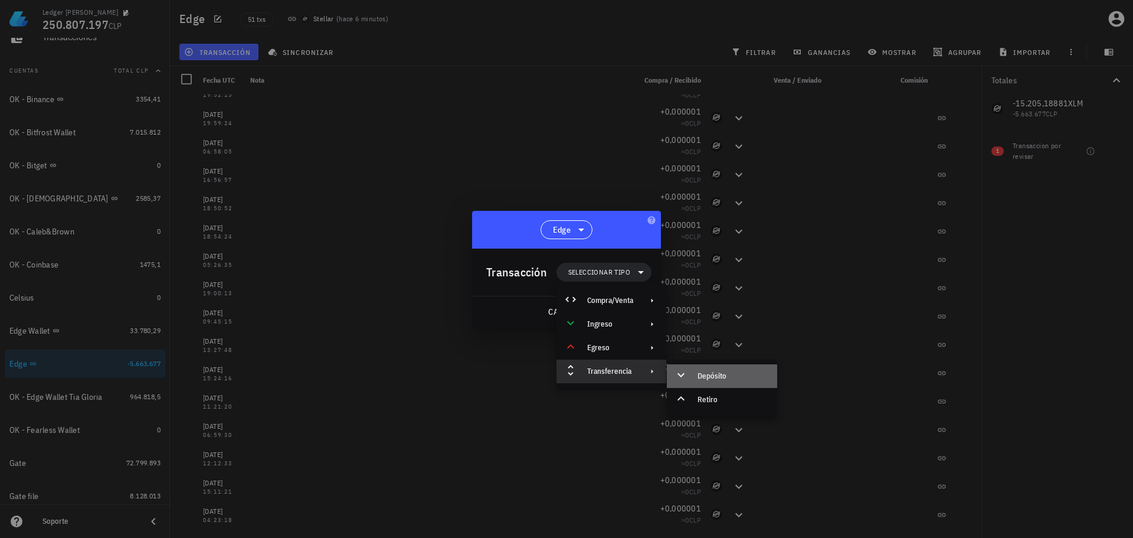
click at [708, 381] on div "Depósito" at bounding box center [722, 376] width 110 height 24
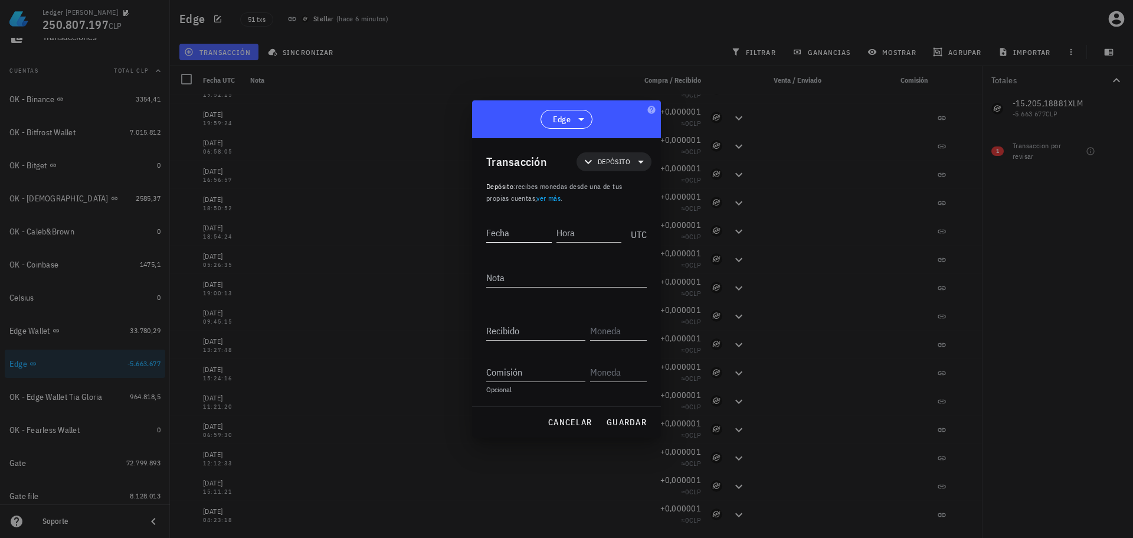
click at [528, 236] on input "Fecha" at bounding box center [519, 232] width 66 height 19
type input "[DATE]"
type input "20:57:00"
type input "8"
type input "XLM"
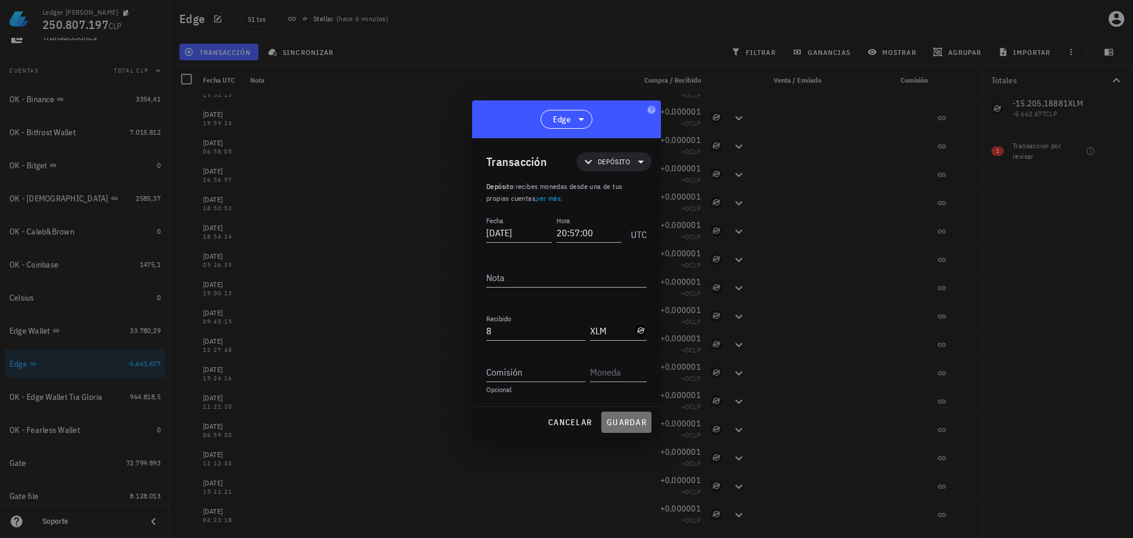
click at [615, 415] on button "guardar" at bounding box center [626, 421] width 50 height 21
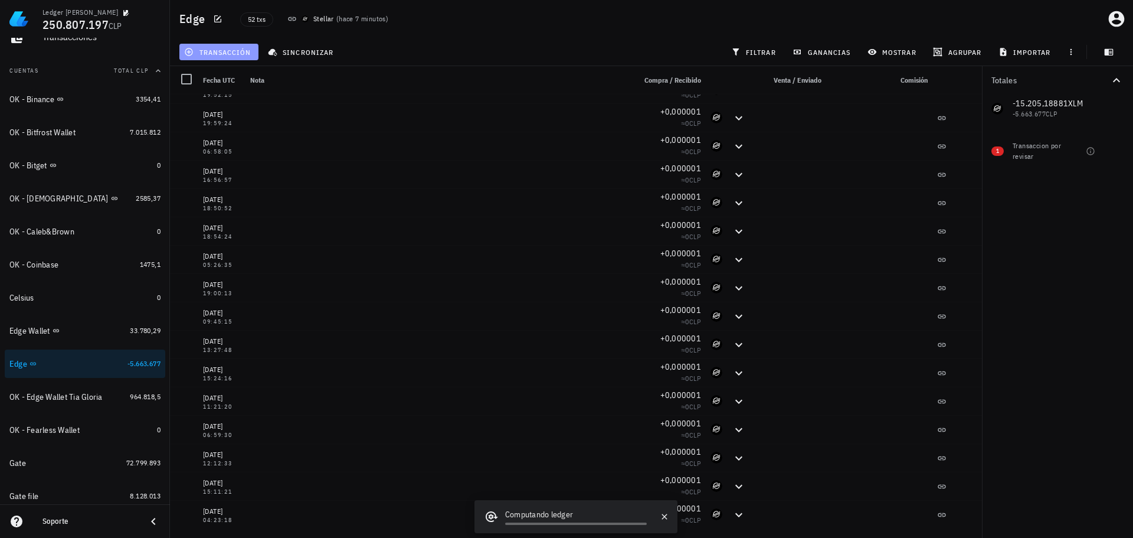
click at [246, 55] on span "transacción" at bounding box center [219, 51] width 64 height 9
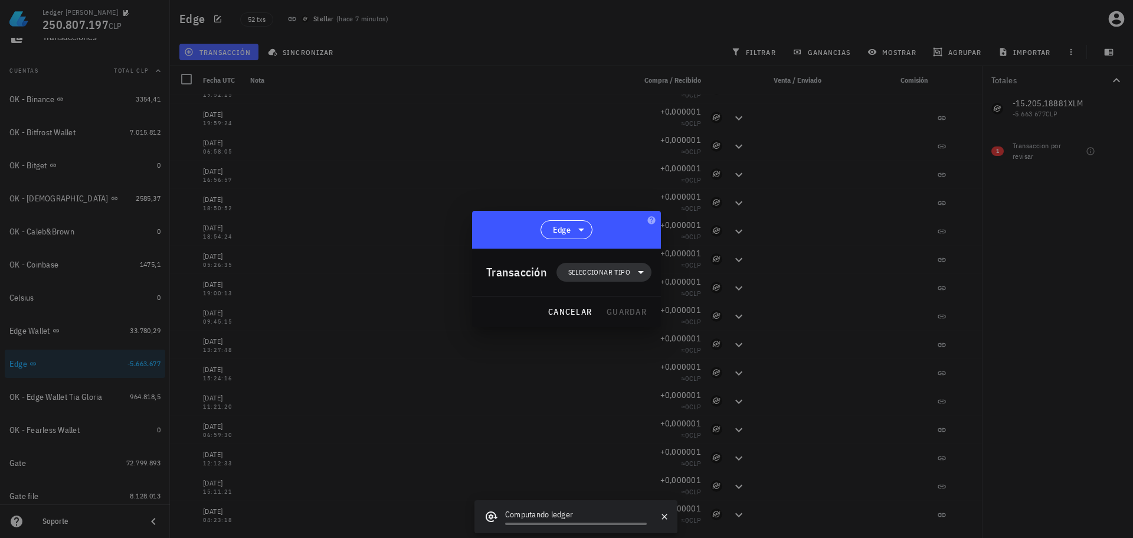
click at [568, 271] on span "Seleccionar tipo" at bounding box center [604, 272] width 81 height 19
click at [613, 364] on div "Transferencia" at bounding box center [612, 371] width 110 height 24
click at [706, 370] on div "Depósito" at bounding box center [722, 376] width 110 height 24
click at [586, 269] on span "Seleccionar tipo" at bounding box center [599, 272] width 62 height 12
click at [614, 370] on div "Transferencia" at bounding box center [610, 371] width 46 height 9
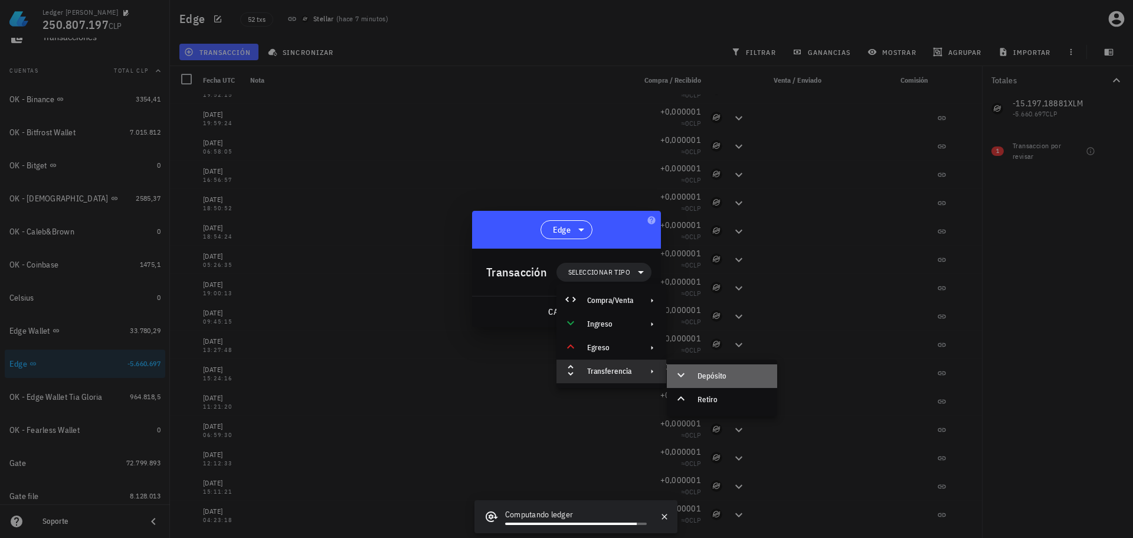
click at [712, 380] on div "Depósito" at bounding box center [733, 375] width 70 height 9
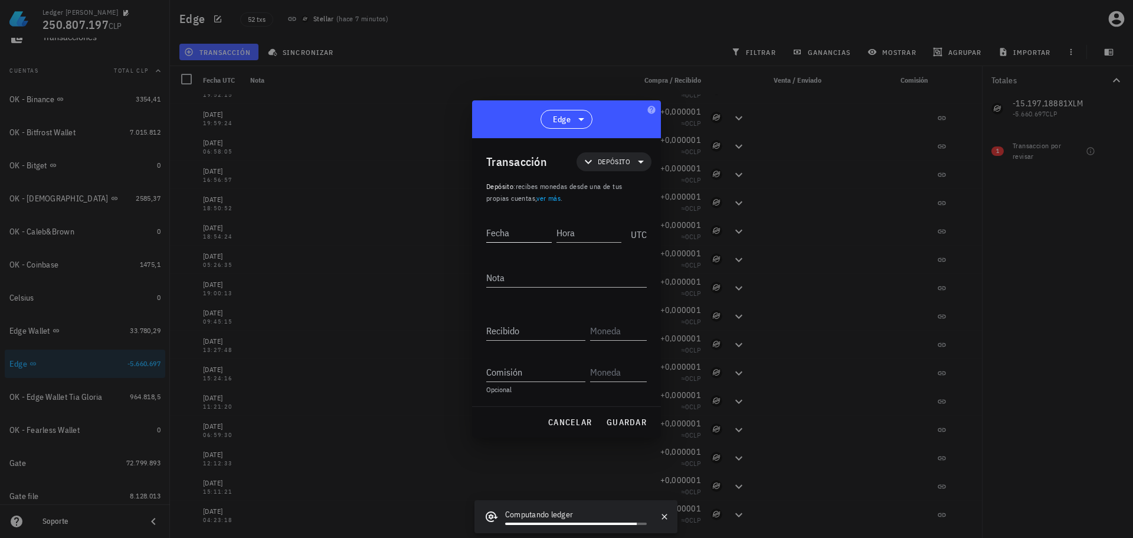
click at [514, 235] on input "Fecha" at bounding box center [519, 232] width 66 height 19
type input "[DATE]"
type input "21:01:00"
paste input "15198,1888625"
type input "15.198,1888625"
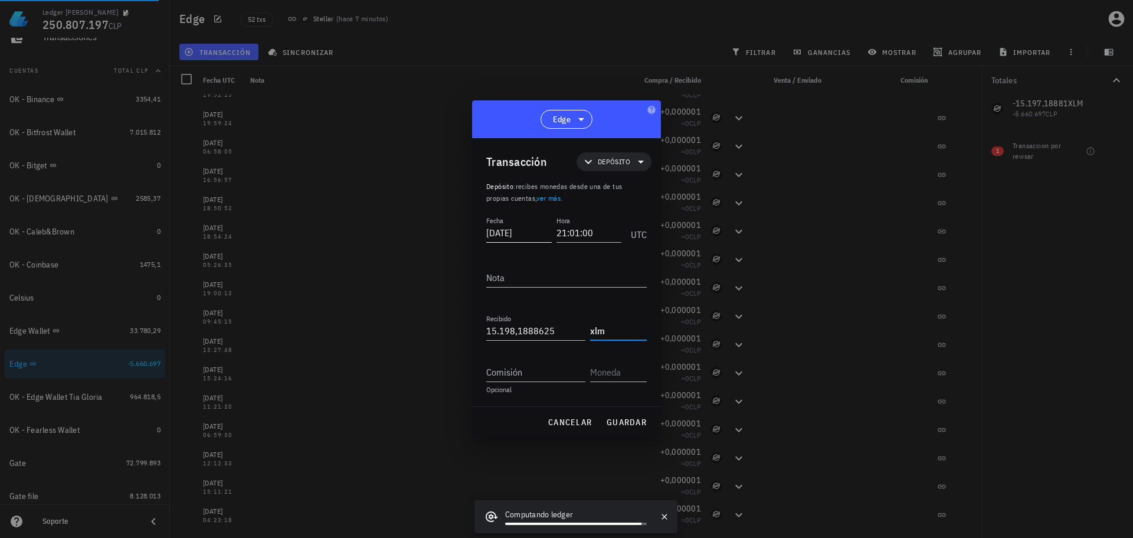
type input "XLM"
click at [623, 418] on span "guardar" at bounding box center [626, 422] width 41 height 11
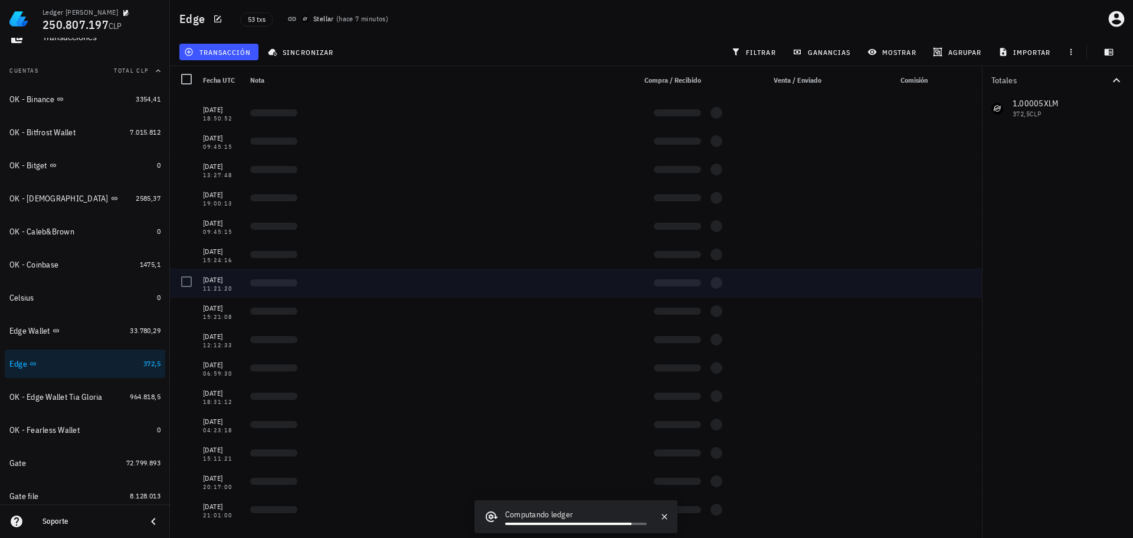
scroll to position [0, 0]
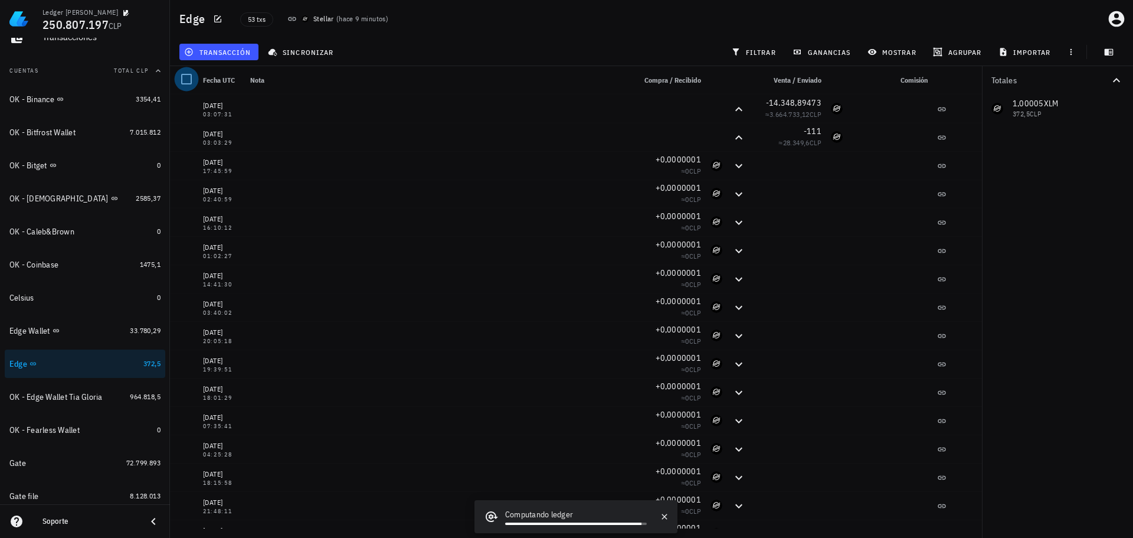
click at [187, 79] on div at bounding box center [186, 79] width 20 height 20
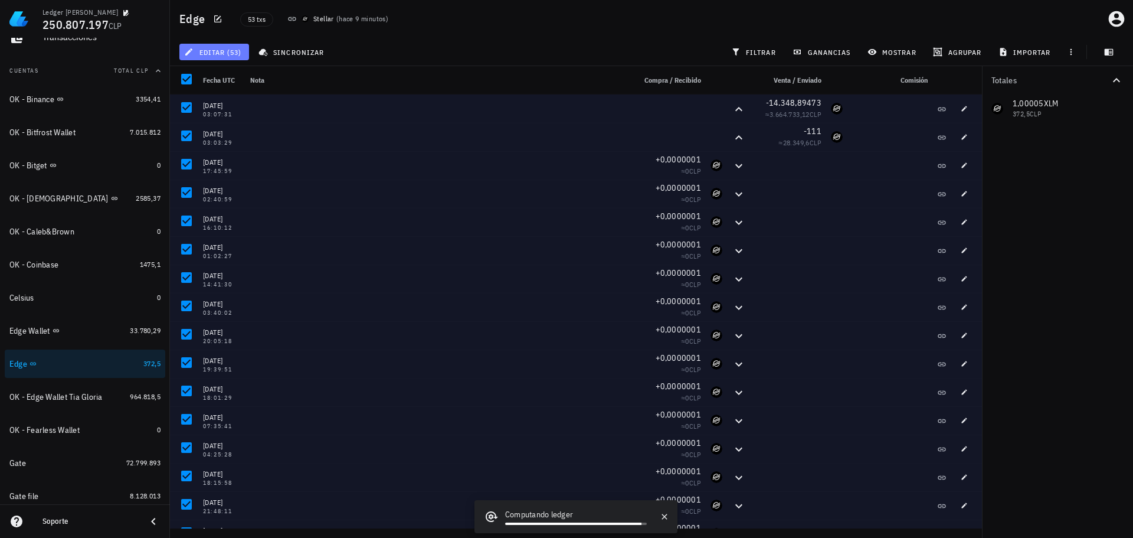
click at [221, 54] on span "editar (53)" at bounding box center [214, 51] width 55 height 9
click at [388, 76] on div "Nota" at bounding box center [438, 80] width 385 height 28
click at [185, 84] on div at bounding box center [186, 79] width 20 height 20
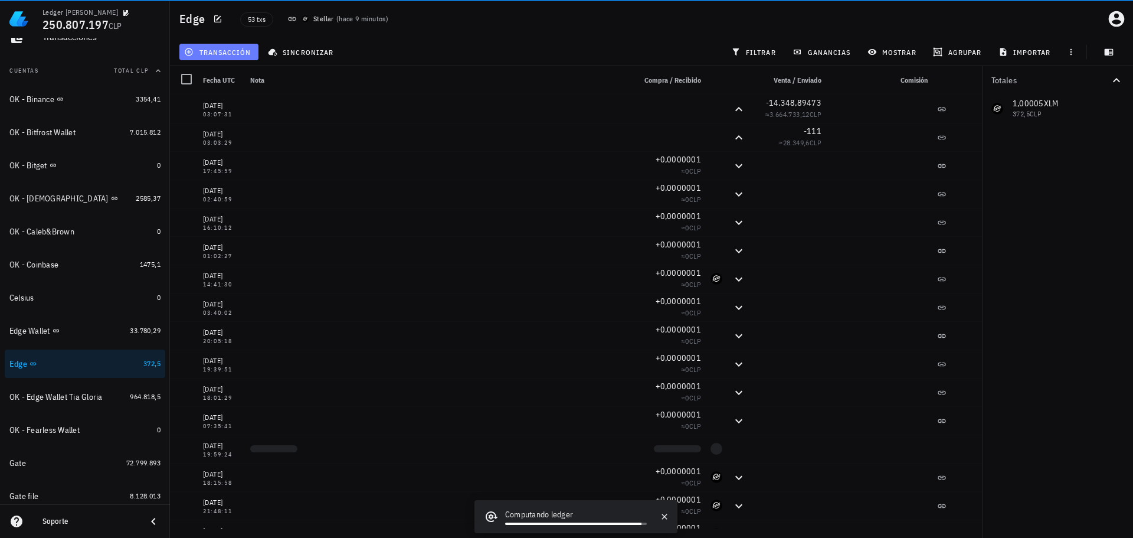
click at [210, 55] on span "transacción" at bounding box center [219, 51] width 64 height 9
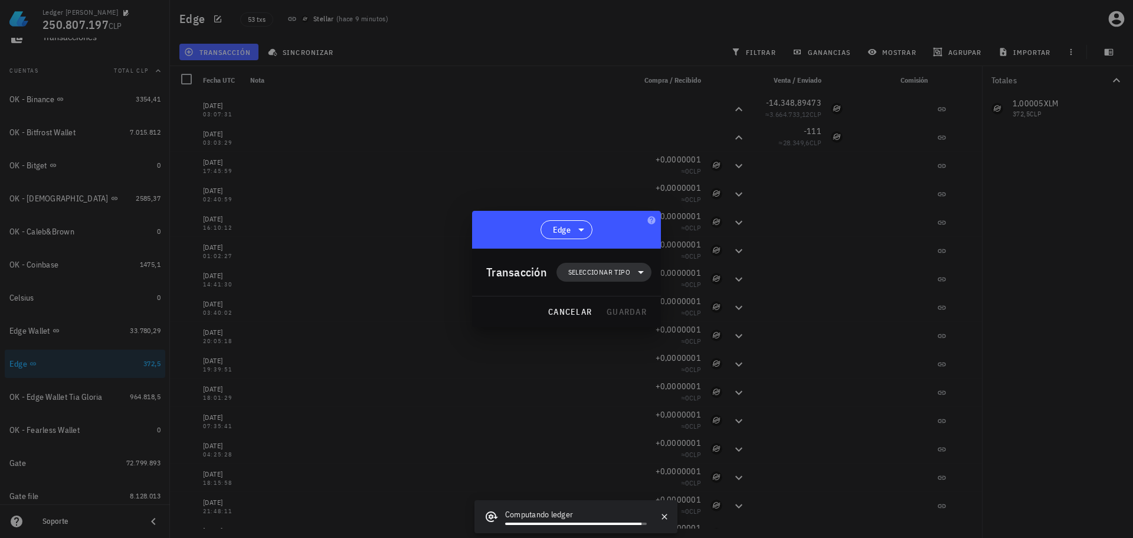
click at [596, 275] on span "Seleccionar tipo" at bounding box center [599, 272] width 62 height 12
click at [605, 328] on div "Ingreso" at bounding box center [610, 323] width 46 height 9
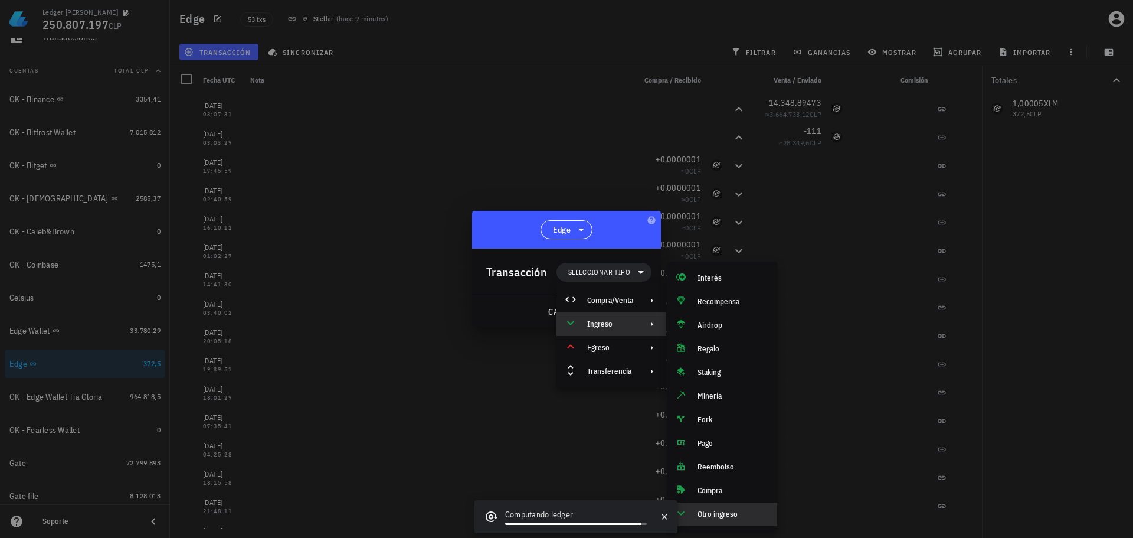
click at [708, 516] on div "Otro ingreso" at bounding box center [733, 513] width 70 height 9
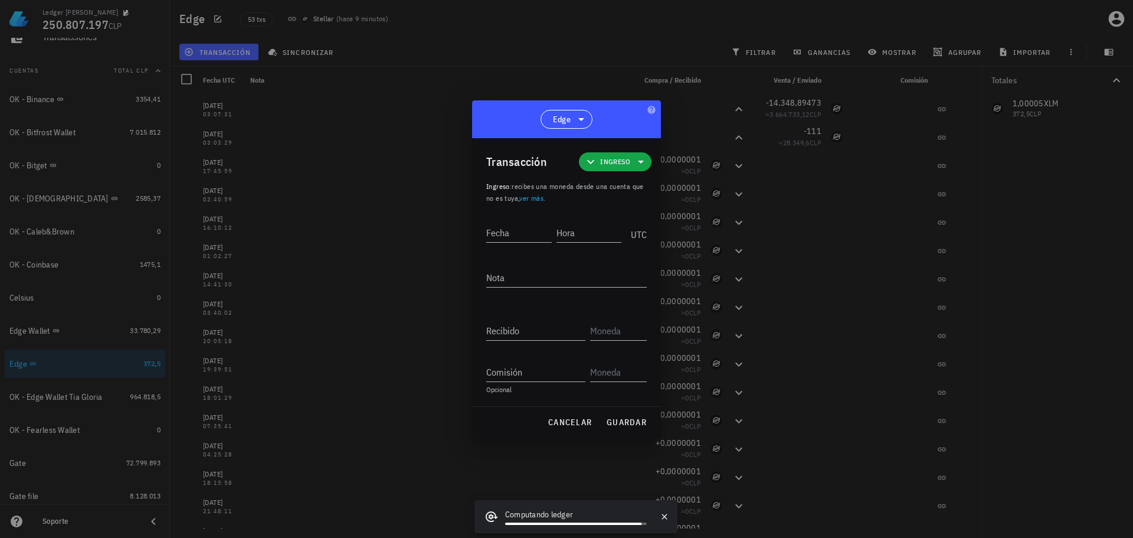
click at [535, 246] on div "Fecha Hora UTC" at bounding box center [566, 236] width 161 height 45
click at [535, 236] on input "Fecha" at bounding box center [519, 232] width 66 height 19
type input "[DATE]"
type input "00:00:00"
type textarea "BORRAR"
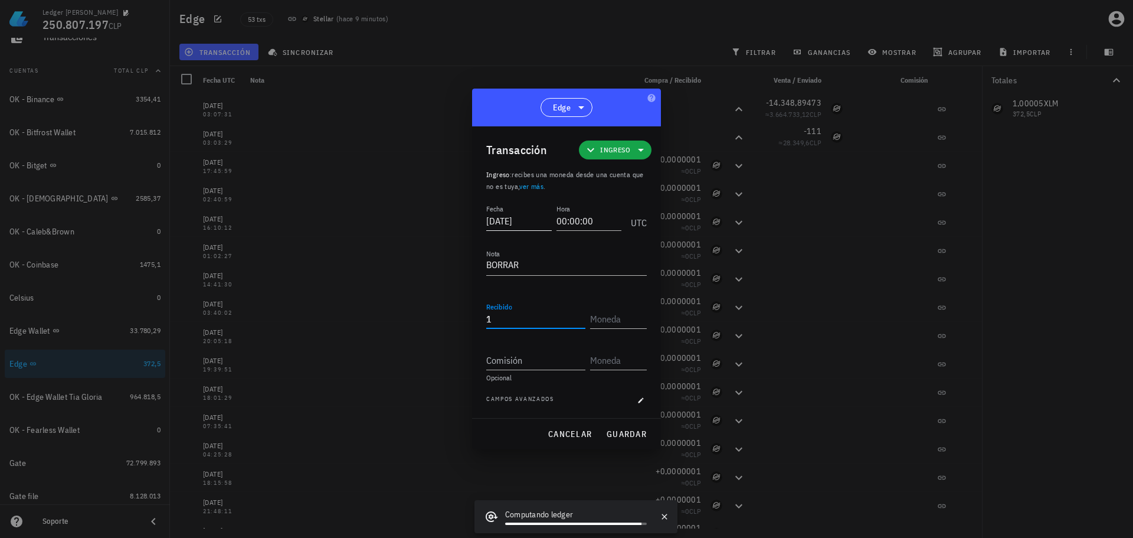
type input "1"
type input "XLM"
click at [617, 439] on span "guardar" at bounding box center [626, 434] width 41 height 11
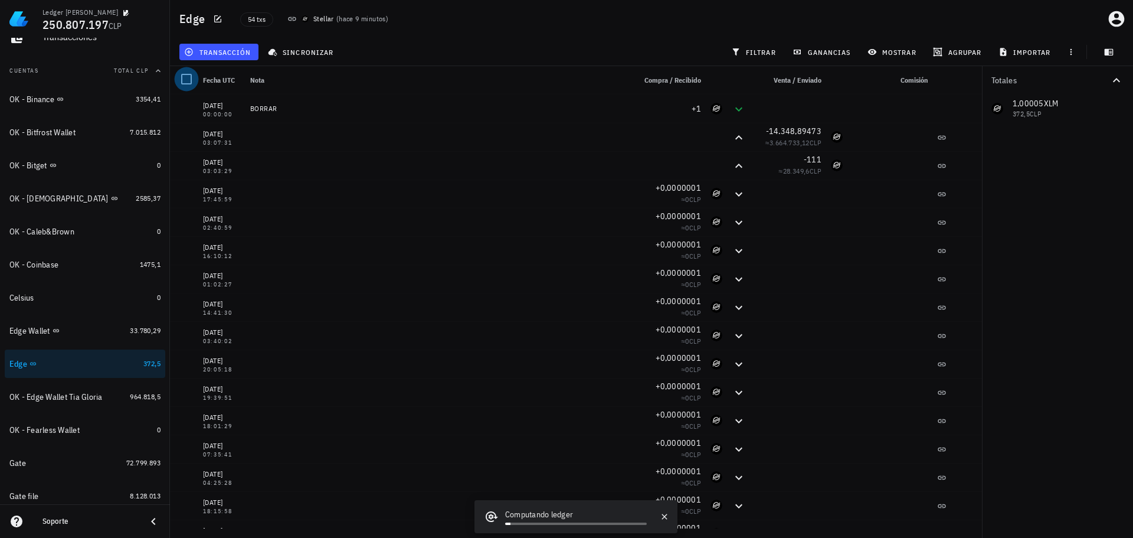
click at [187, 79] on div at bounding box center [186, 79] width 20 height 20
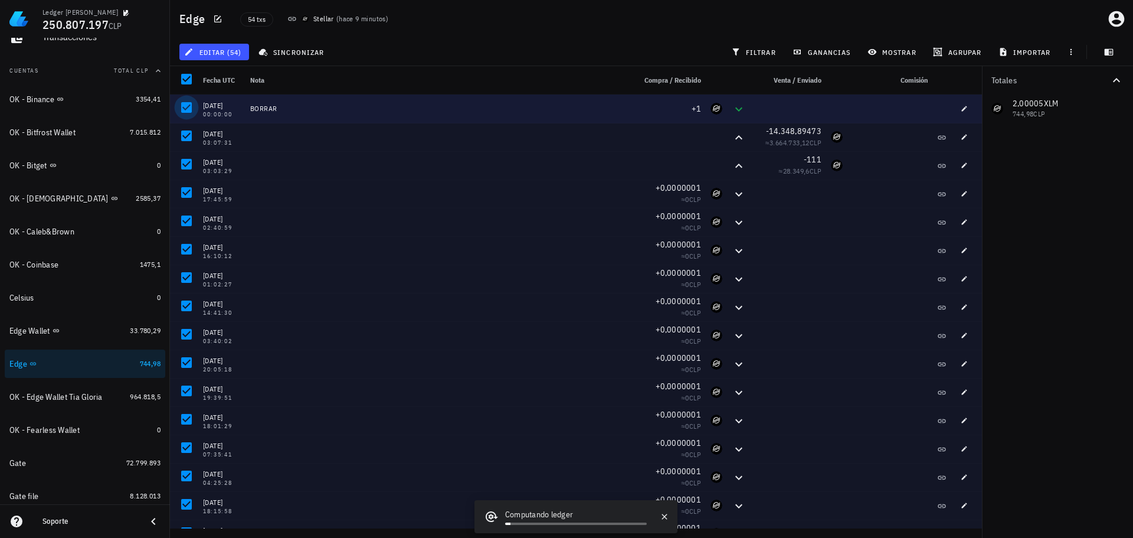
click at [184, 109] on div at bounding box center [186, 107] width 20 height 20
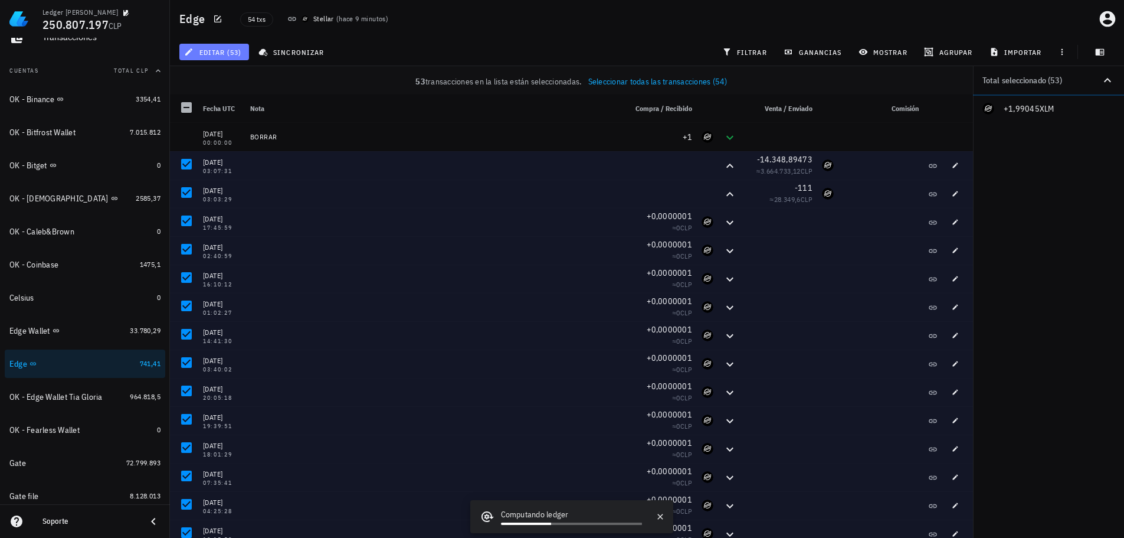
click at [208, 55] on span "editar (53)" at bounding box center [214, 51] width 55 height 9
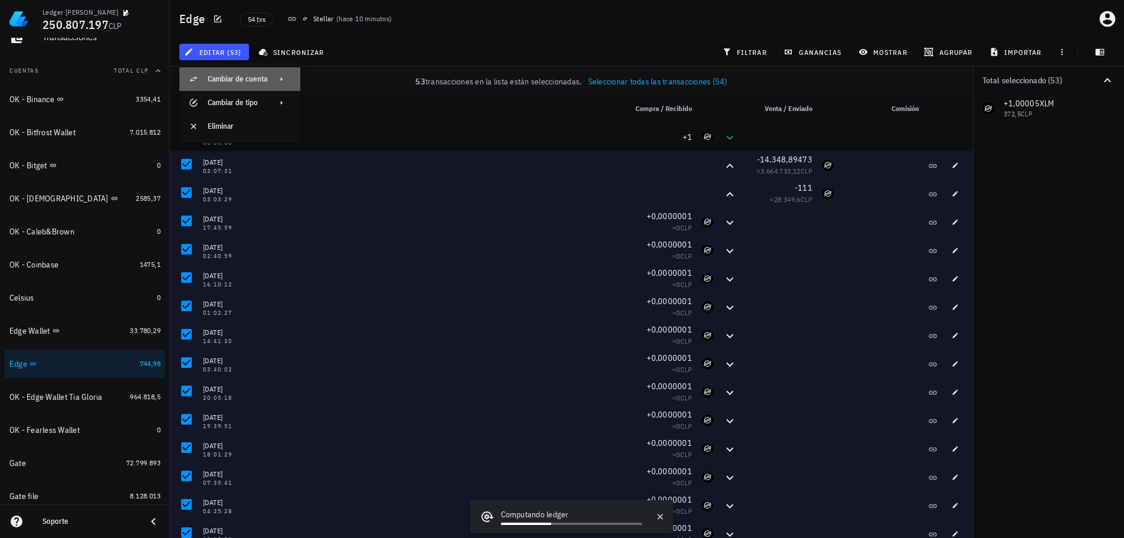
click at [249, 83] on div "Cambiar de cuenta" at bounding box center [238, 78] width 60 height 9
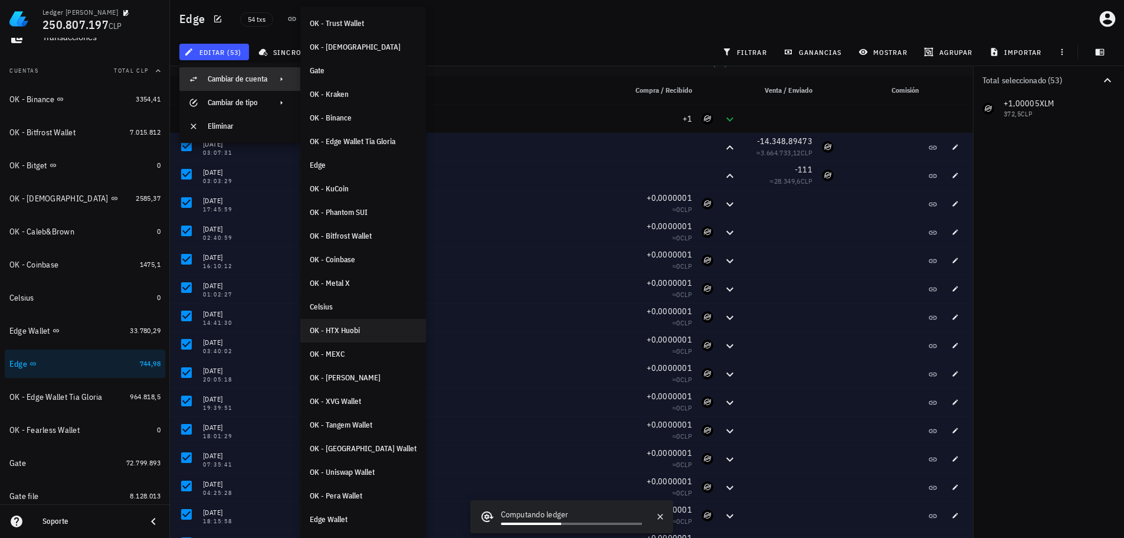
scroll to position [19, 0]
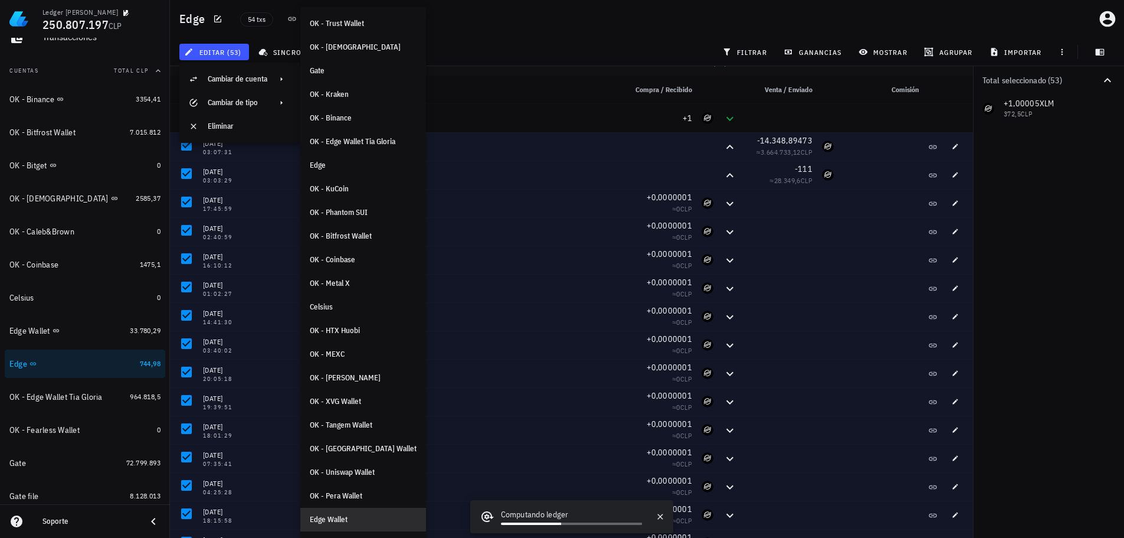
click at [341, 513] on div "Edge Wallet" at bounding box center [363, 519] width 107 height 19
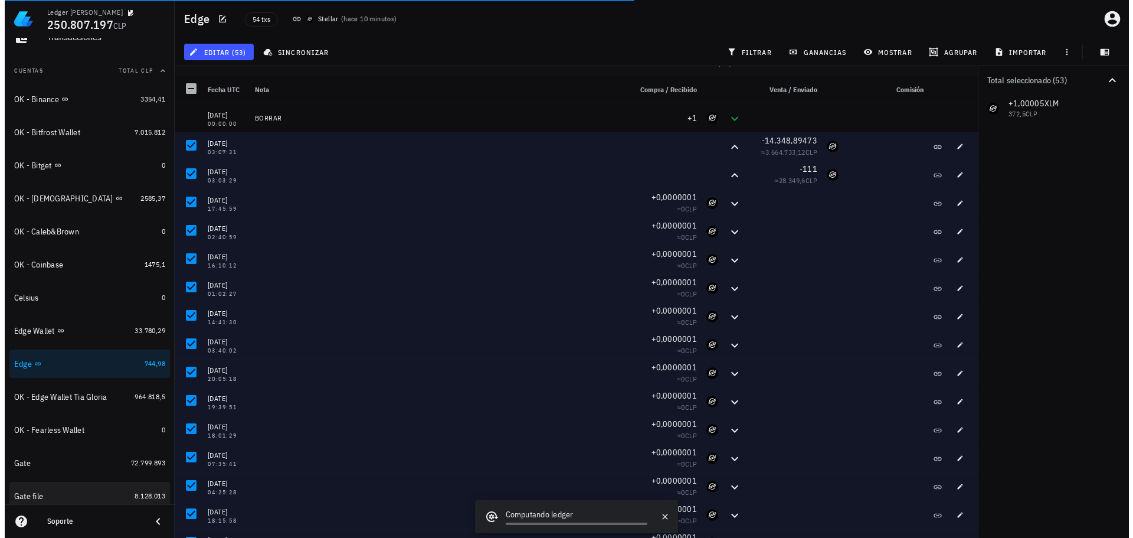
scroll to position [0, 0]
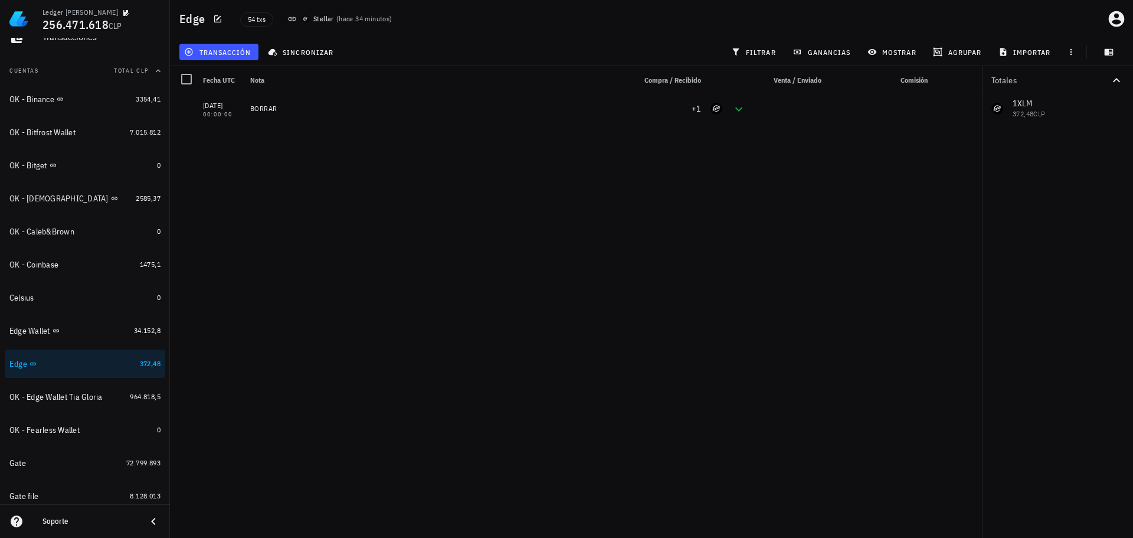
click at [495, 292] on div "[DATE] 03:07:31 -14.348,89473 ≈ 3.664.733,12 CLP [DATE] 03:03:29 -111 ≈ 28.349,…" at bounding box center [576, 311] width 812 height 434
click at [423, 280] on div "[DATE] 03:07:31 -14.348,89473 ≈ 3.664.733,12 CLP [DATE] 03:03:29 -111 ≈ 28.349,…" at bounding box center [576, 311] width 812 height 434
click at [504, 339] on div "[DATE] 03:07:31 -14.348,89473 ≈ 3.664.733,12 CLP [DATE] 03:03:29 -111 ≈ 28.349,…" at bounding box center [576, 311] width 812 height 434
click at [185, 79] on div at bounding box center [186, 79] width 20 height 20
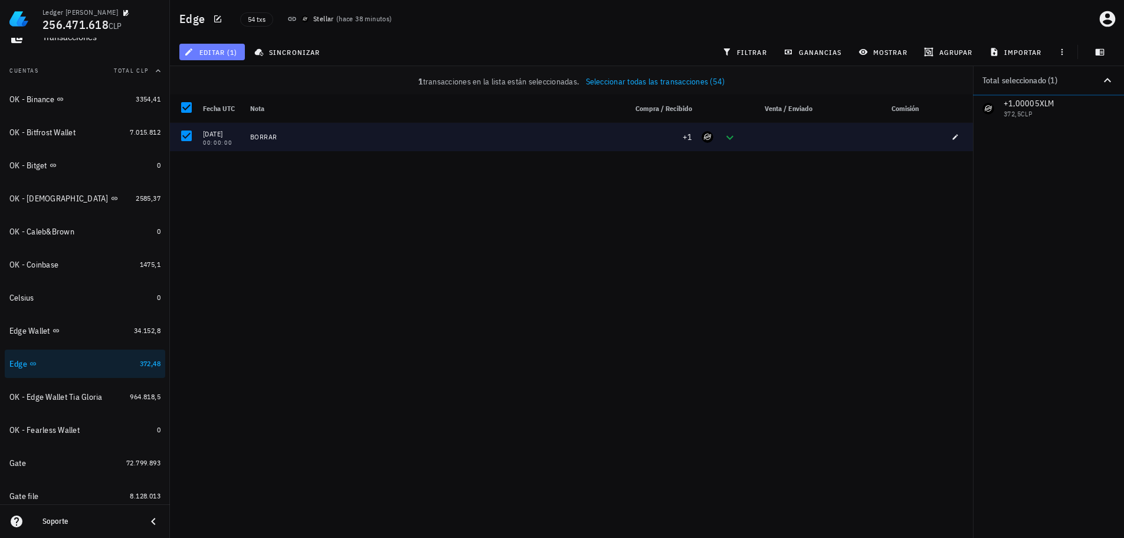
click at [216, 55] on span "editar (1)" at bounding box center [212, 51] width 51 height 9
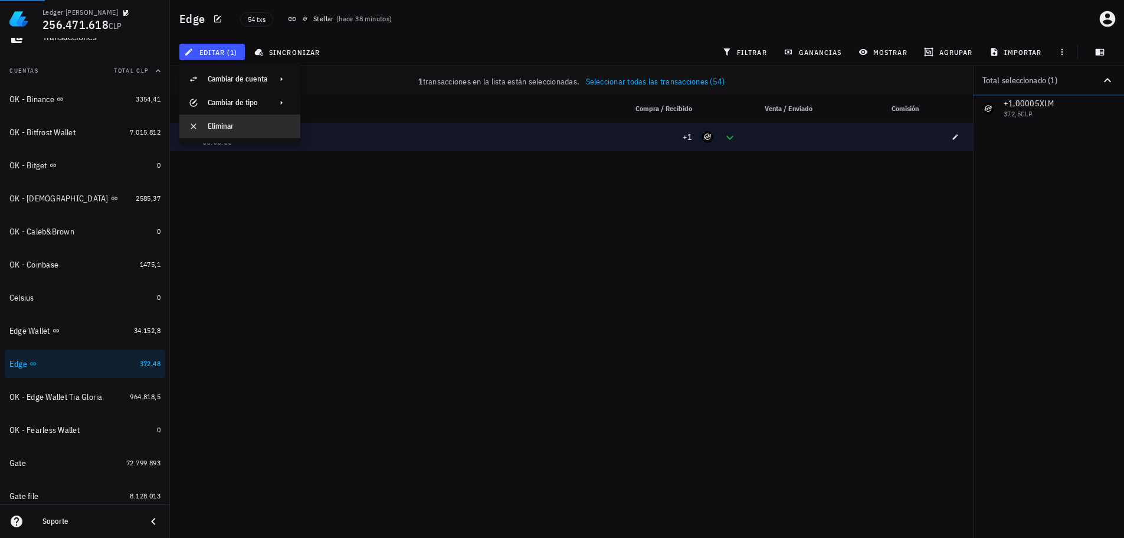
click at [222, 127] on div "Eliminar" at bounding box center [249, 126] width 83 height 9
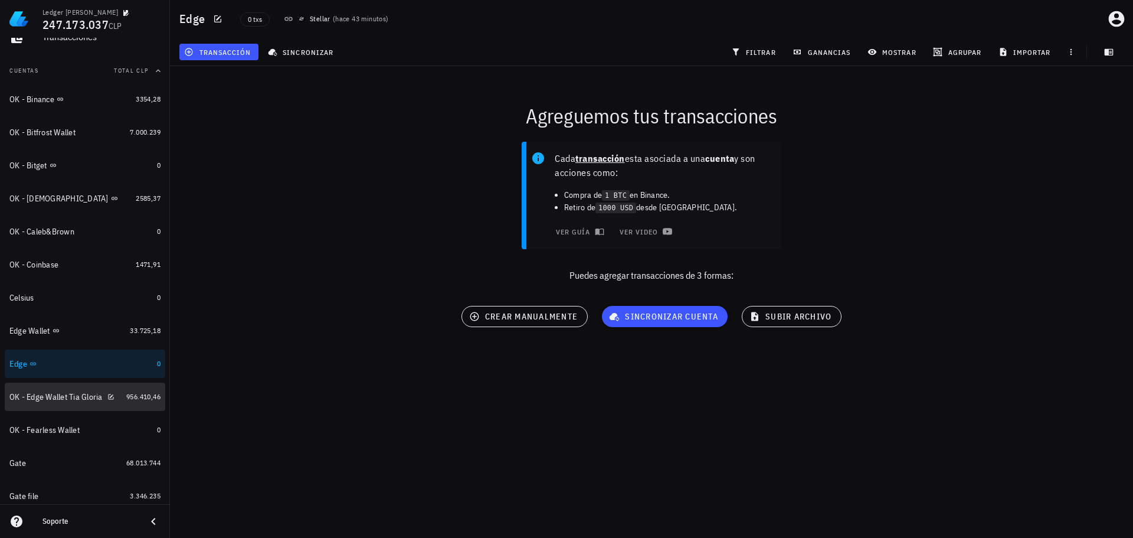
click at [58, 401] on div "OK - Edge Wallet Tia Gloria" at bounding box center [55, 397] width 93 height 10
